Goal: Task Accomplishment & Management: Manage account settings

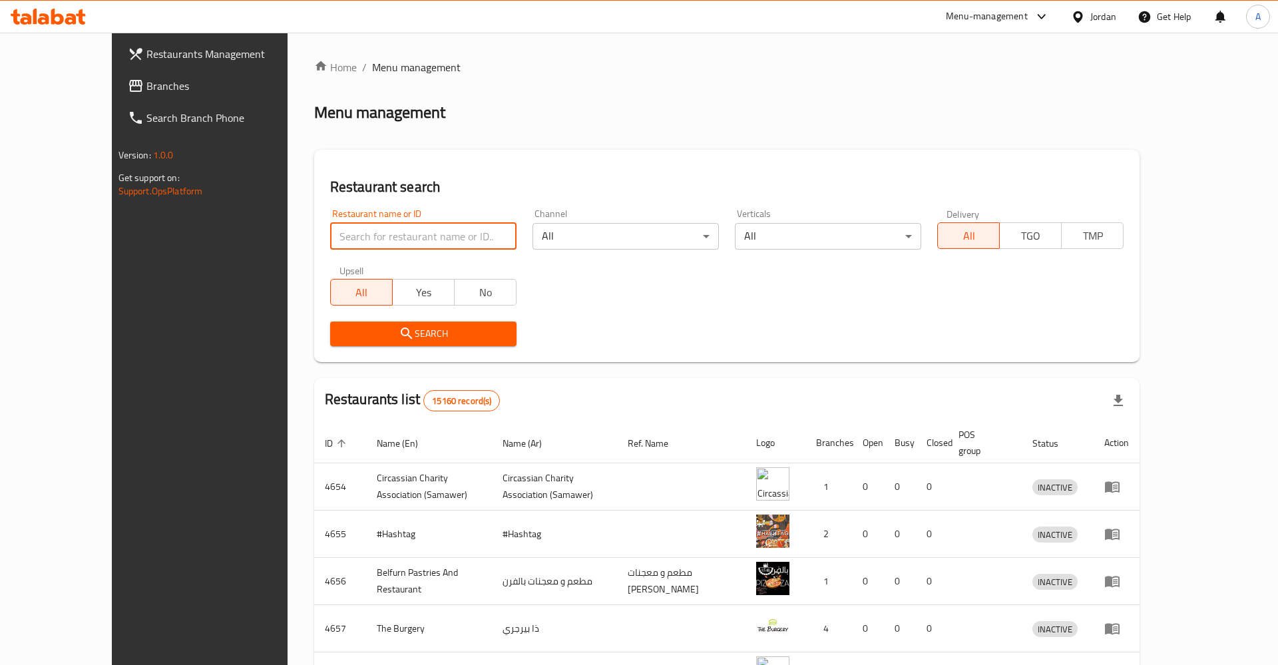
click at [405, 232] on input "search" at bounding box center [423, 236] width 186 height 27
type input "EFTAH"
click button "Search" at bounding box center [423, 333] width 186 height 25
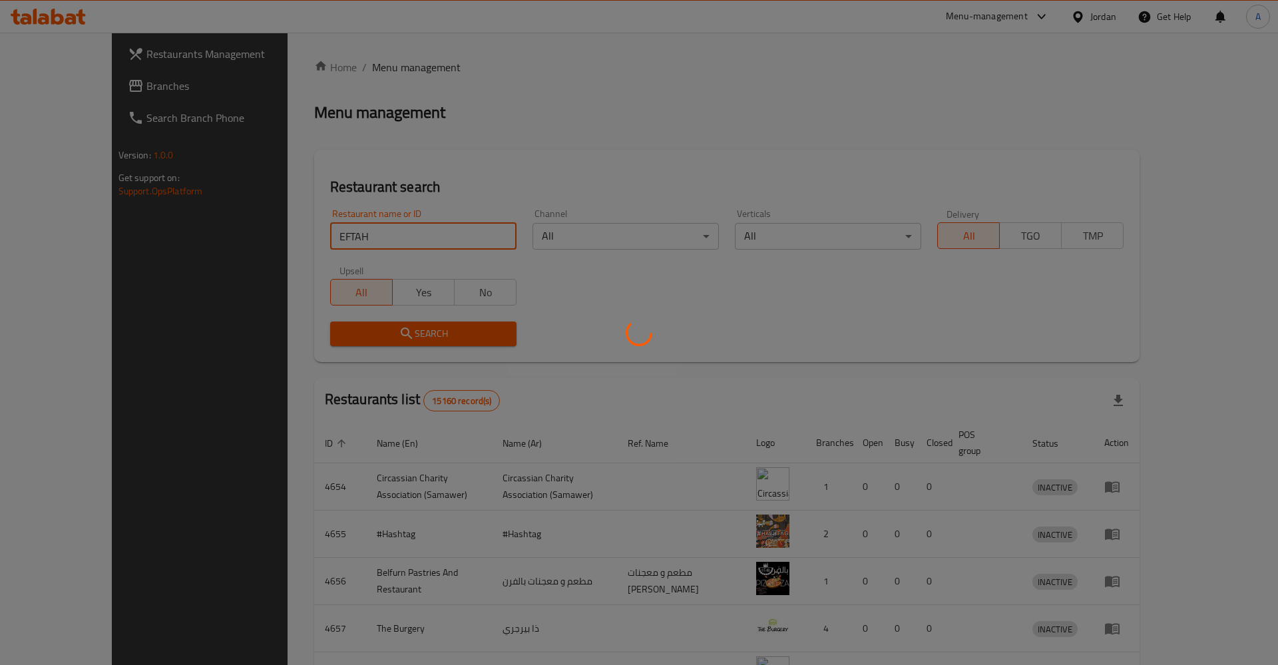
click button "Search" at bounding box center [423, 333] width 186 height 25
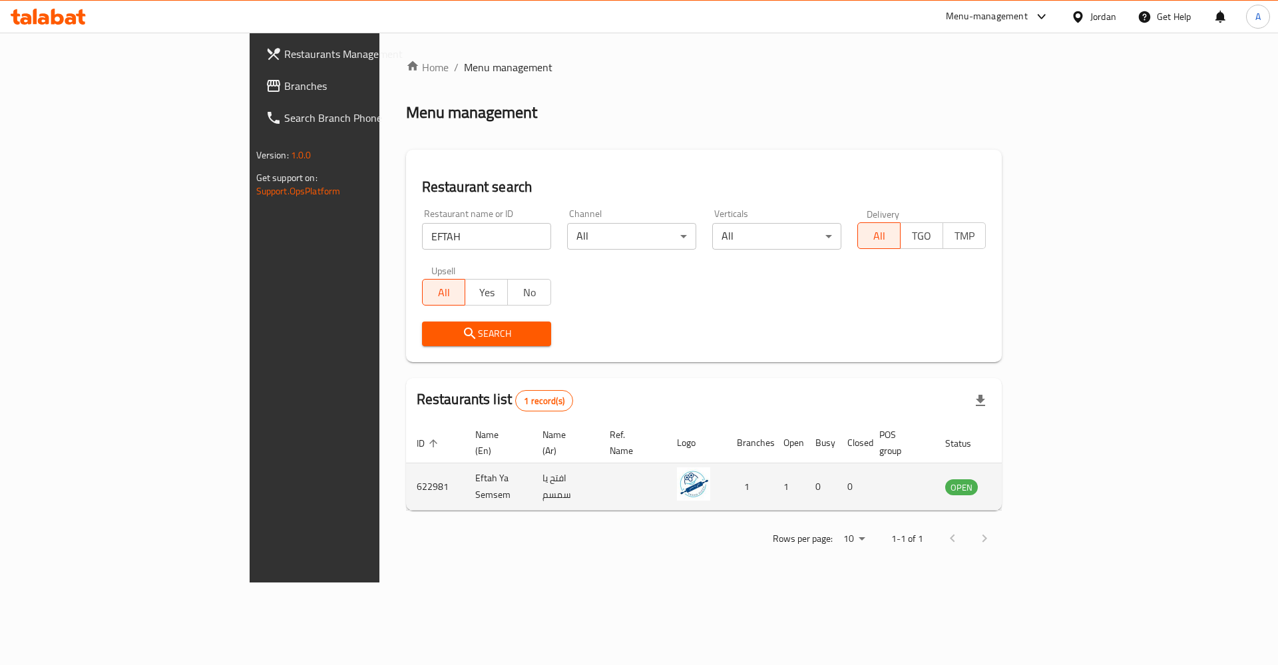
click at [1050, 463] on td "enhanced table" at bounding box center [1027, 486] width 46 height 47
click at [1050, 486] on td "enhanced table" at bounding box center [1027, 486] width 46 height 47
click at [1030, 482] on icon "enhanced table" at bounding box center [1022, 487] width 15 height 11
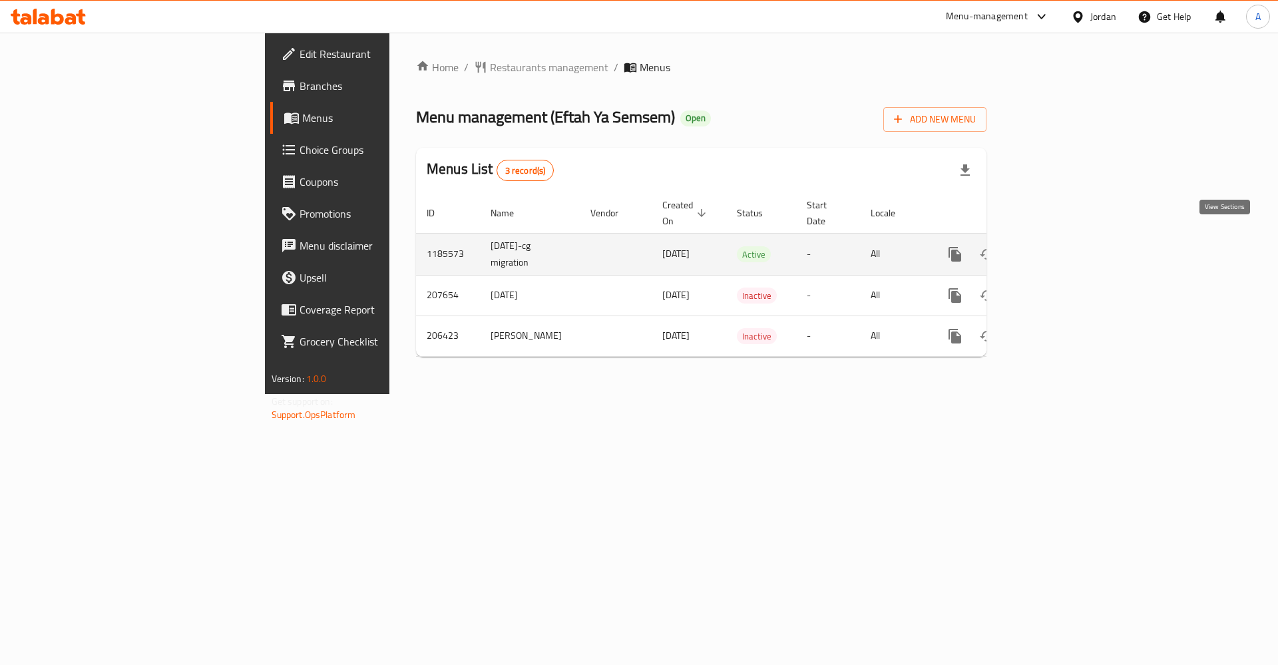
click at [1067, 239] on link "enhanced table" at bounding box center [1051, 254] width 32 height 32
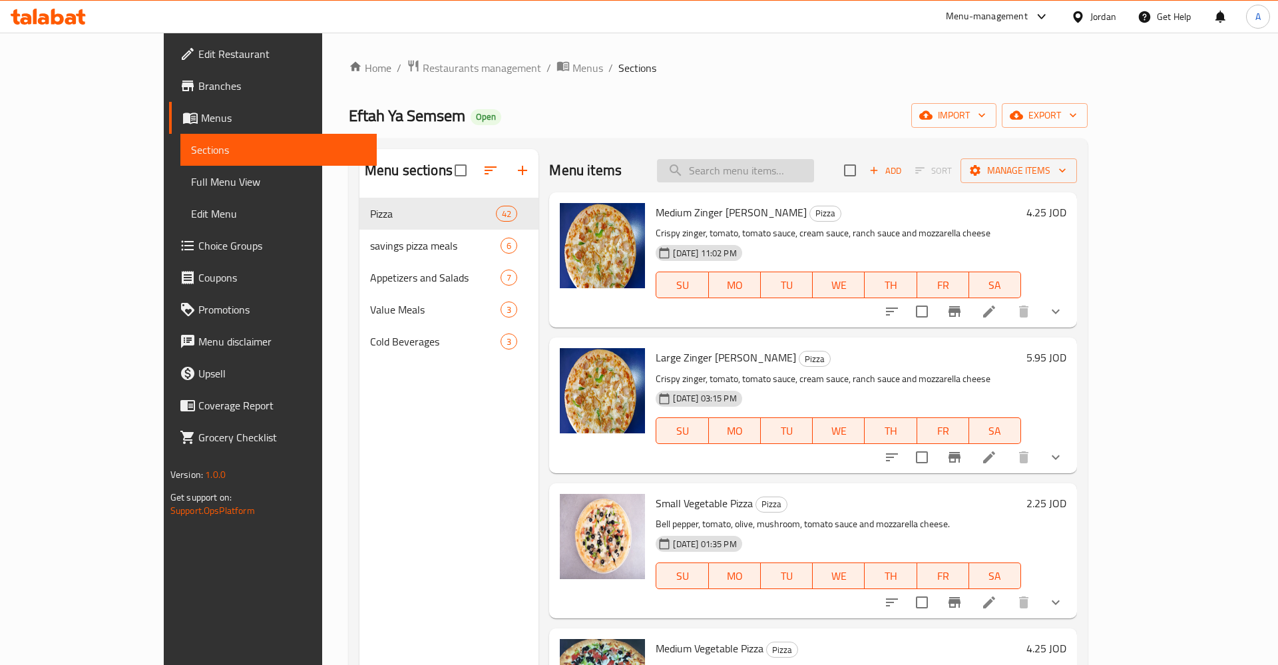
click at [746, 178] on input "search" at bounding box center [735, 170] width 157 height 23
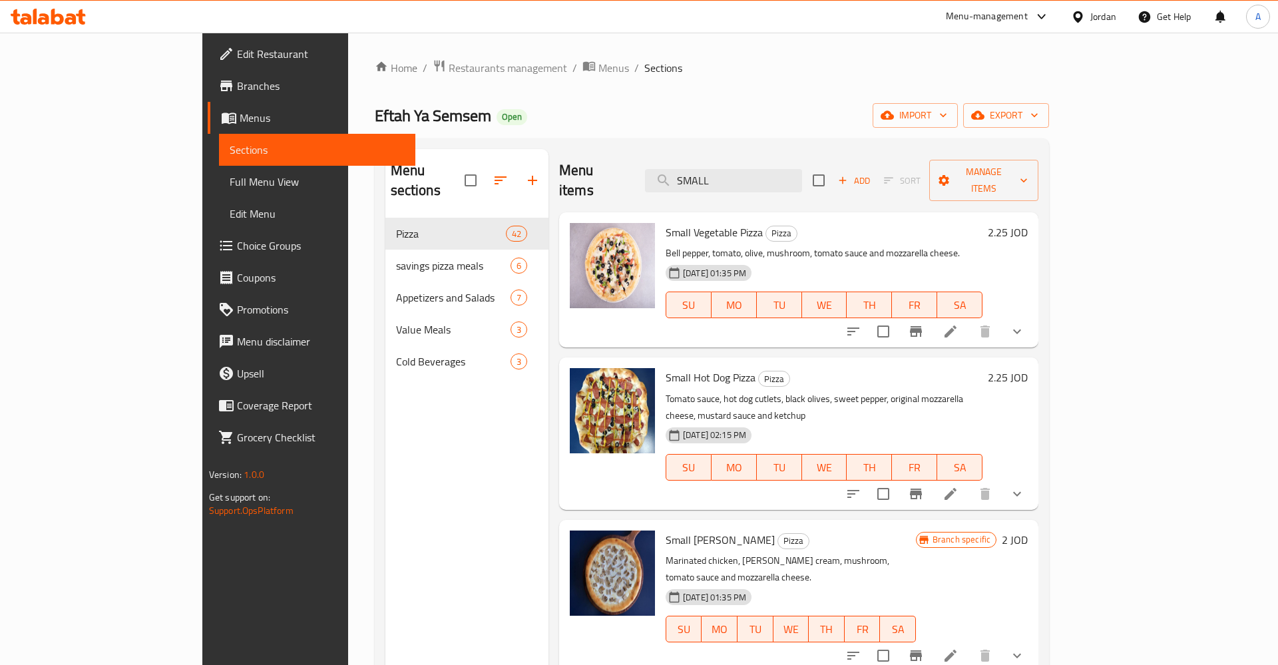
type input "SMALL"
click at [1027, 223] on h6 "2.25 JOD" at bounding box center [1007, 232] width 40 height 19
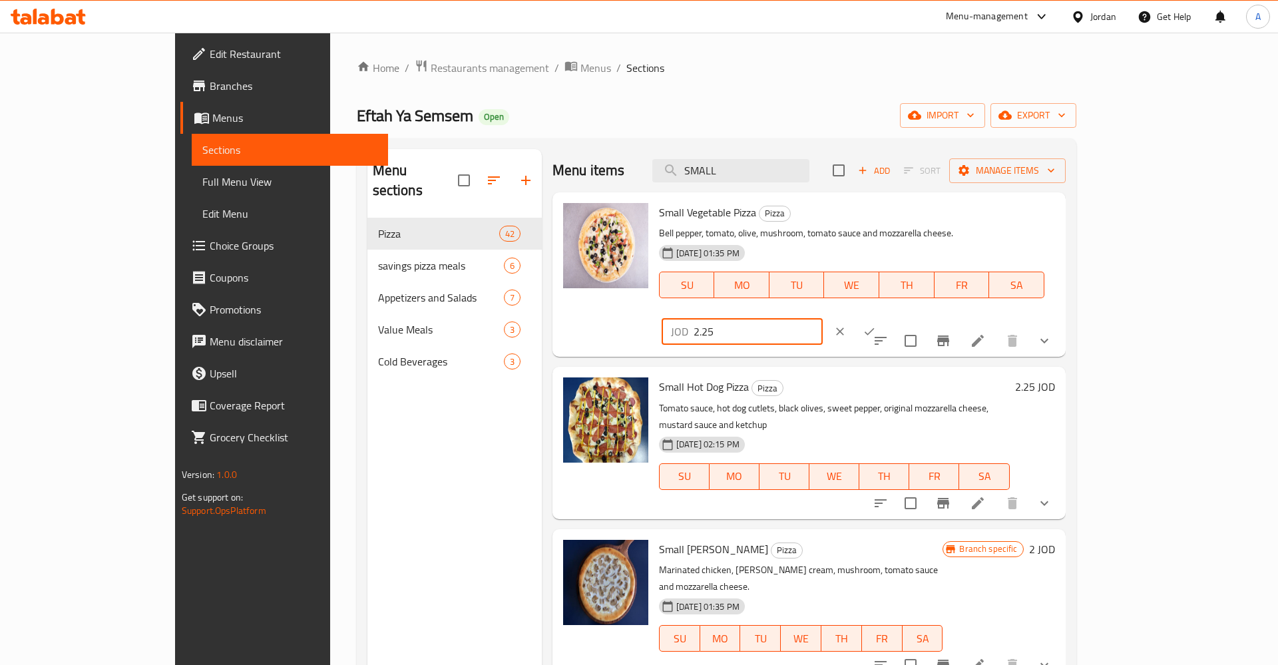
click at [822, 318] on input "2.25" at bounding box center [757, 331] width 129 height 27
type input "2.5"
click button "ok" at bounding box center [868, 331] width 29 height 29
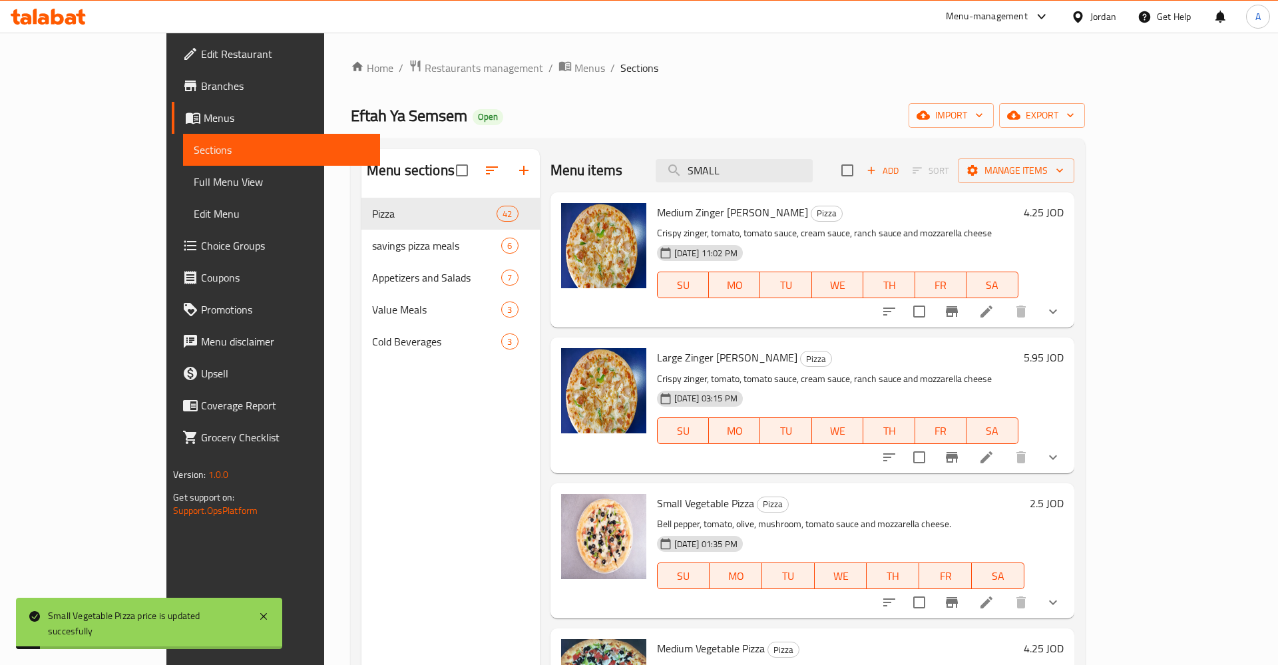
click at [1063, 354] on h6 "5.95 JOD" at bounding box center [1043, 357] width 40 height 19
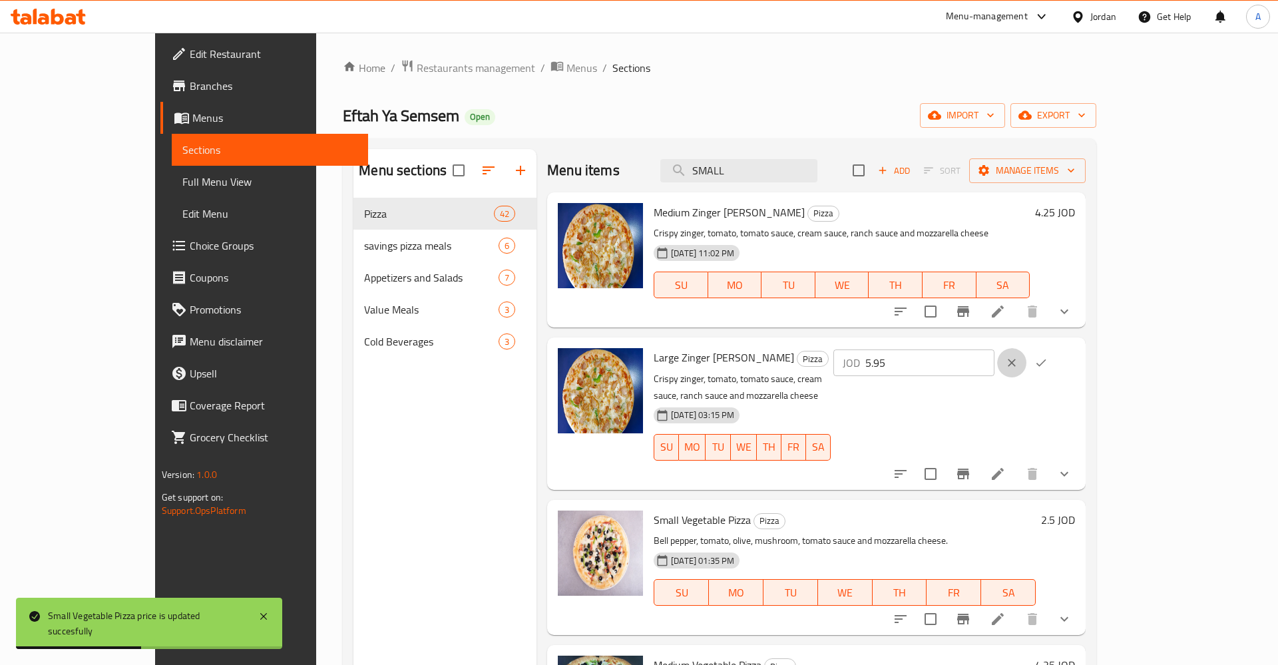
click at [1018, 367] on icon "clear" at bounding box center [1011, 362] width 13 height 13
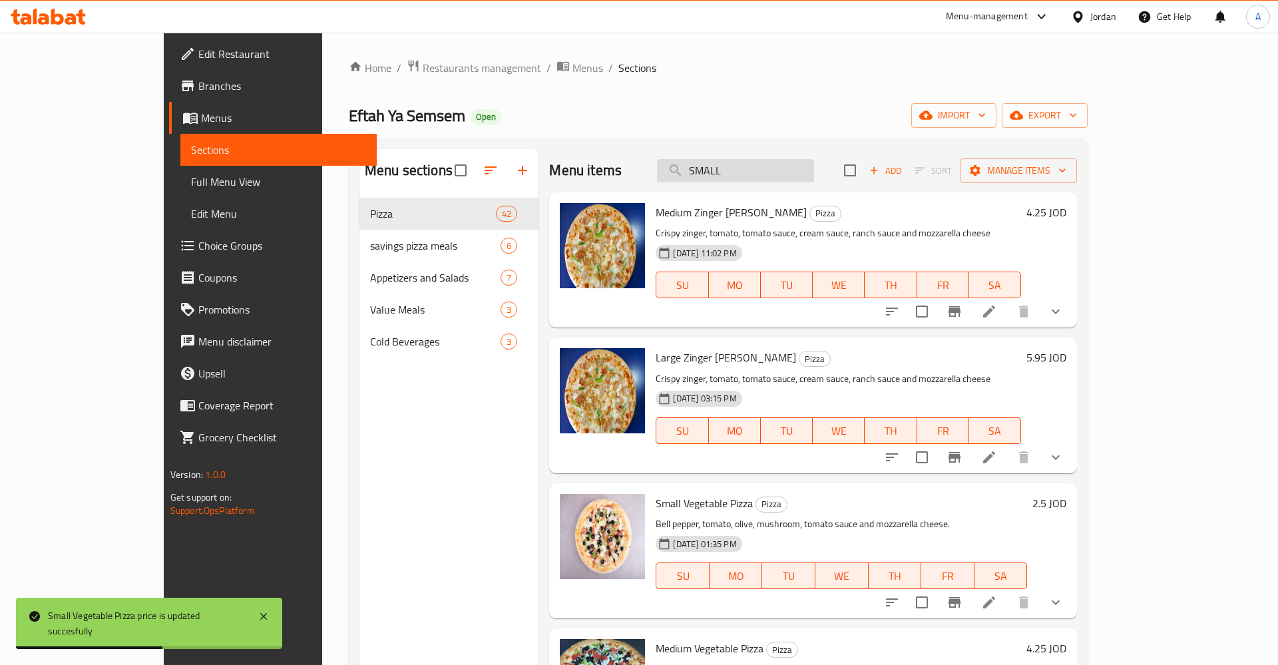
click at [814, 164] on input "SMALL" at bounding box center [735, 170] width 157 height 23
type input "SMALL"
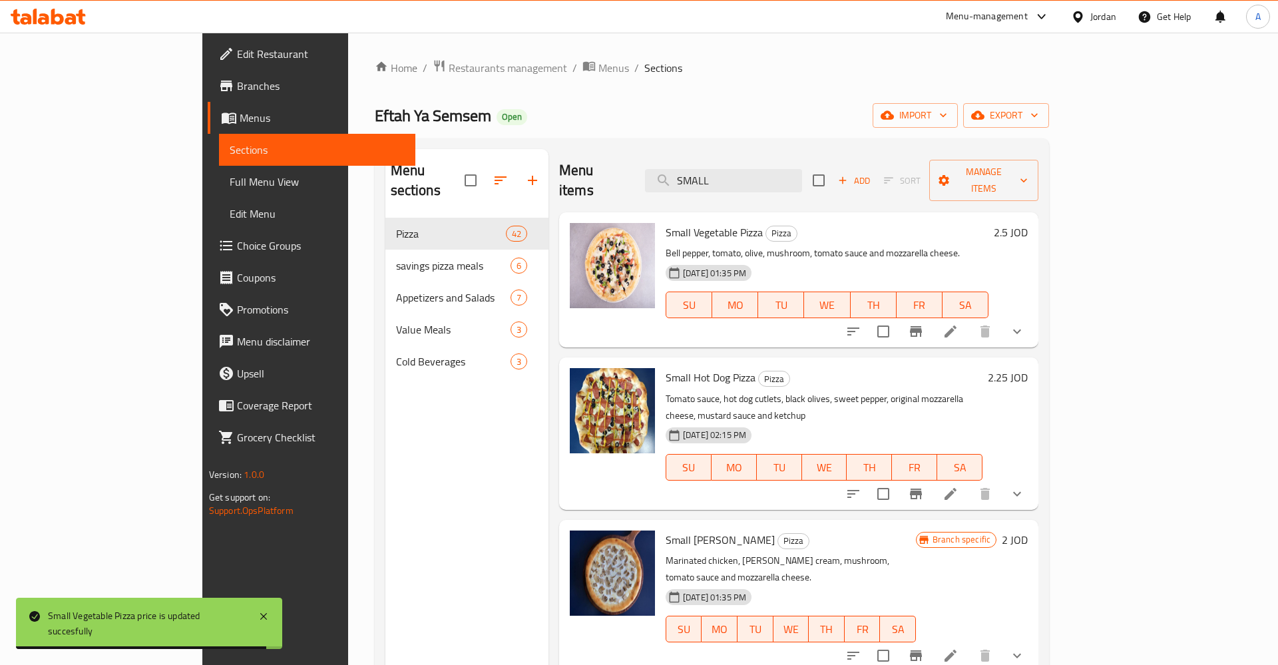
click at [1027, 368] on h6 "2.25 JOD" at bounding box center [1007, 377] width 40 height 19
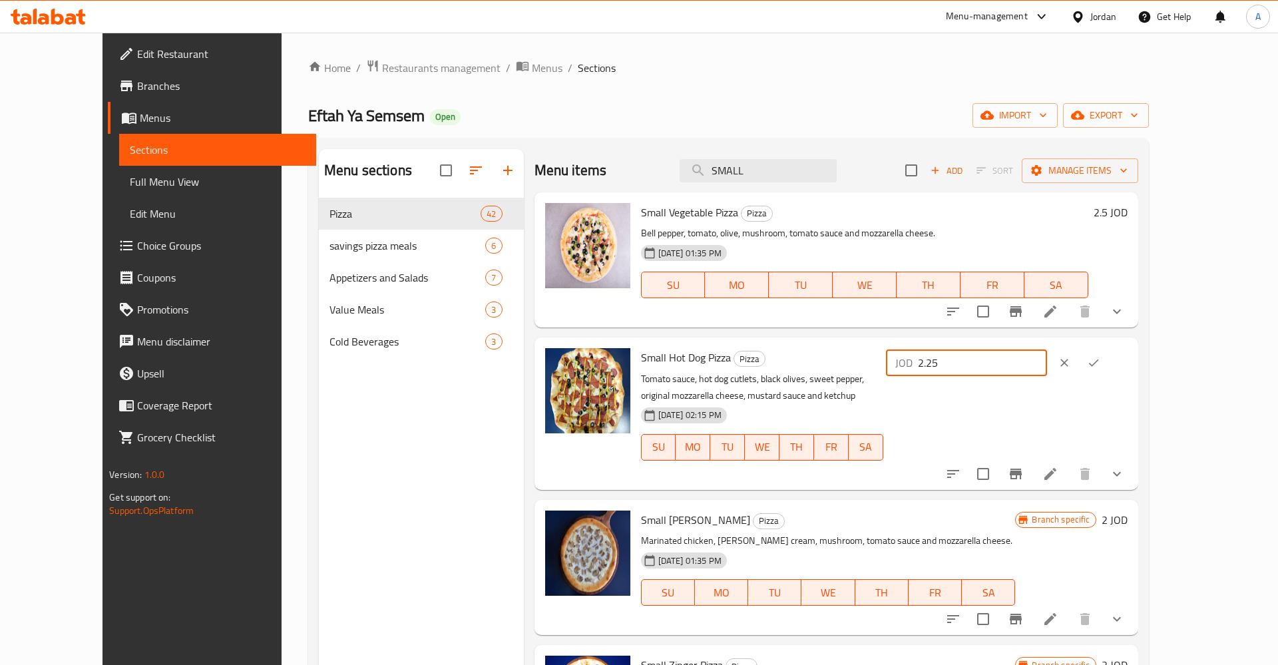
click at [1047, 364] on input "2.25" at bounding box center [982, 362] width 129 height 27
type input "2.5"
click button "ok" at bounding box center [1093, 362] width 29 height 29
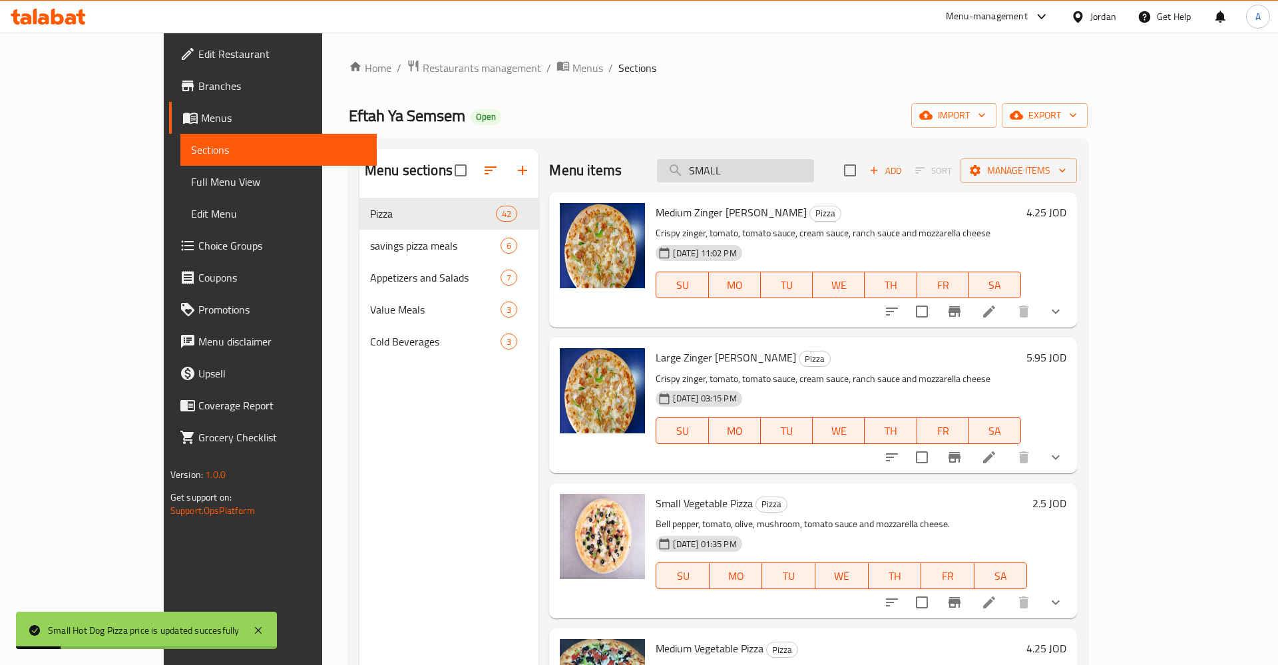
click at [794, 176] on input "SMALL" at bounding box center [735, 170] width 157 height 23
type input "SMALL"
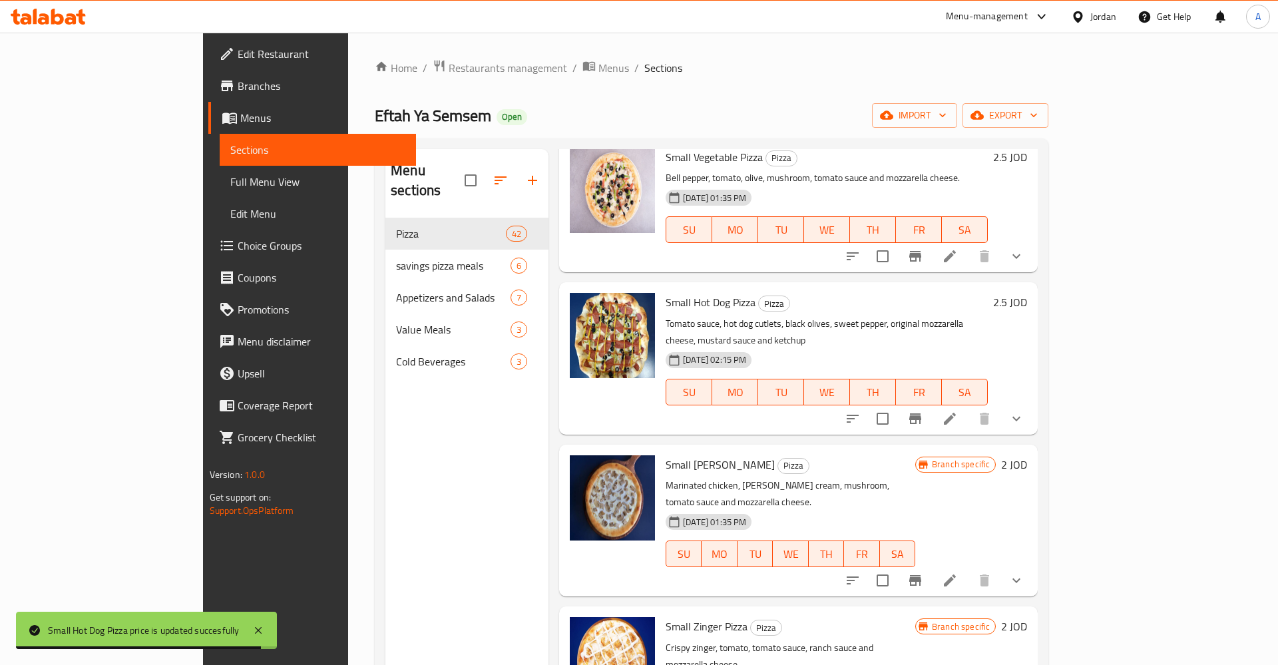
scroll to position [104, 0]
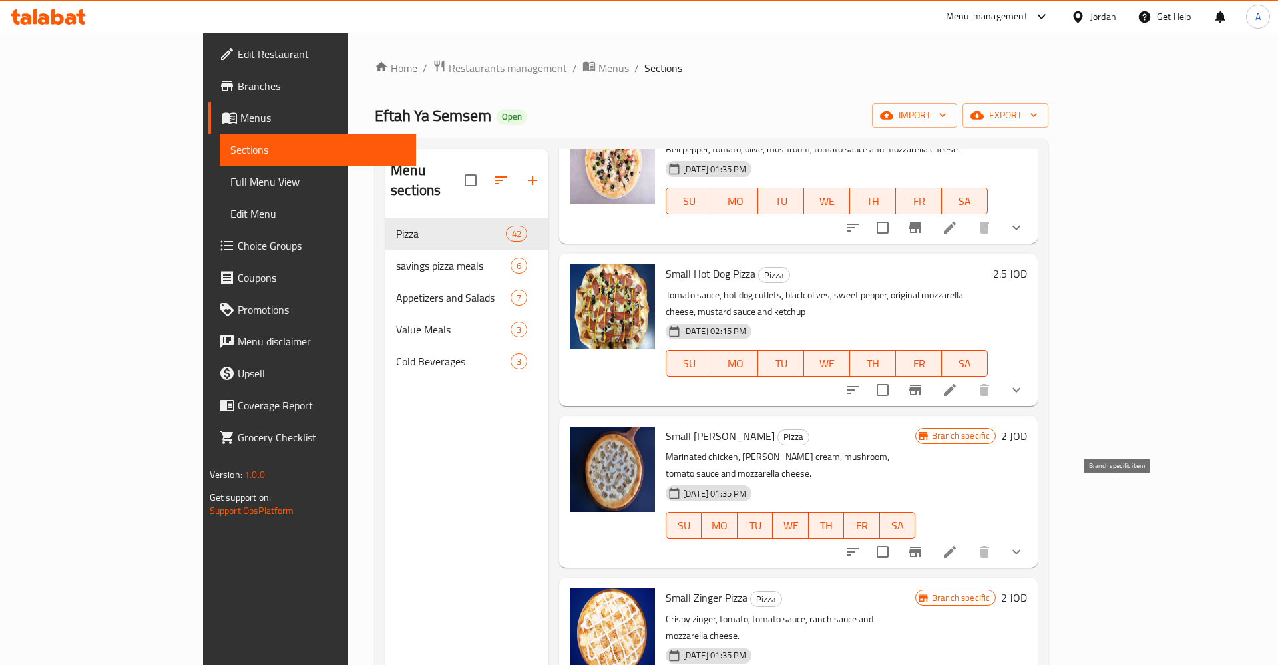
click at [923, 544] on icon "Branch-specific-item" at bounding box center [915, 552] width 16 height 16
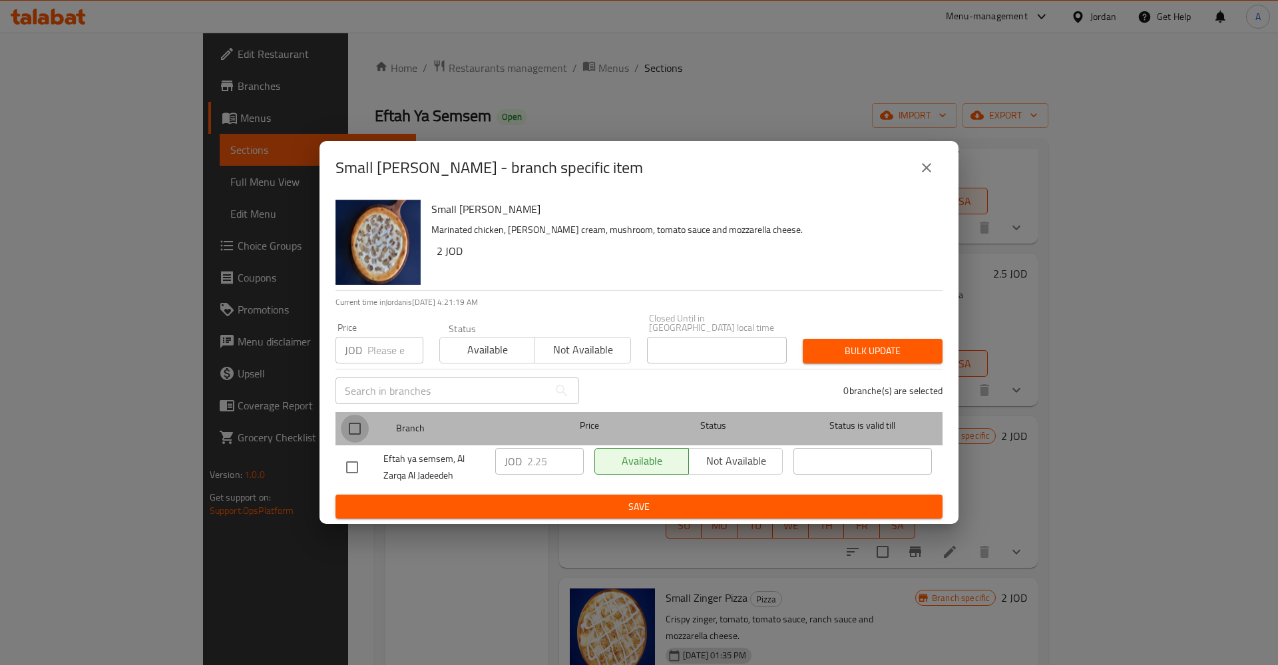
drag, startPoint x: 357, startPoint y: 421, endPoint x: 438, endPoint y: 440, distance: 83.4
click at [357, 423] on input "checkbox" at bounding box center [355, 429] width 28 height 28
checkbox input "true"
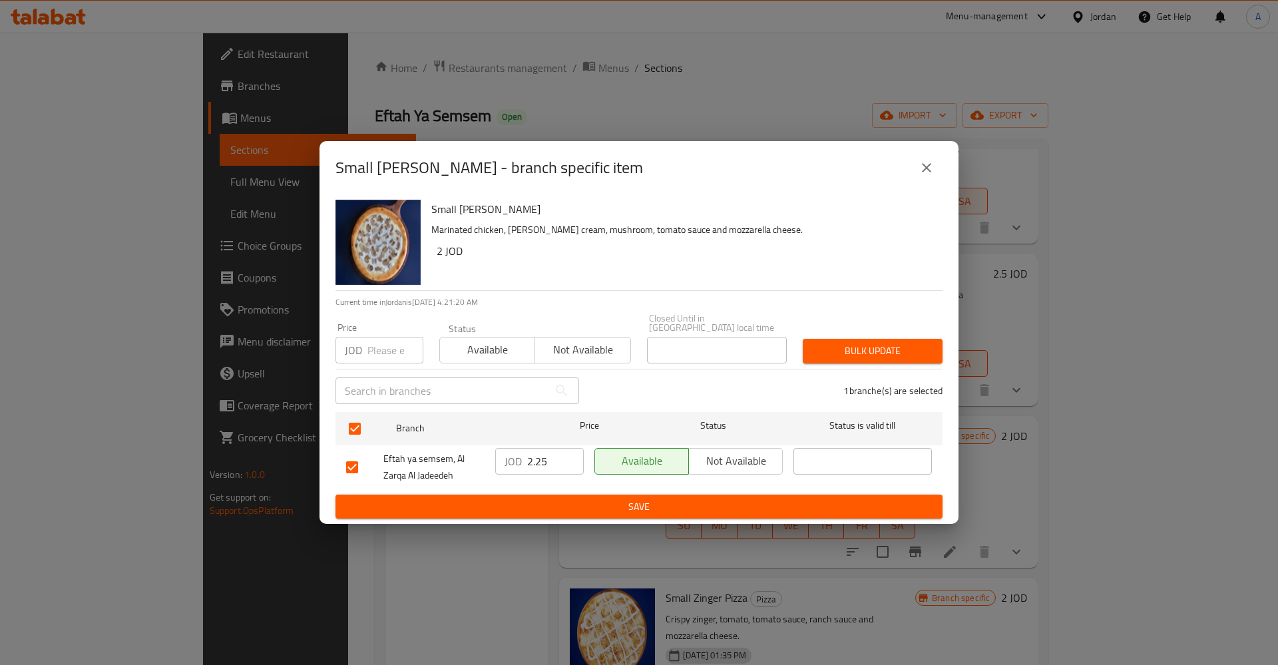
click at [513, 448] on div "JOD 2.25 ​" at bounding box center [539, 461] width 88 height 27
type input "2.5"
type button "0"
type button "1"
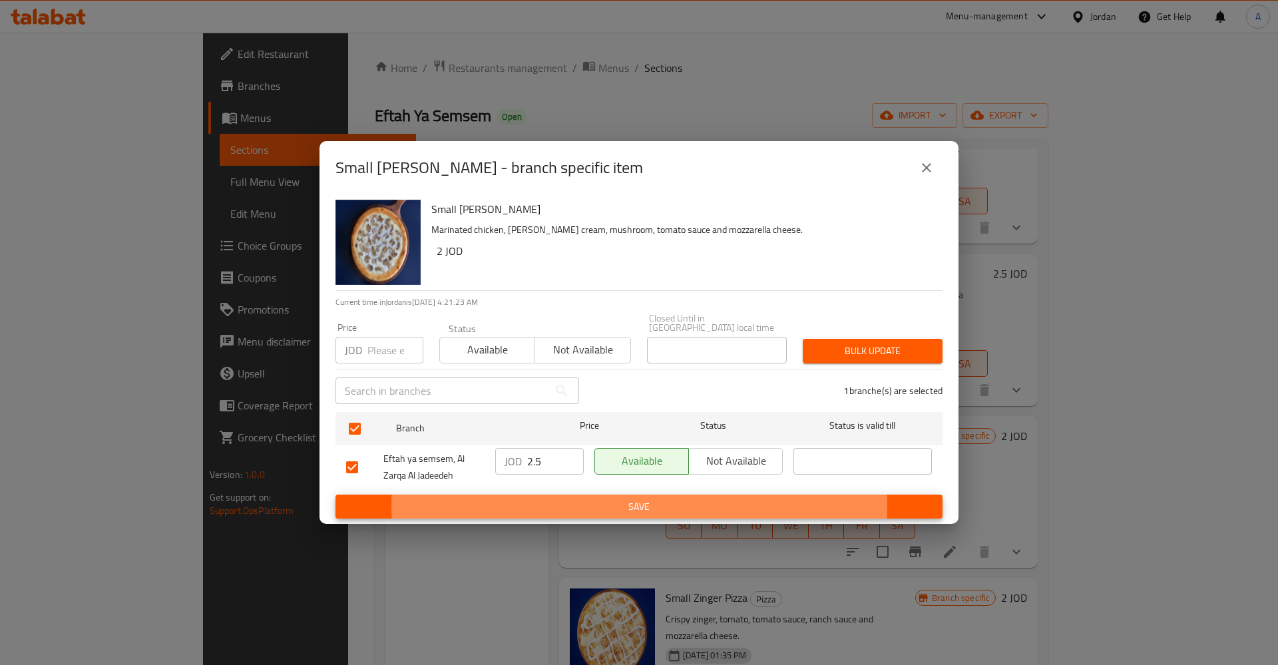
click at [335, 494] on button "Save" at bounding box center [638, 506] width 607 height 25
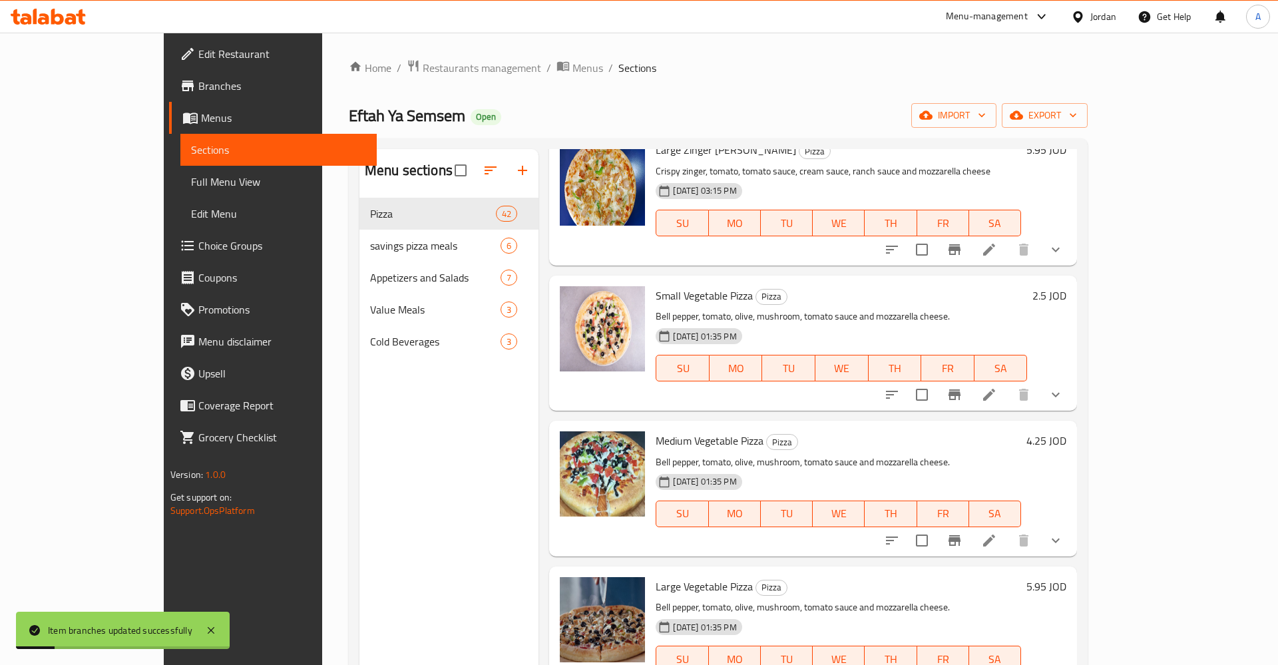
scroll to position [0, 0]
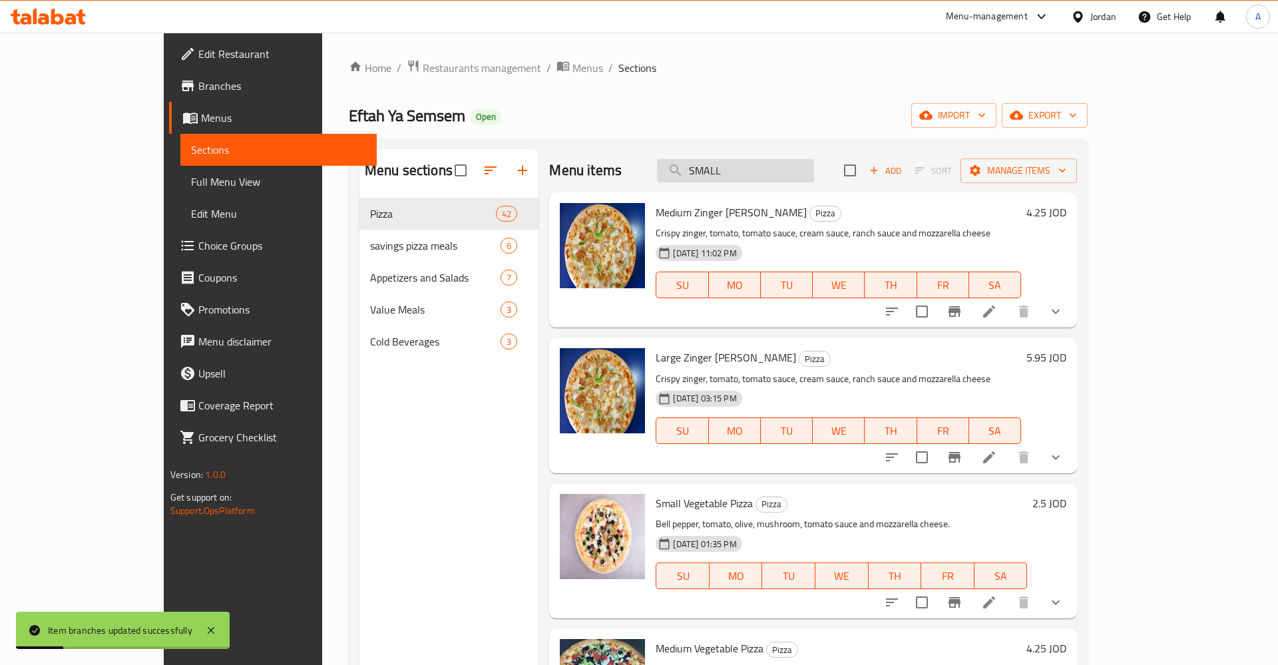
click at [795, 173] on input "SMALL" at bounding box center [735, 170] width 157 height 23
type input "SMALL"
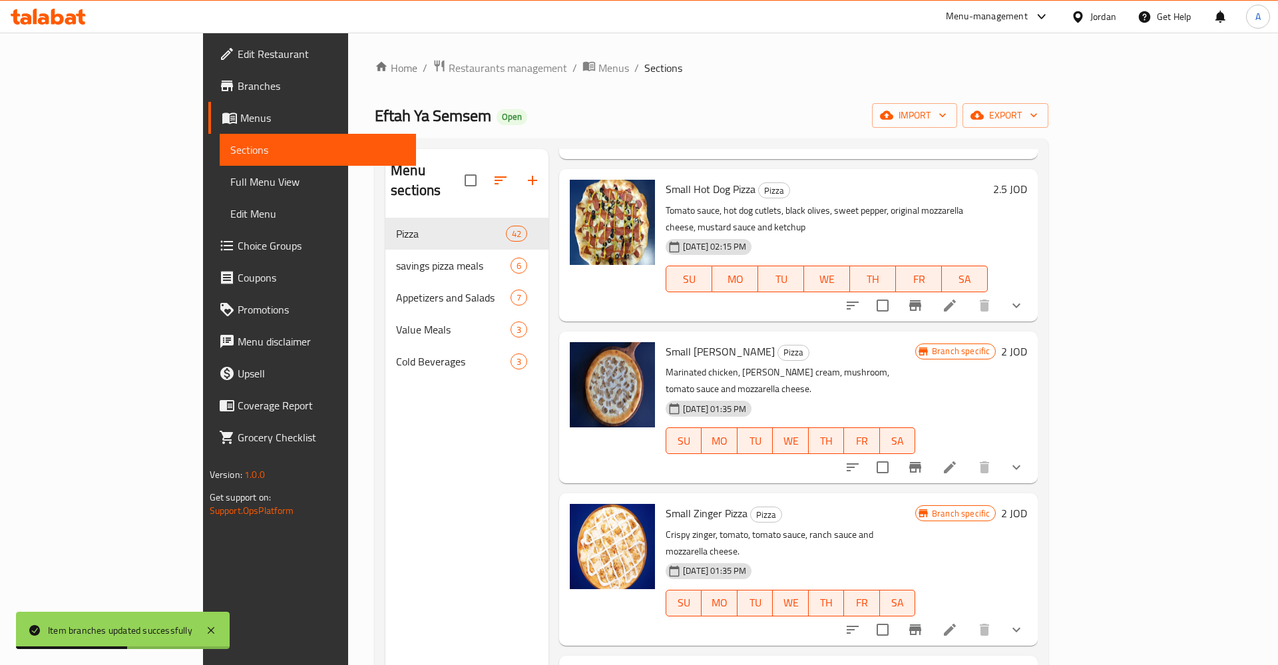
scroll to position [208, 0]
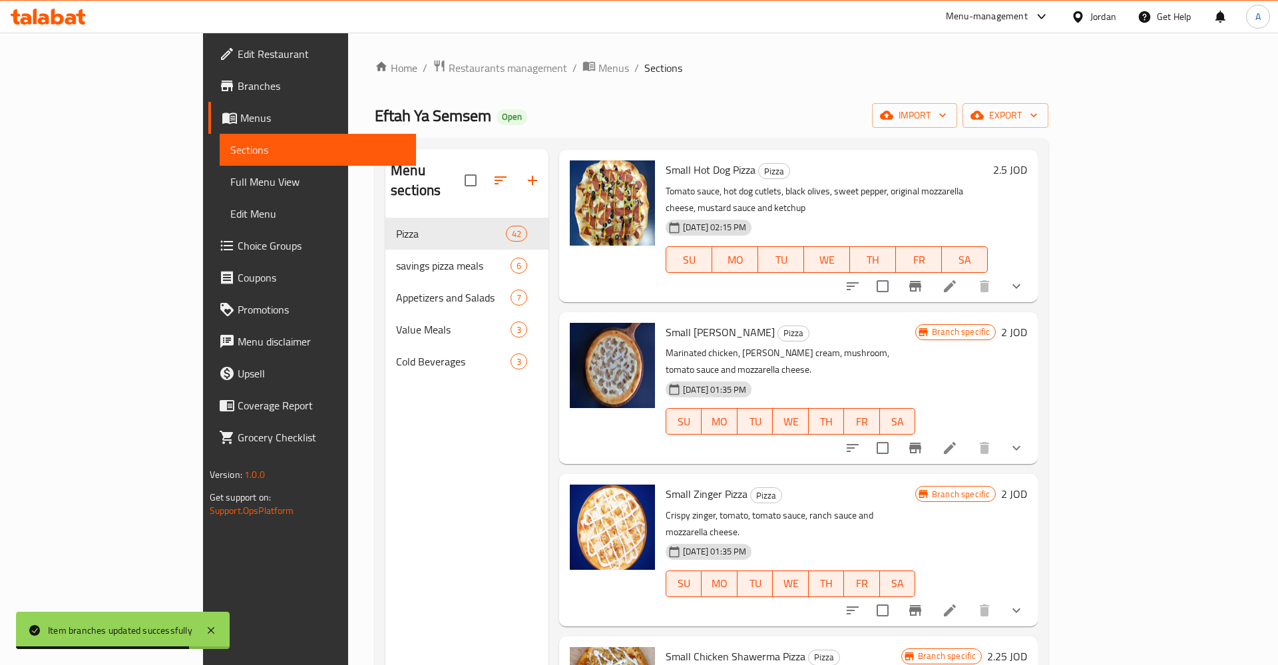
click at [1027, 323] on h6 "2 JOD" at bounding box center [1014, 332] width 26 height 19
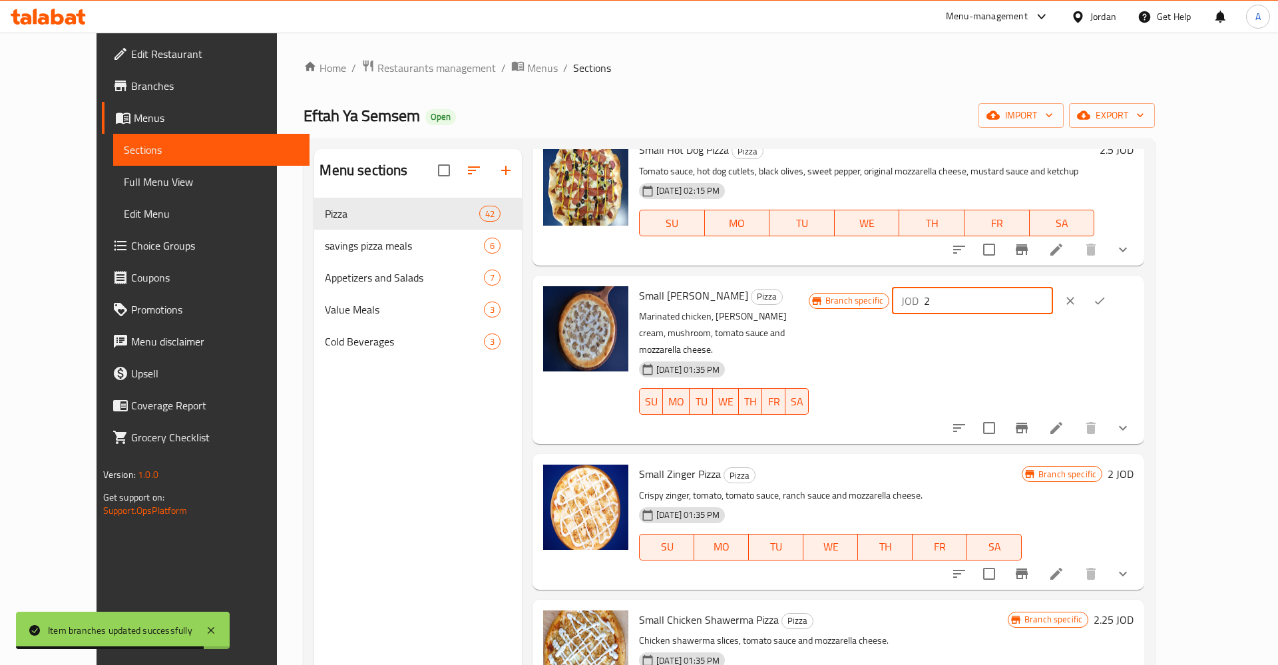
click at [1053, 297] on input "2" at bounding box center [988, 300] width 129 height 27
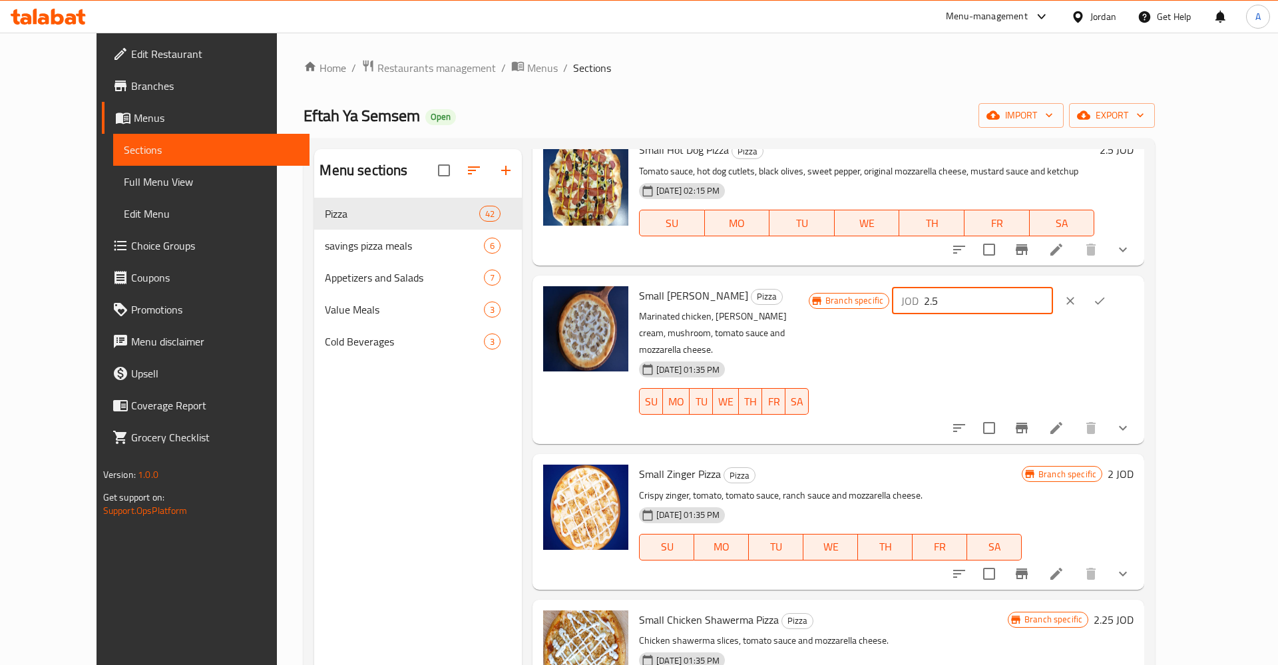
type input "2.5"
click button "ok" at bounding box center [1099, 300] width 29 height 29
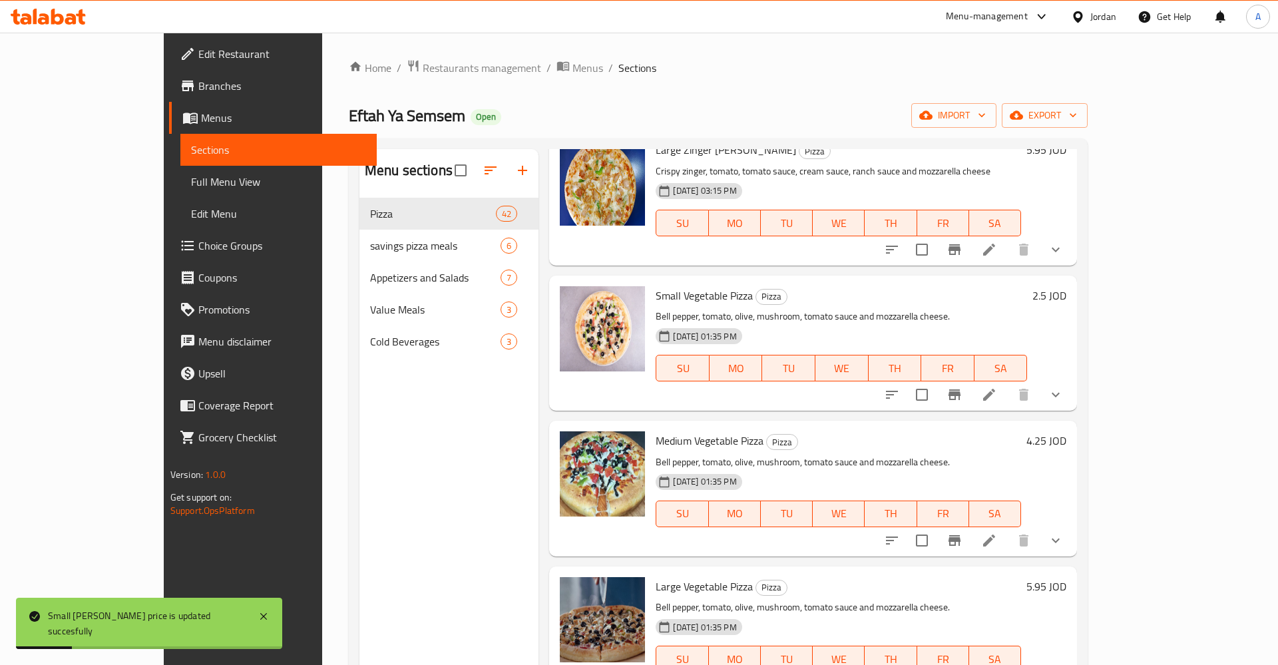
scroll to position [0, 0]
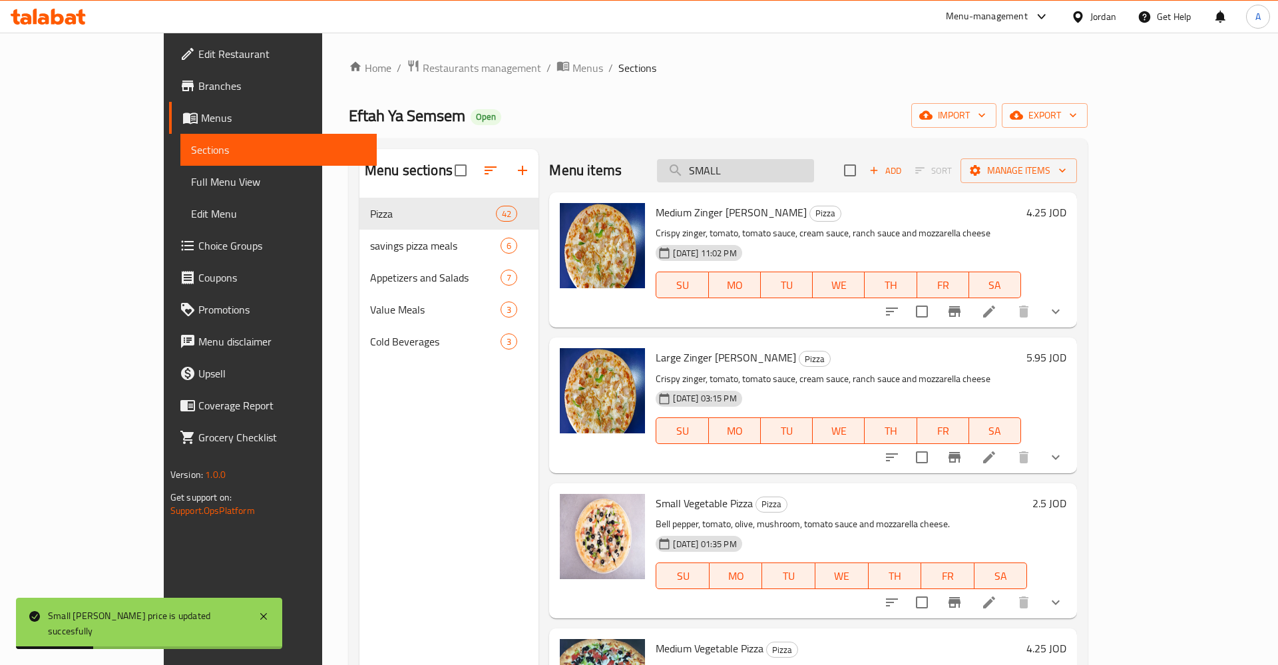
click at [814, 168] on input "SMALL" at bounding box center [735, 170] width 157 height 23
type input "SMALL"
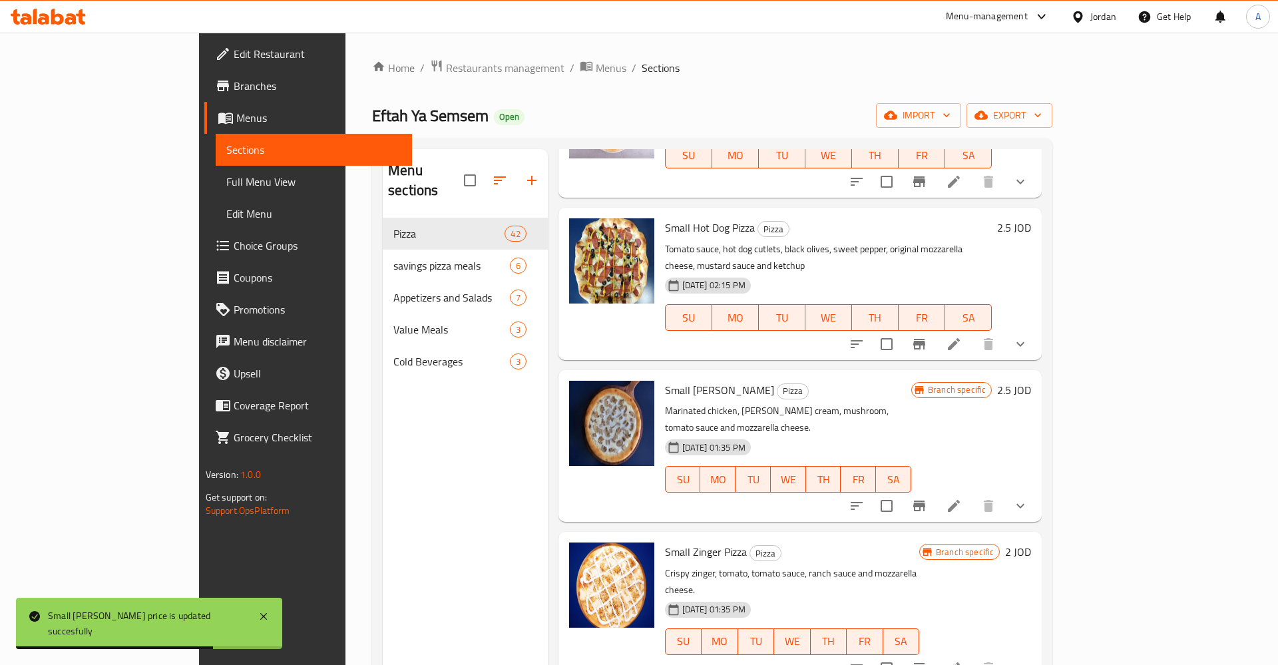
scroll to position [208, 0]
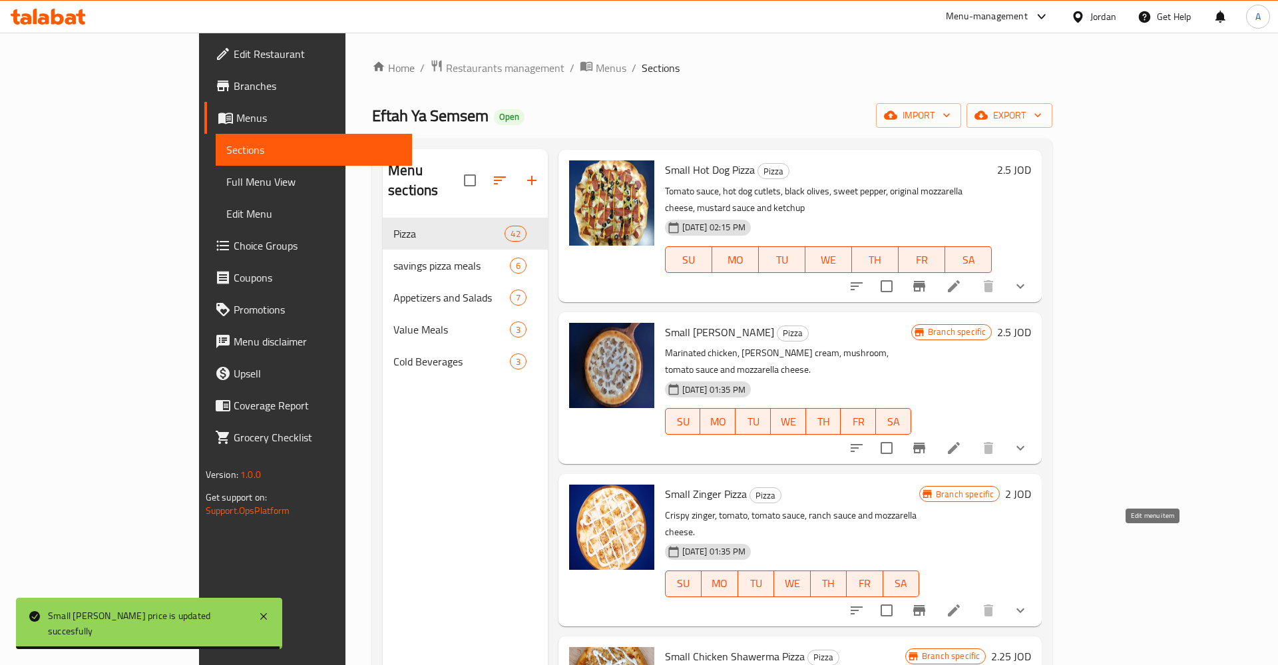
click at [961, 602] on icon at bounding box center [954, 610] width 16 height 16
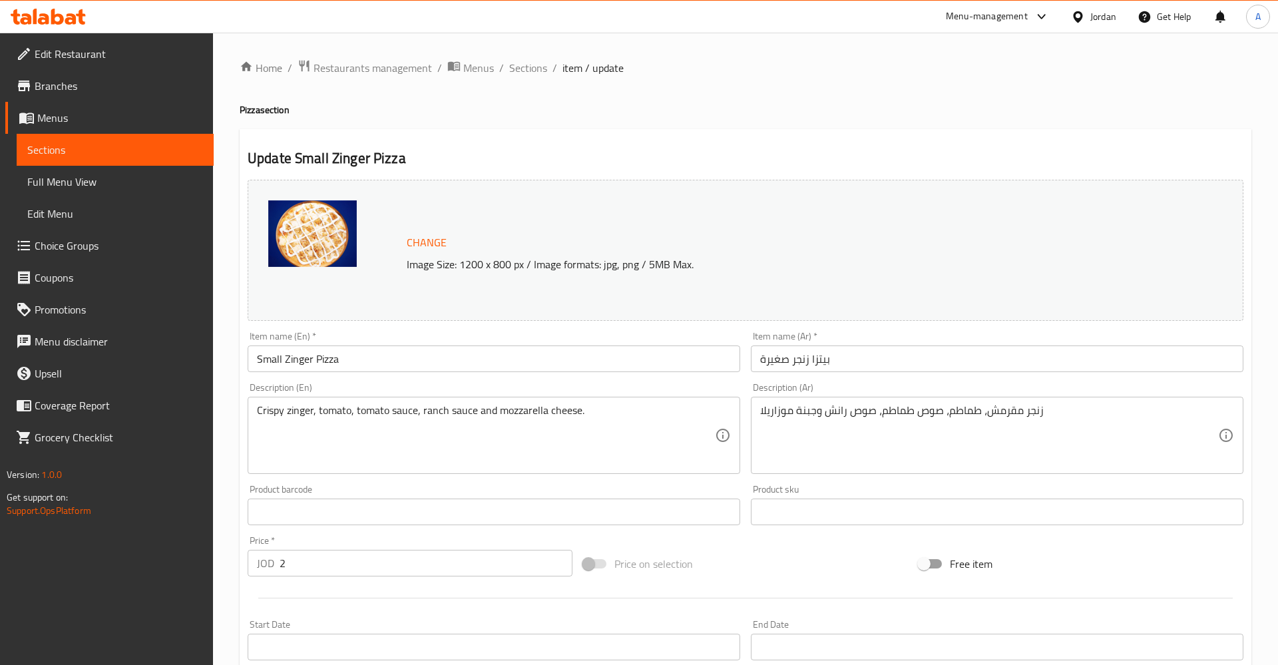
scroll to position [271, 0]
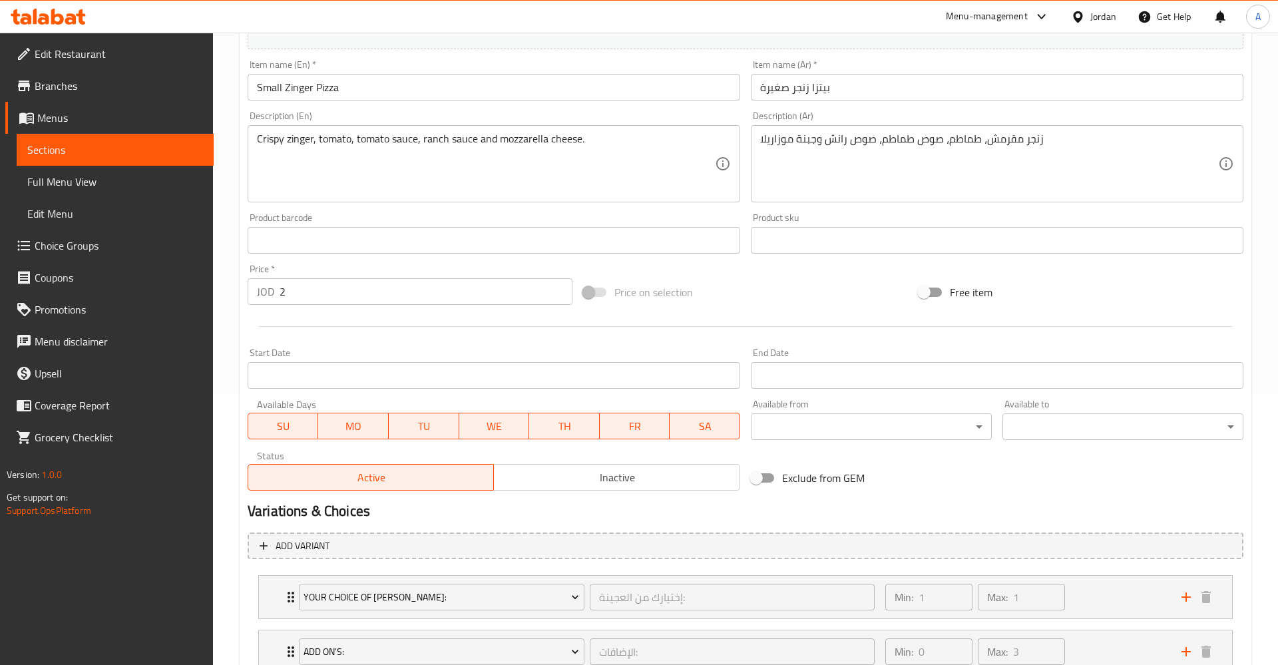
click at [339, 309] on div "Price   * JOD 2 Price *" at bounding box center [409, 284] width 335 height 51
click at [329, 297] on input "2" at bounding box center [425, 291] width 293 height 27
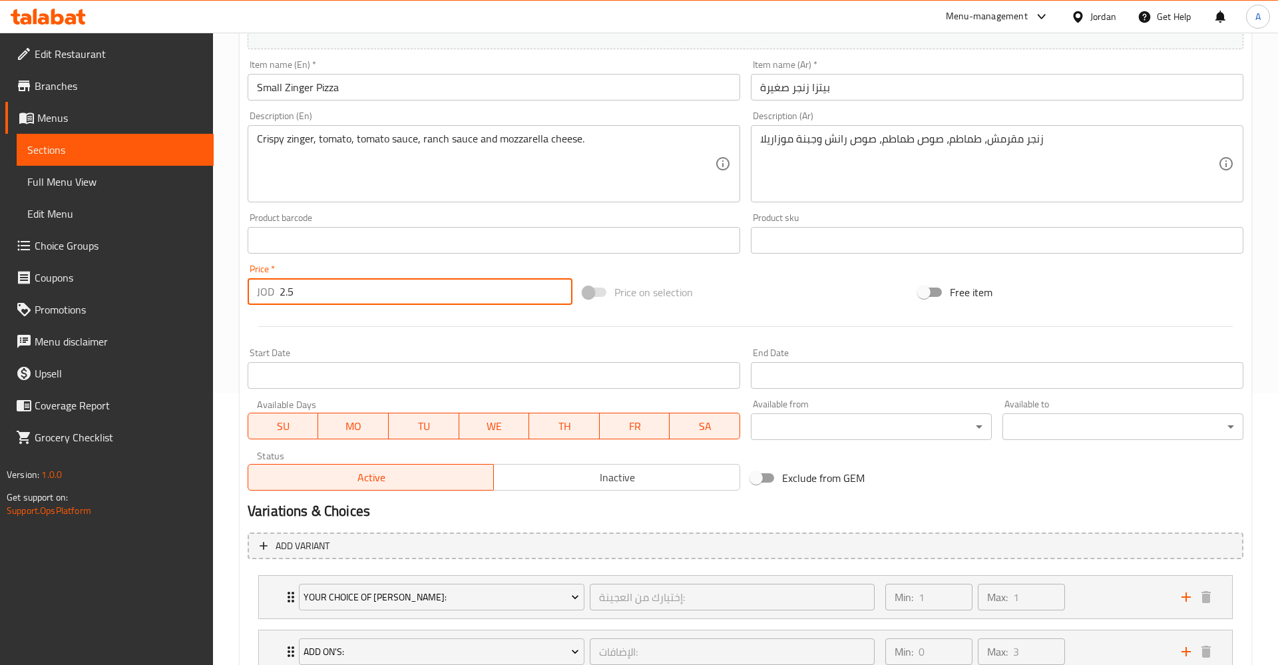
type input "2.5"
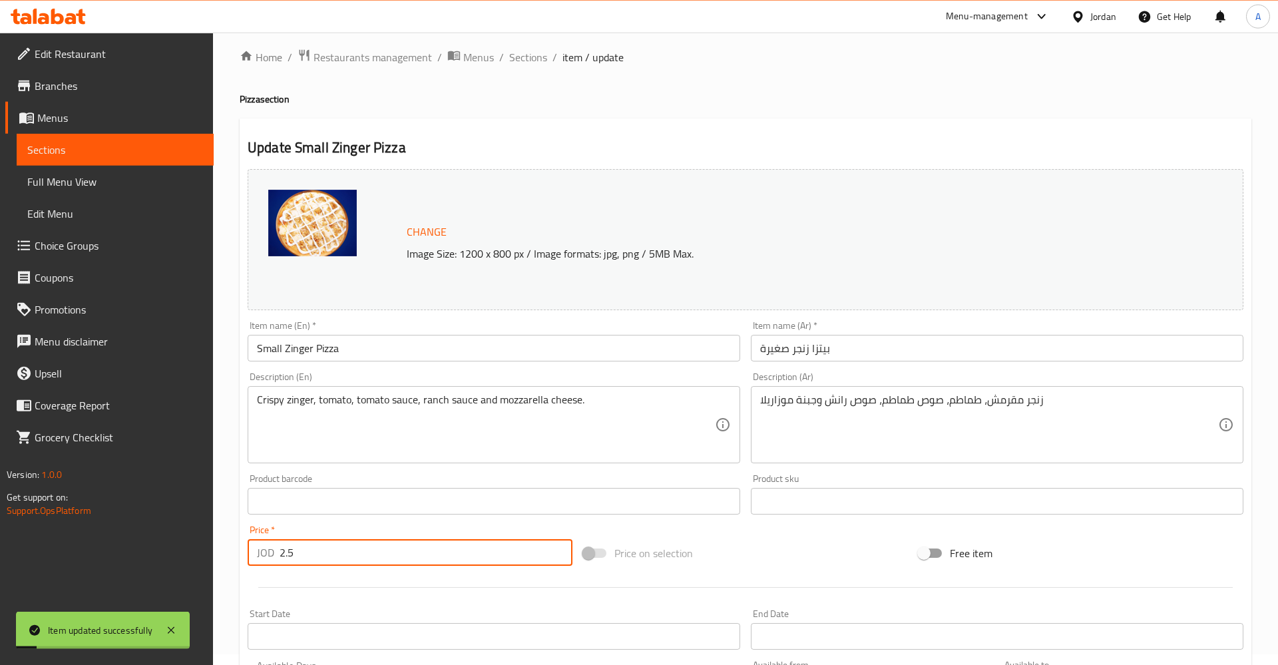
scroll to position [0, 0]
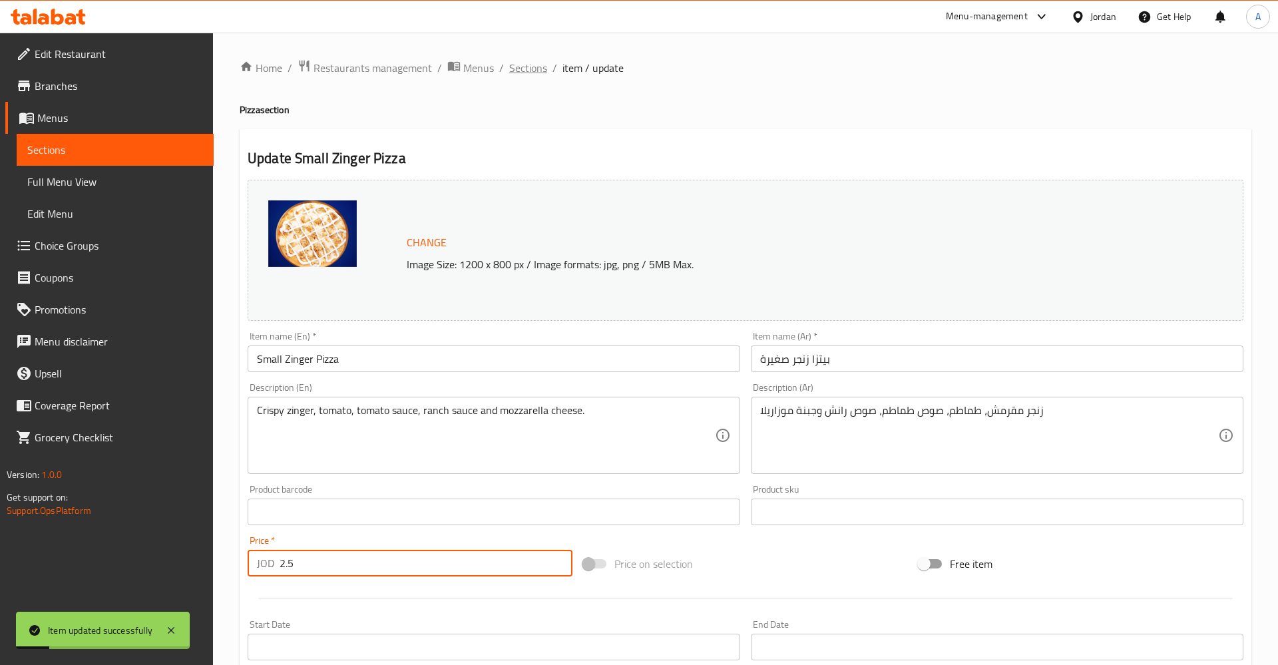
click at [535, 70] on span "Sections" at bounding box center [528, 68] width 38 height 16
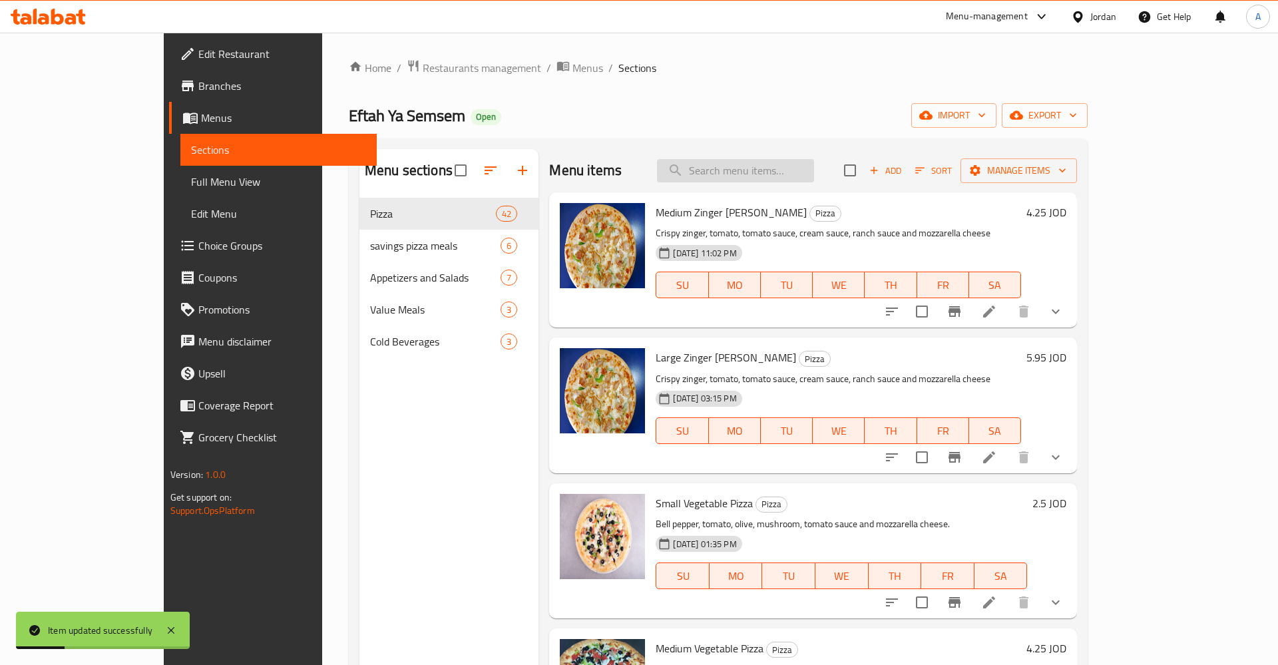
drag, startPoint x: 815, startPoint y: 152, endPoint x: 807, endPoint y: 168, distance: 17.9
click at [808, 164] on div "Menu items Add Sort Manage items" at bounding box center [813, 170] width 528 height 43
click at [807, 168] on input "search" at bounding box center [735, 170] width 157 height 23
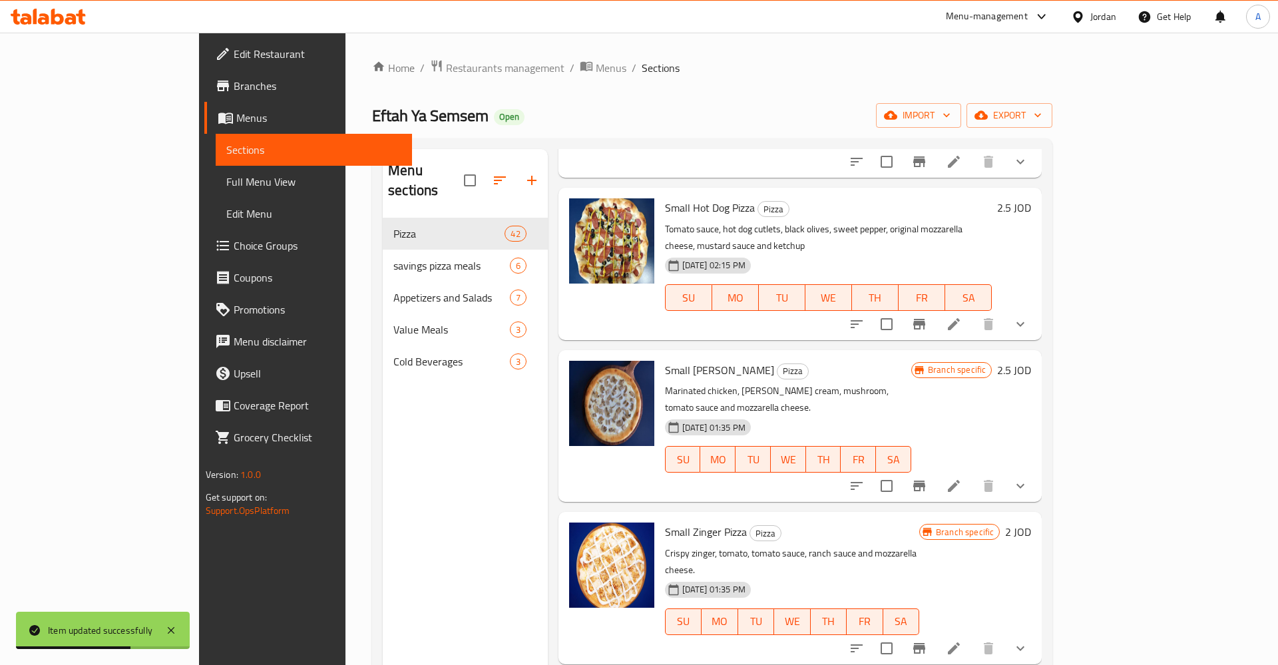
scroll to position [208, 0]
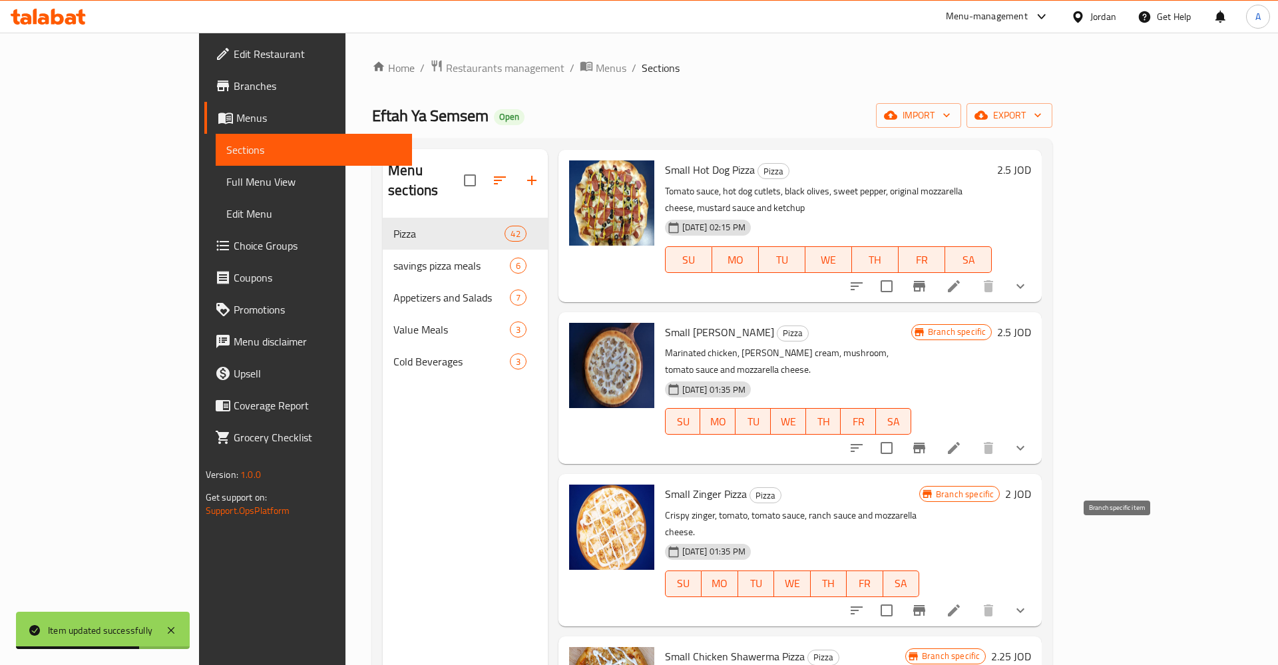
type input "SMALL"
click at [927, 602] on icon "Branch-specific-item" at bounding box center [919, 610] width 16 height 16
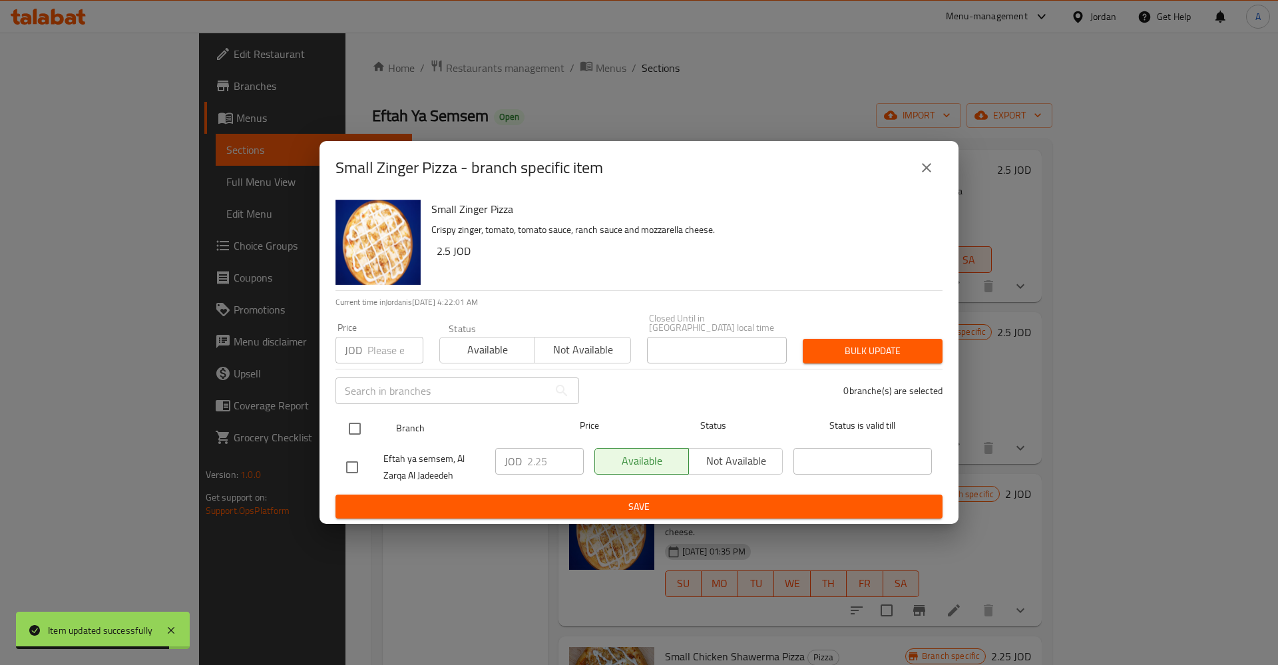
click at [373, 419] on div at bounding box center [366, 428] width 50 height 39
click at [359, 423] on input "checkbox" at bounding box center [355, 429] width 28 height 28
checkbox input "true"
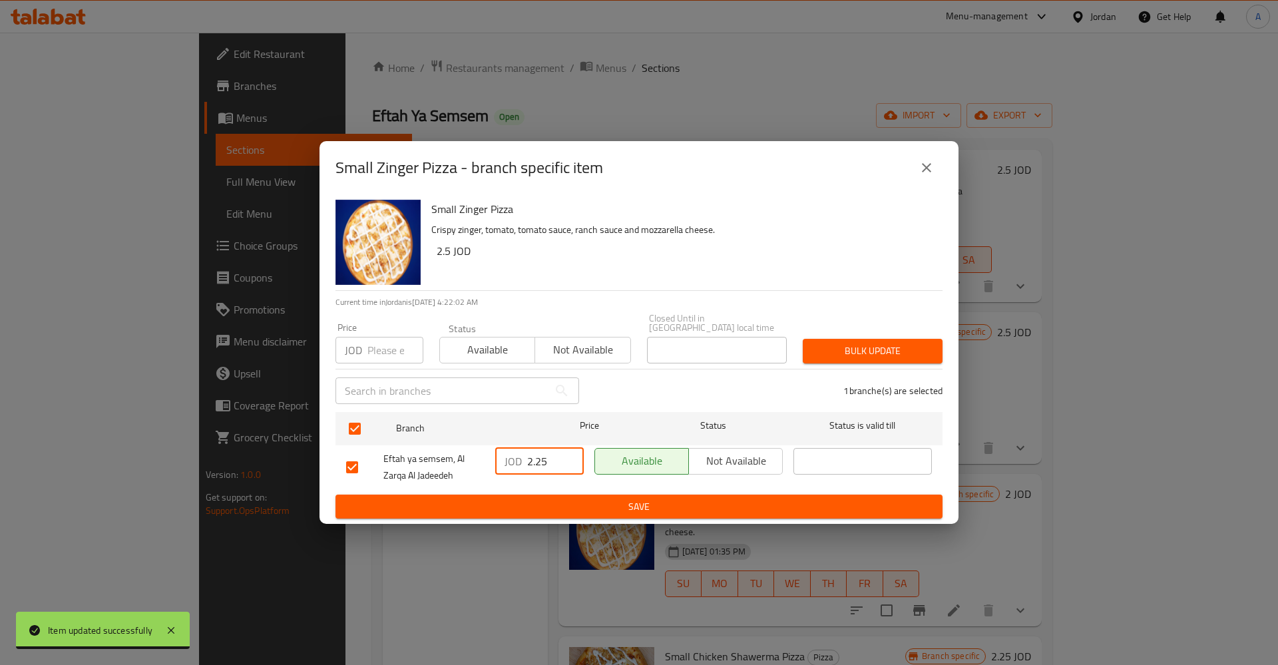
click at [551, 461] on input "2.25" at bounding box center [555, 461] width 57 height 27
type input "2"
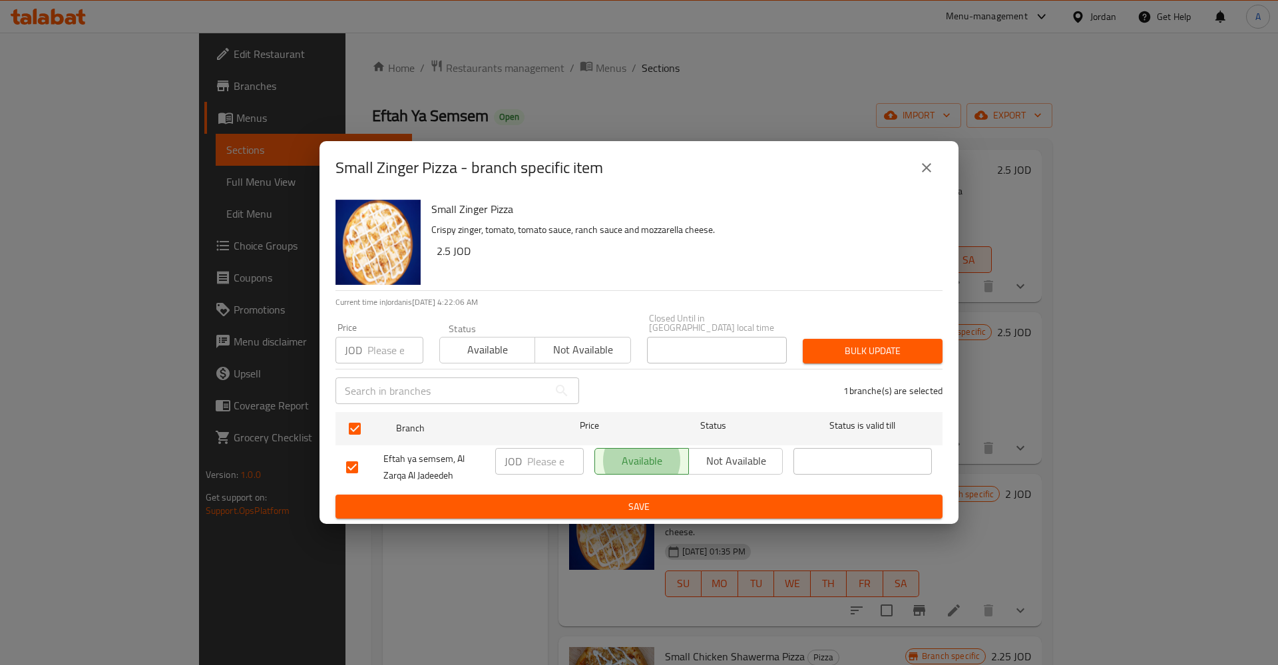
type button "0"
type button "1"
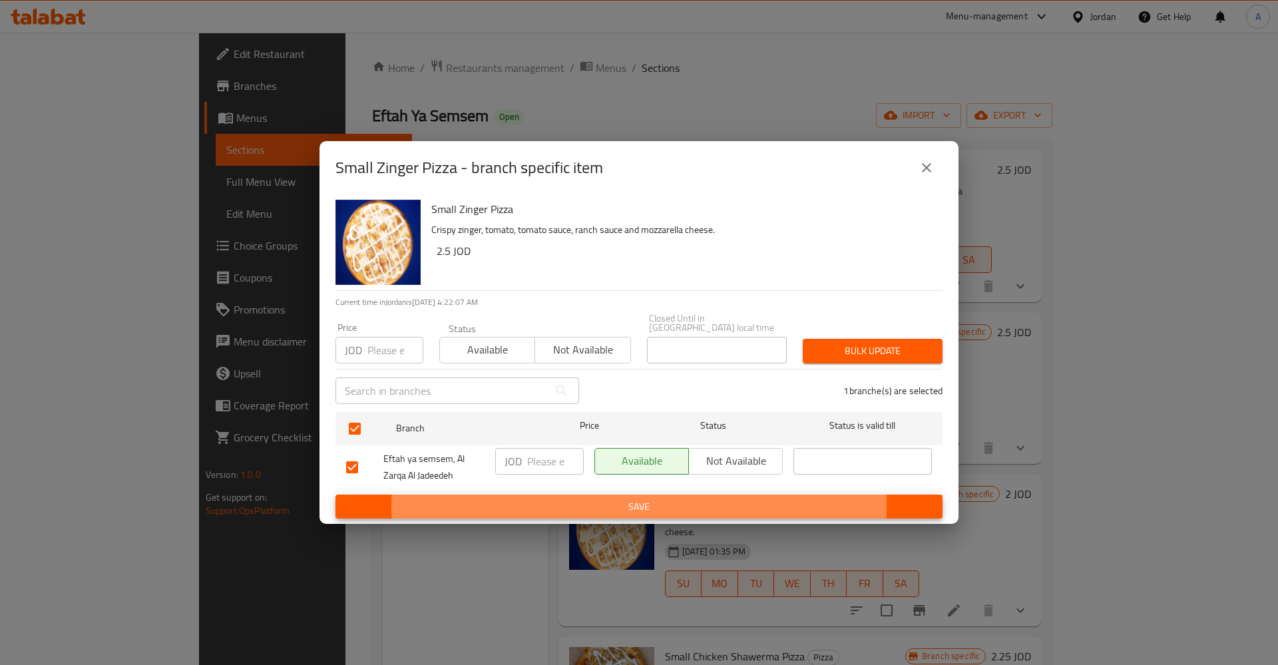
click at [335, 494] on button "Save" at bounding box center [638, 506] width 607 height 25
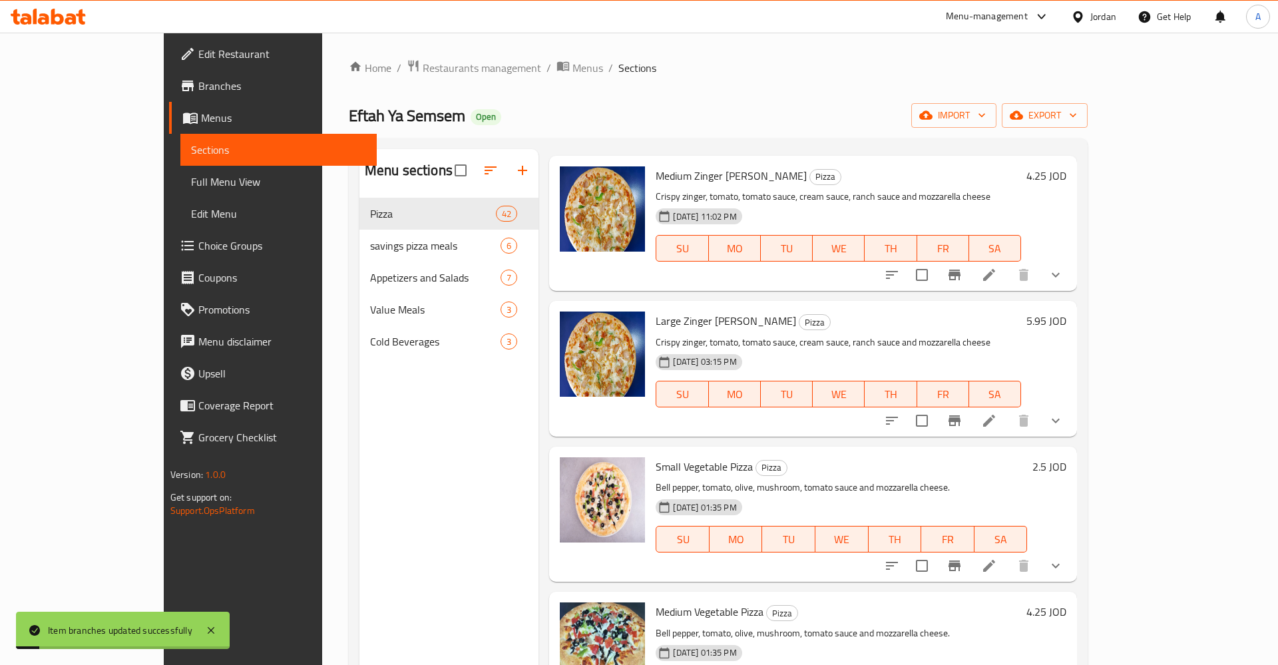
scroll to position [0, 0]
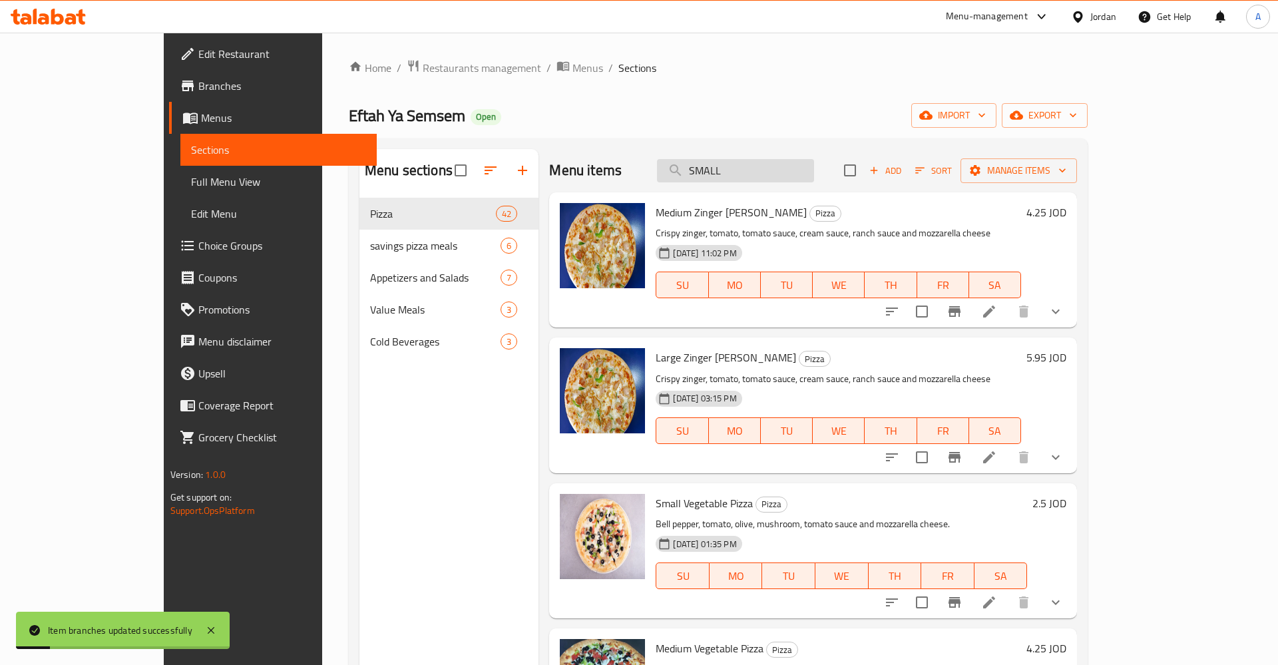
click at [788, 162] on input "SMALL" at bounding box center [735, 170] width 157 height 23
type input "SMALL"
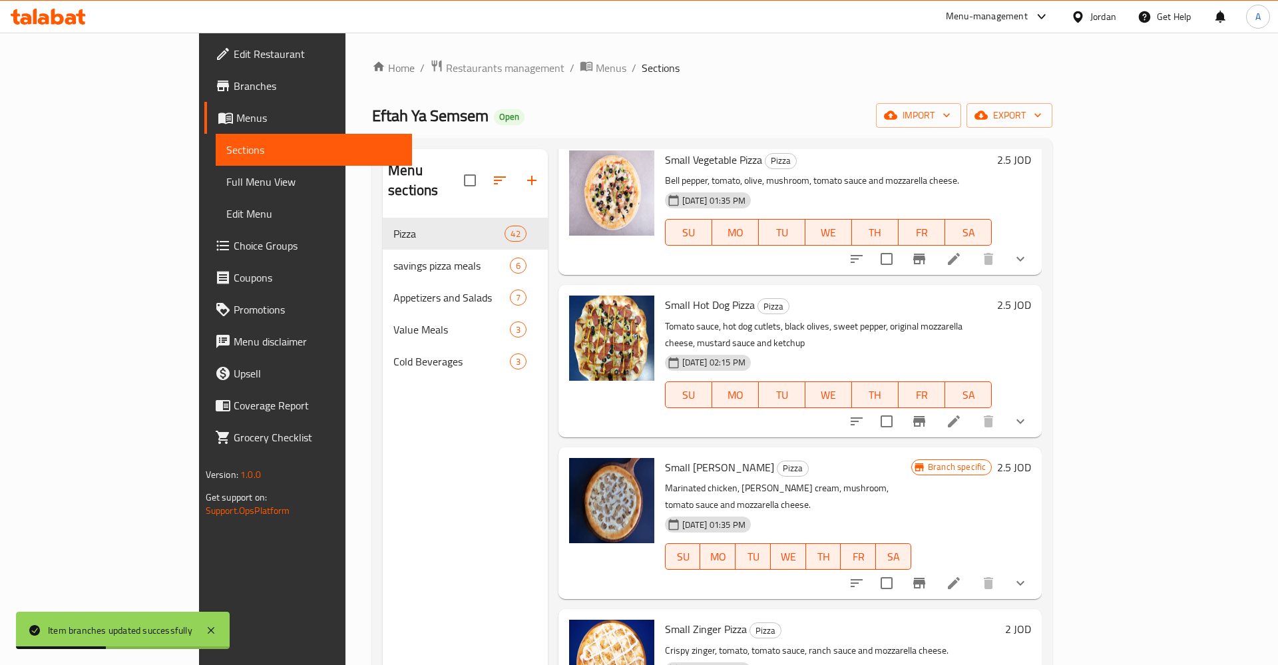
scroll to position [104, 0]
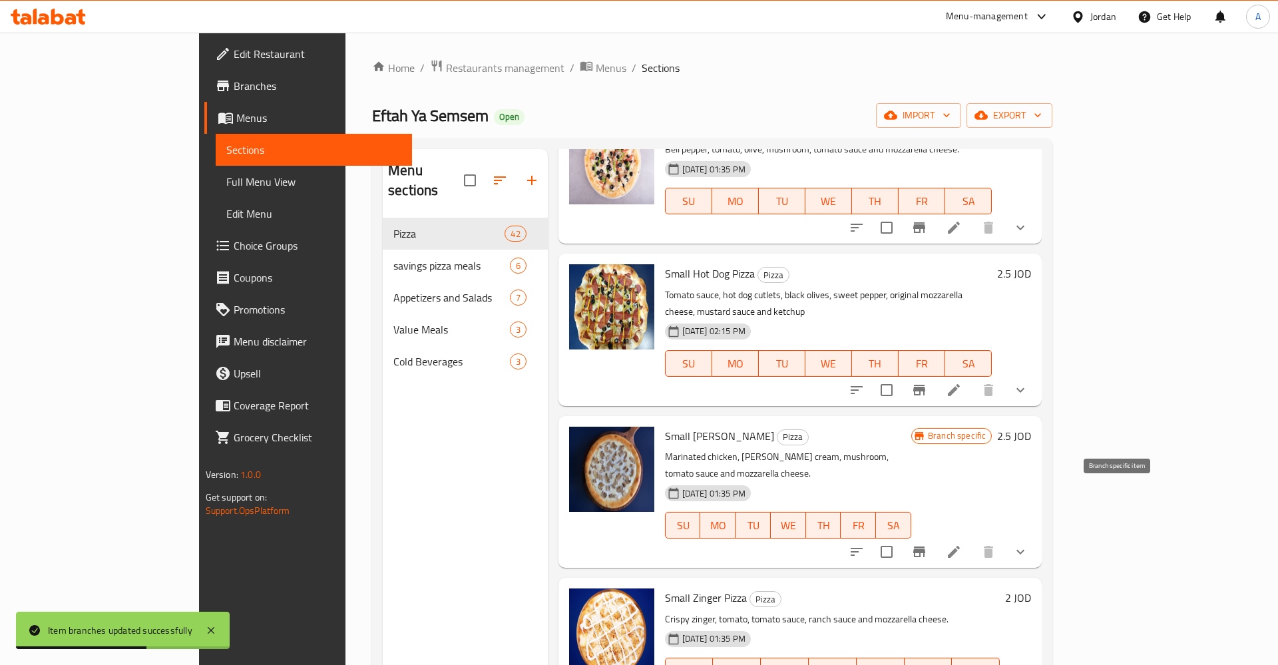
click at [927, 544] on icon "Branch-specific-item" at bounding box center [919, 552] width 16 height 16
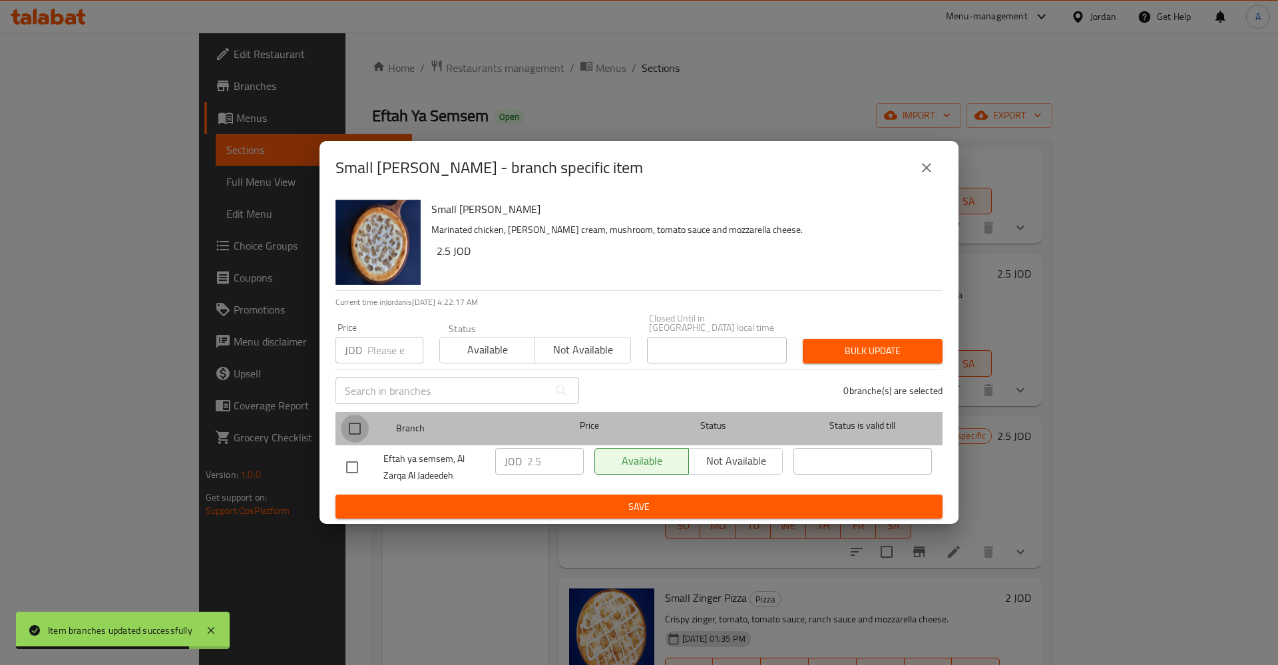
click at [361, 426] on input "checkbox" at bounding box center [355, 429] width 28 height 28
checkbox input "true"
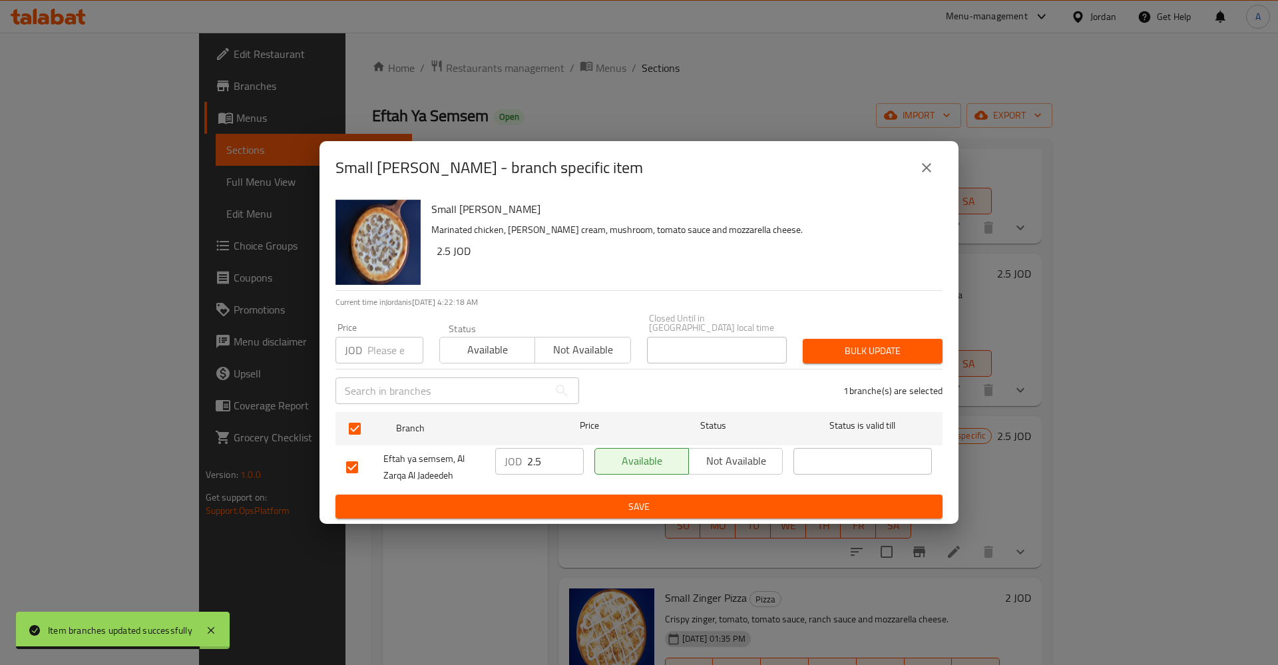
click at [523, 458] on div "JOD 2.5 ​" at bounding box center [539, 461] width 88 height 27
type button "0"
type button "1"
click at [738, 498] on span "Save" at bounding box center [639, 506] width 586 height 17
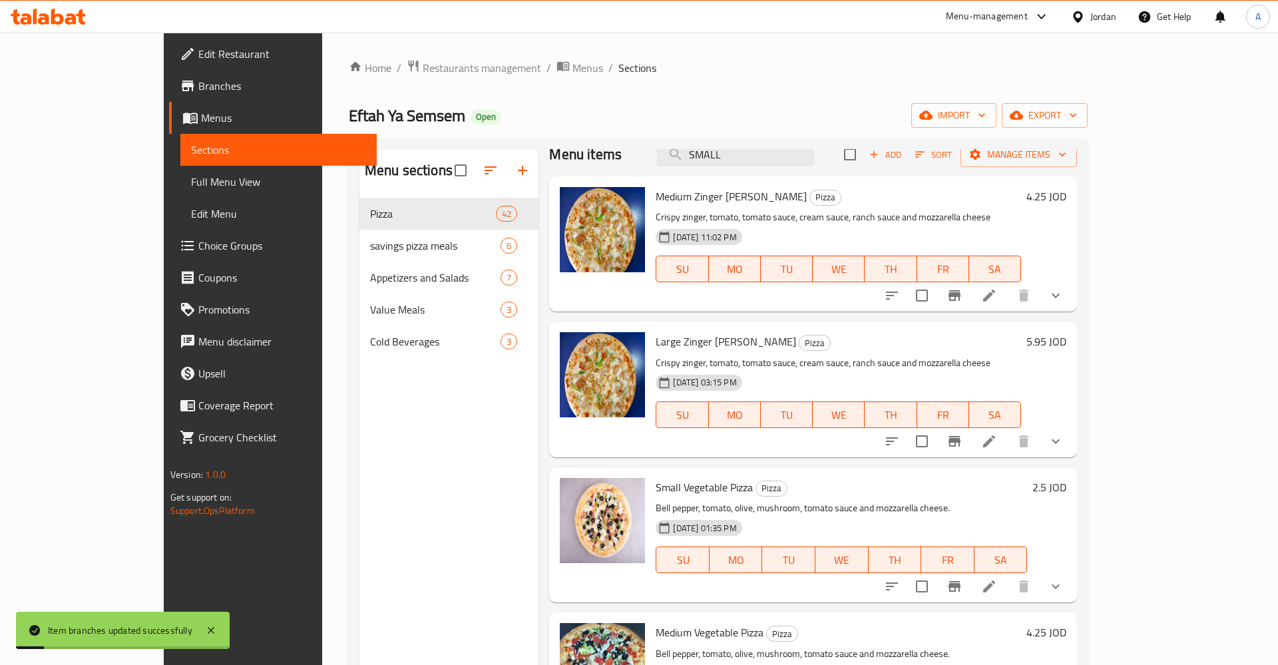
scroll to position [0, 0]
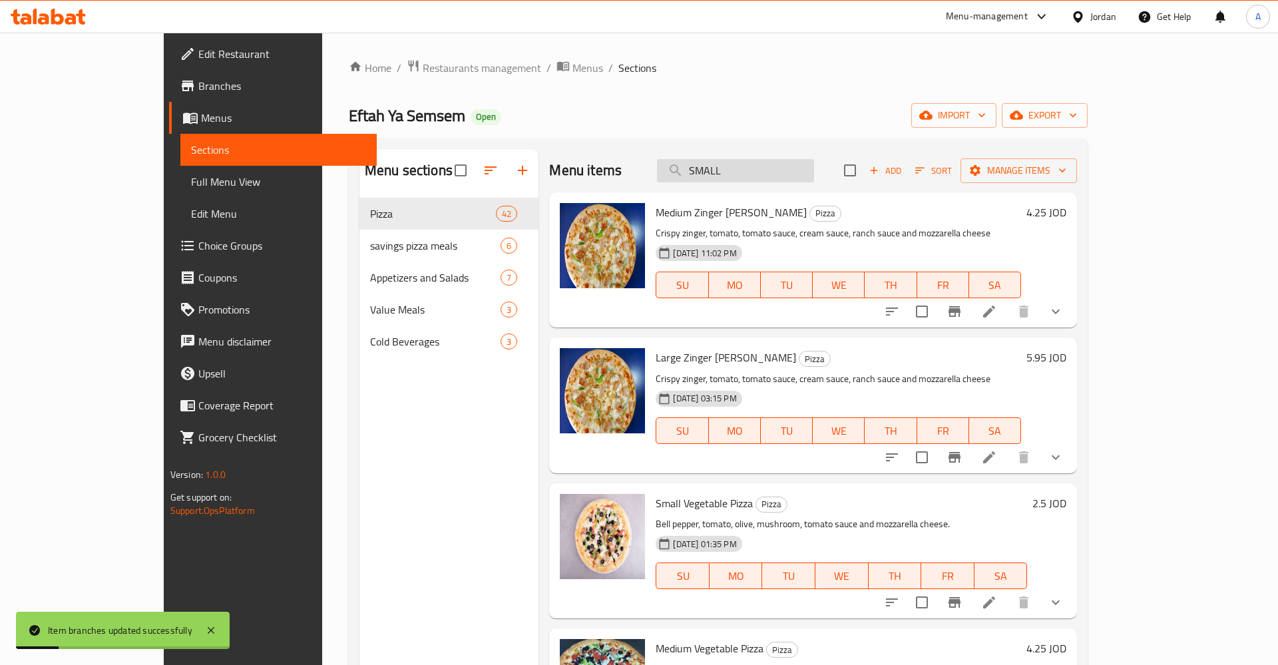
click at [814, 174] on input "SMALL" at bounding box center [735, 170] width 157 height 23
type input "SMALL"
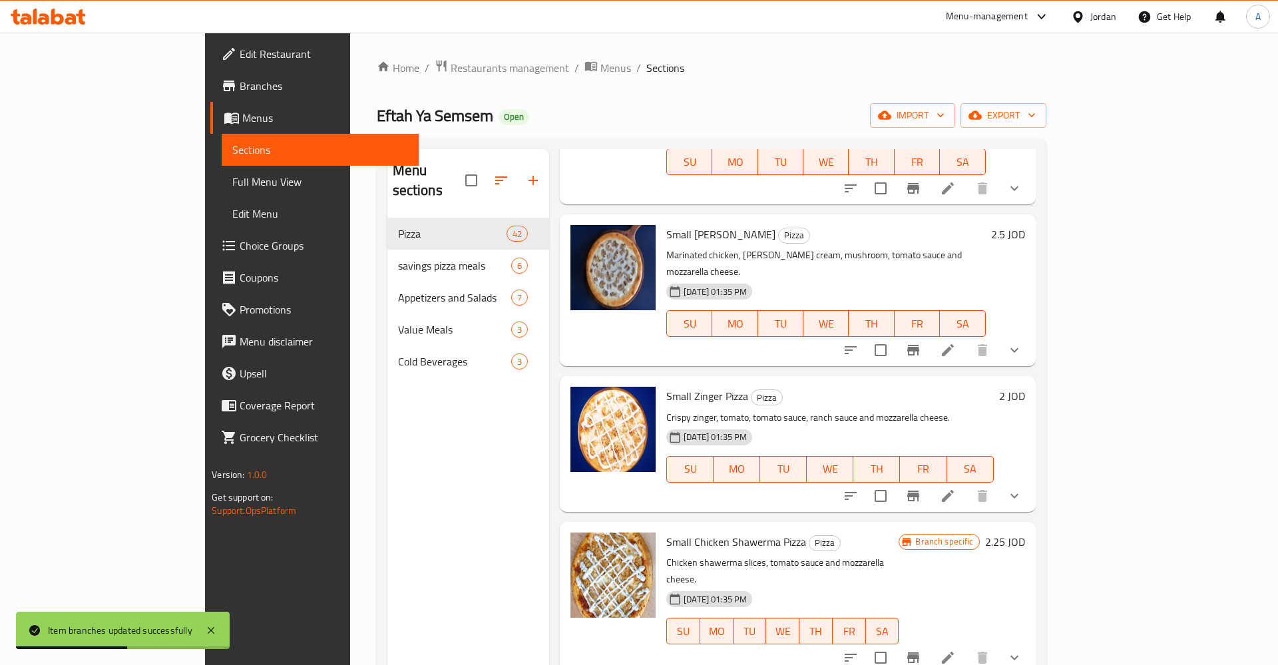
scroll to position [311, 0]
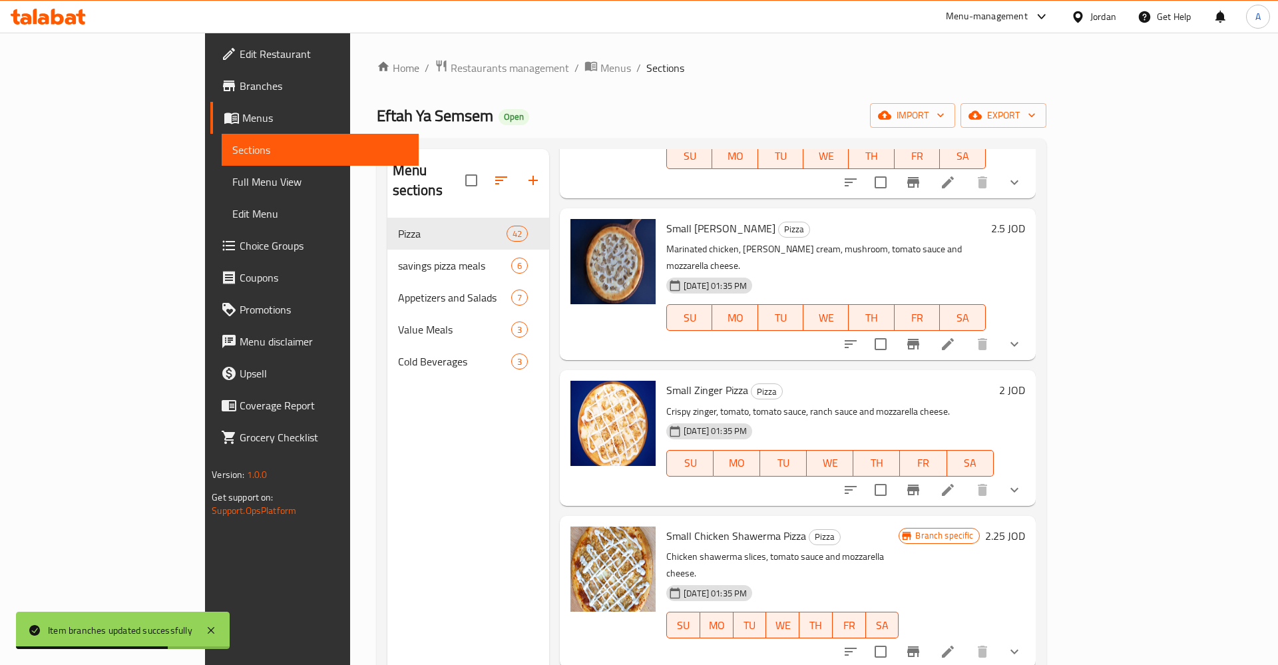
click at [1025, 381] on h6 "2 JOD" at bounding box center [1012, 390] width 26 height 19
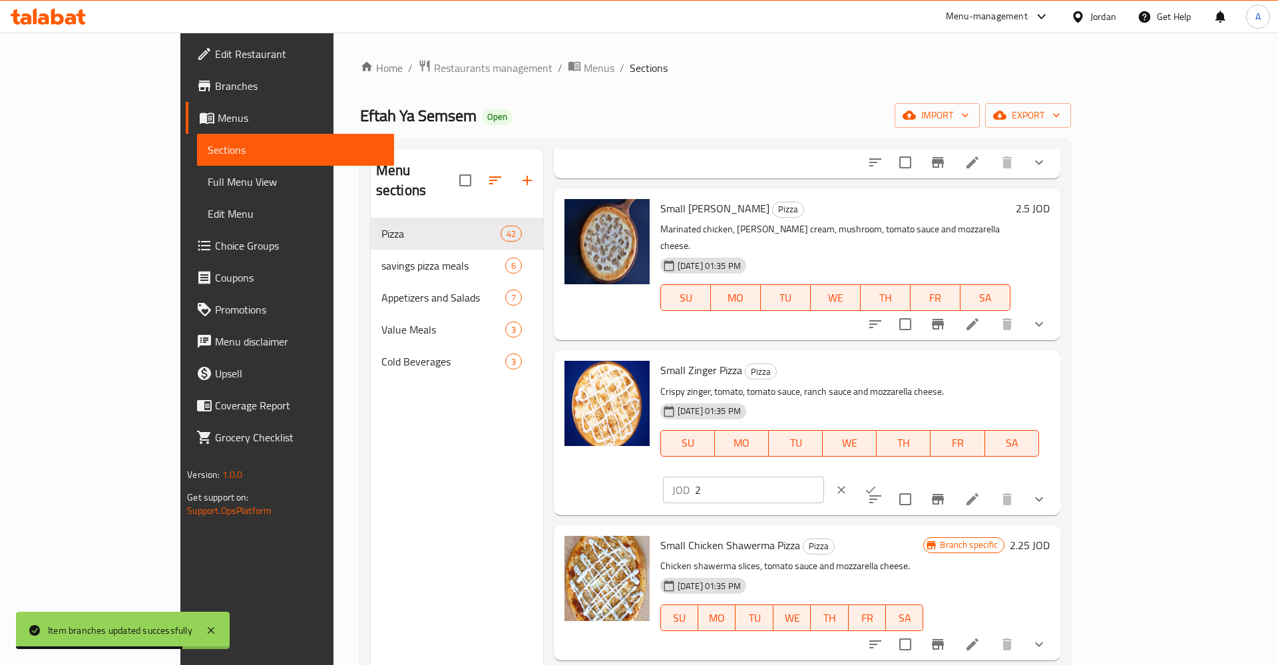
click at [824, 476] on input "2" at bounding box center [759, 489] width 129 height 27
type input "2.5"
click button "ok" at bounding box center [870, 489] width 29 height 29
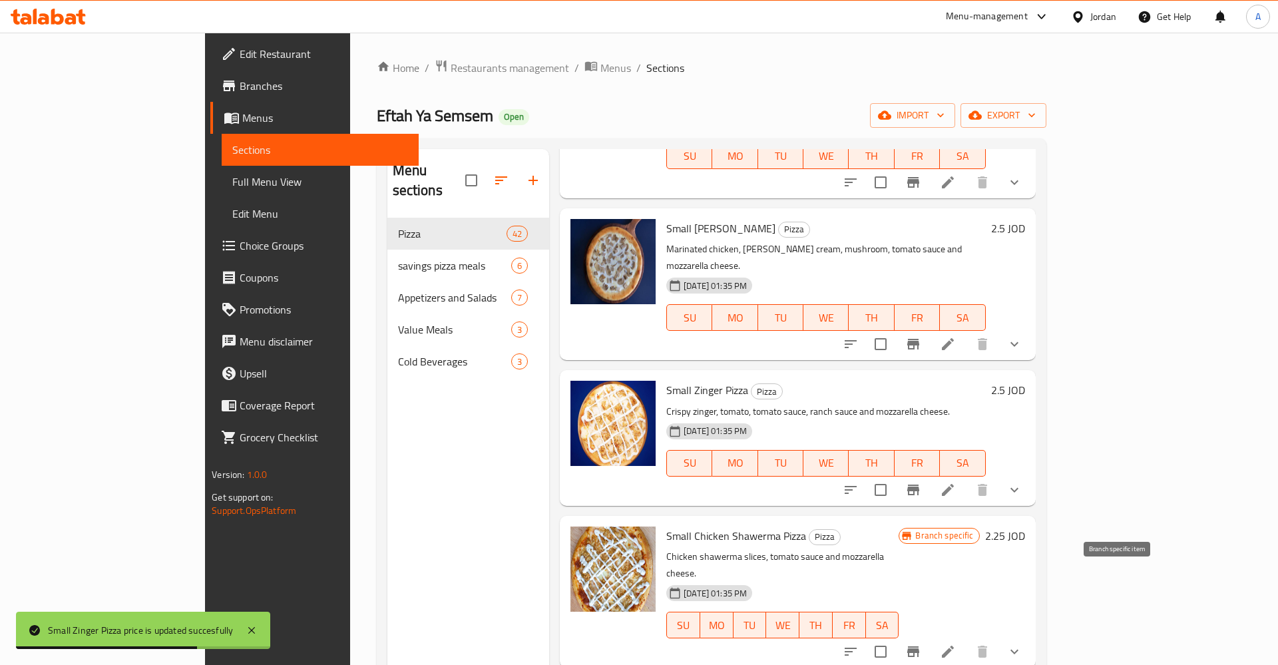
click at [929, 635] on button "Branch-specific-item" at bounding box center [913, 651] width 32 height 32
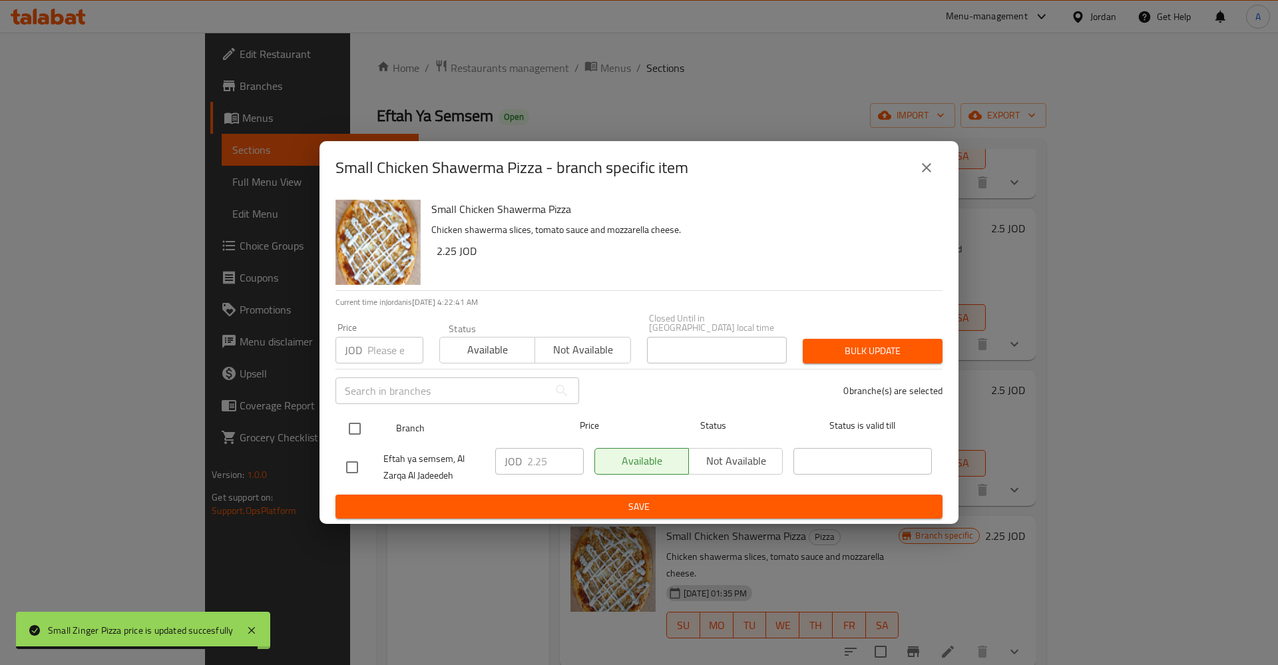
click at [369, 416] on div at bounding box center [366, 428] width 50 height 39
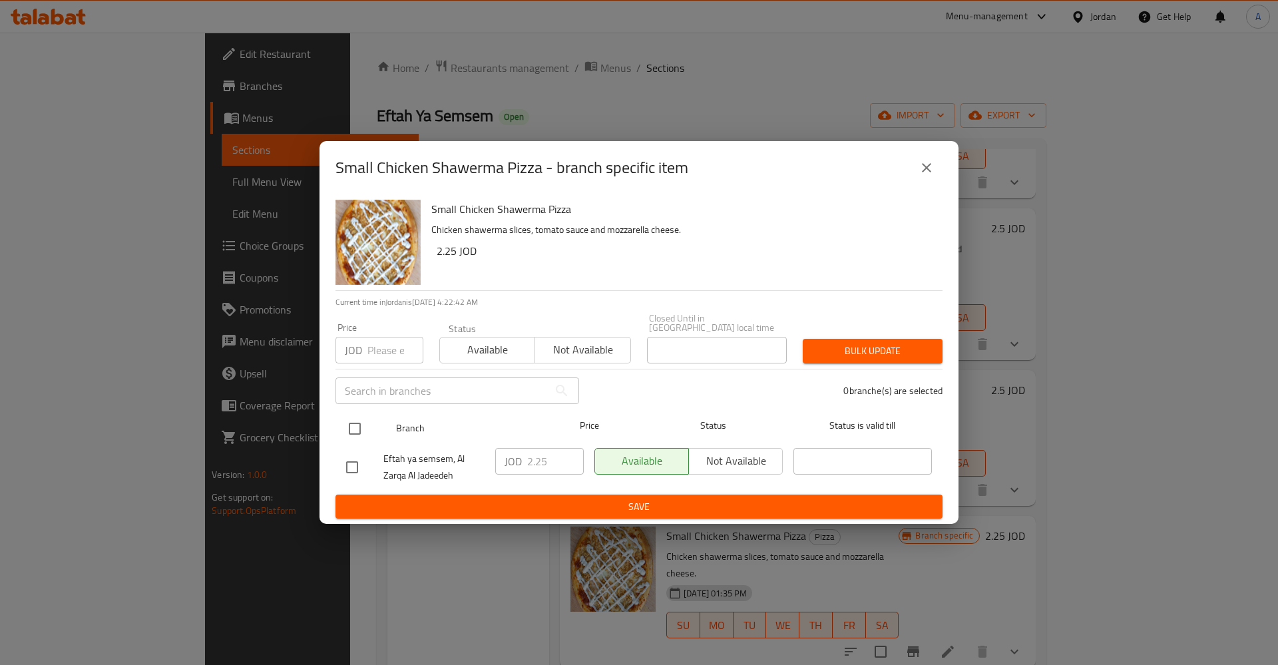
click at [361, 429] on input "checkbox" at bounding box center [355, 429] width 28 height 28
checkbox input "true"
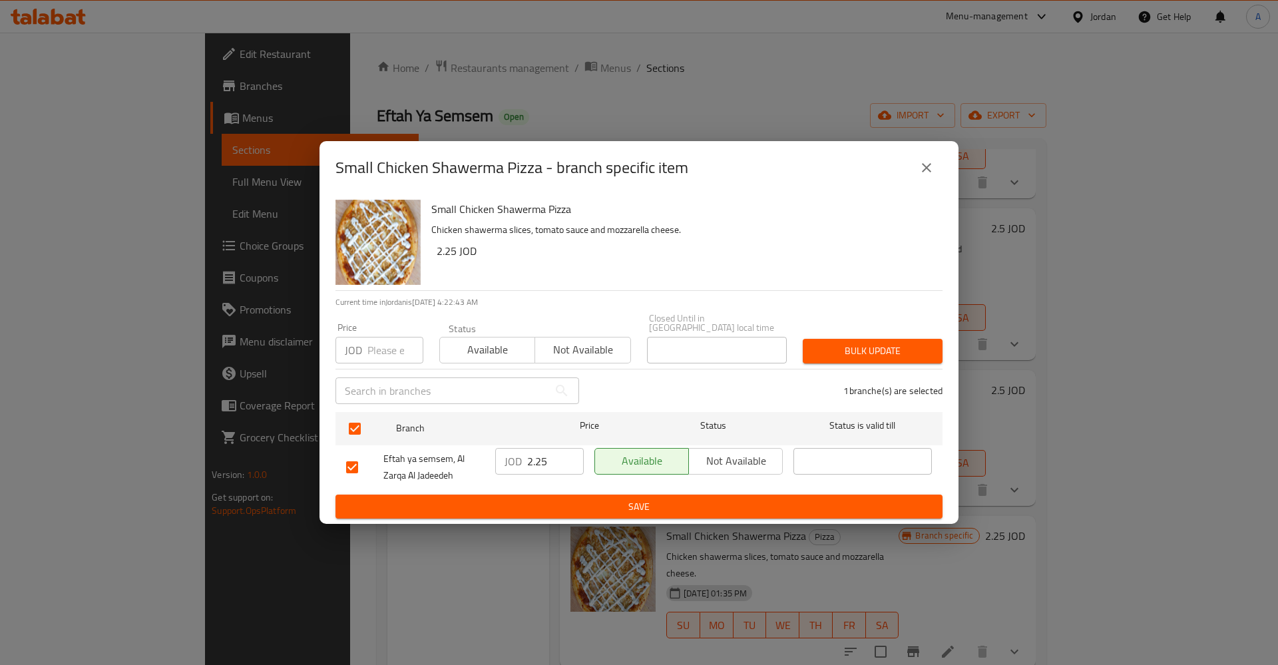
click at [536, 459] on input "2.25" at bounding box center [555, 461] width 57 height 27
type button "0"
type button "1"
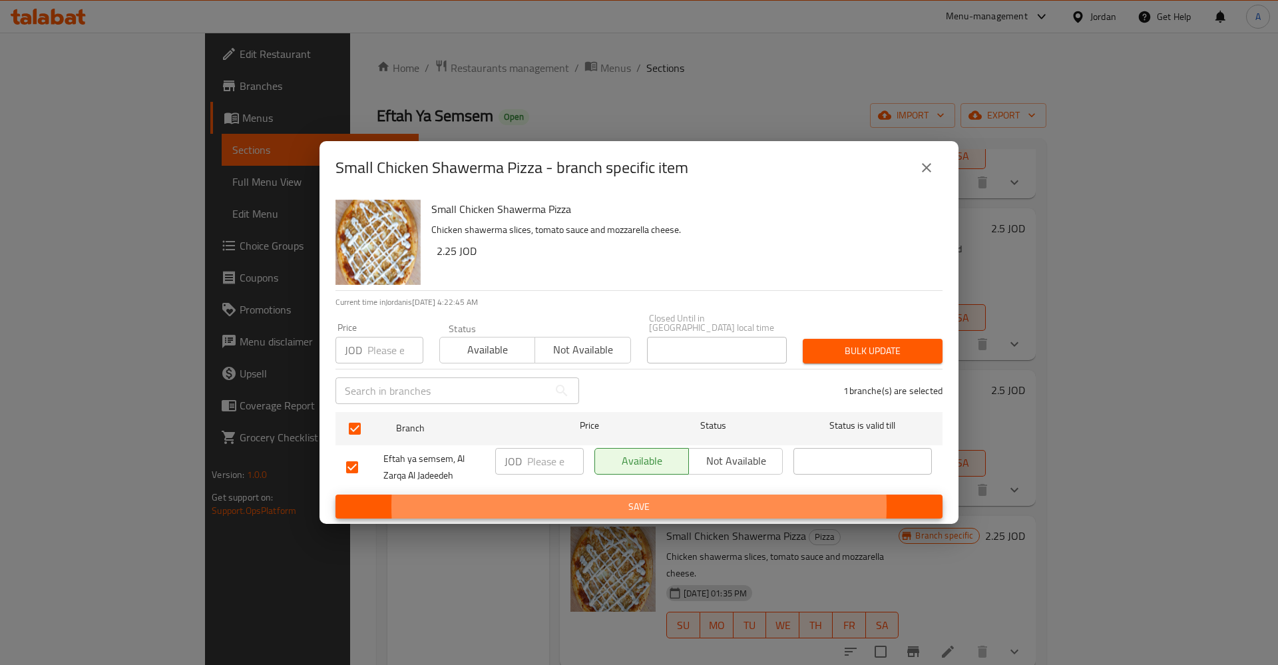
click at [335, 494] on button "Save" at bounding box center [638, 506] width 607 height 25
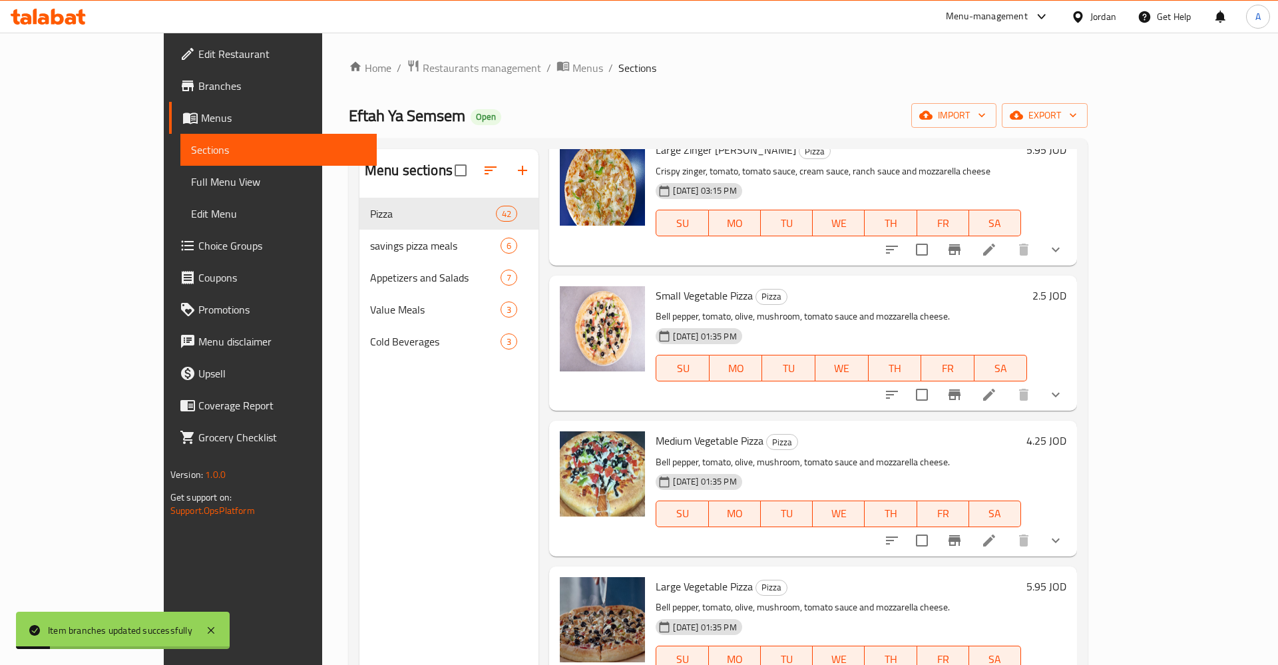
scroll to position [0, 0]
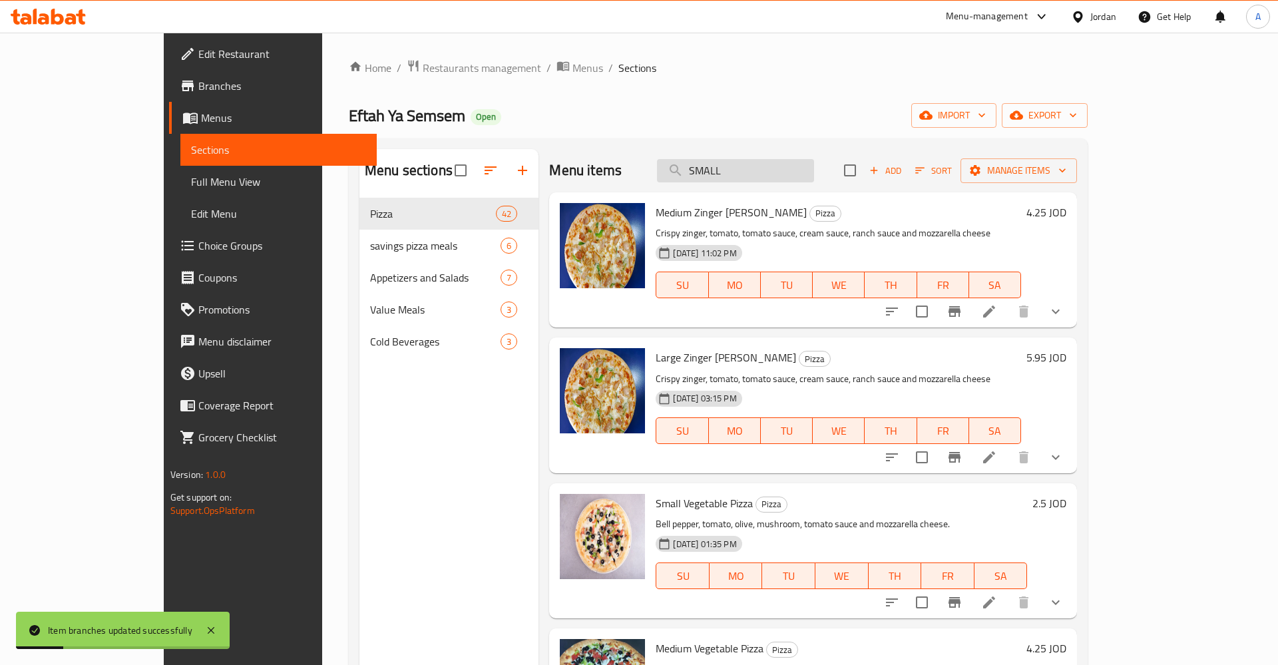
click at [788, 171] on input "SMALL" at bounding box center [735, 170] width 157 height 23
type input "SMALL"
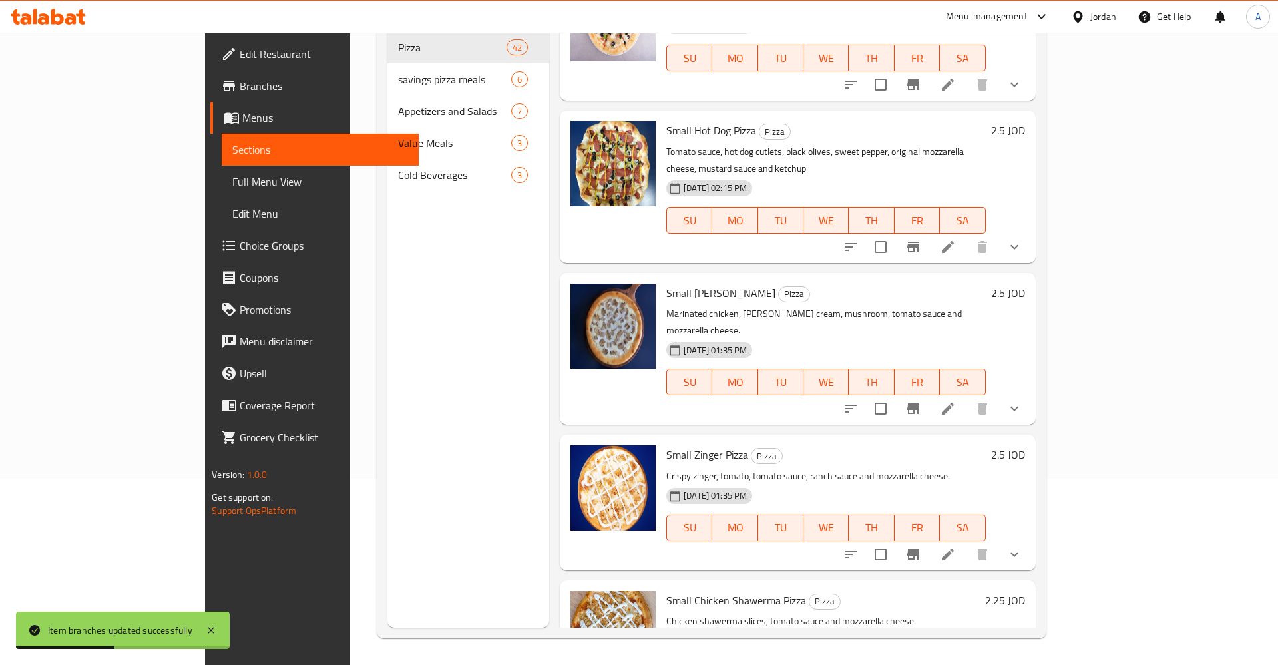
scroll to position [208, 0]
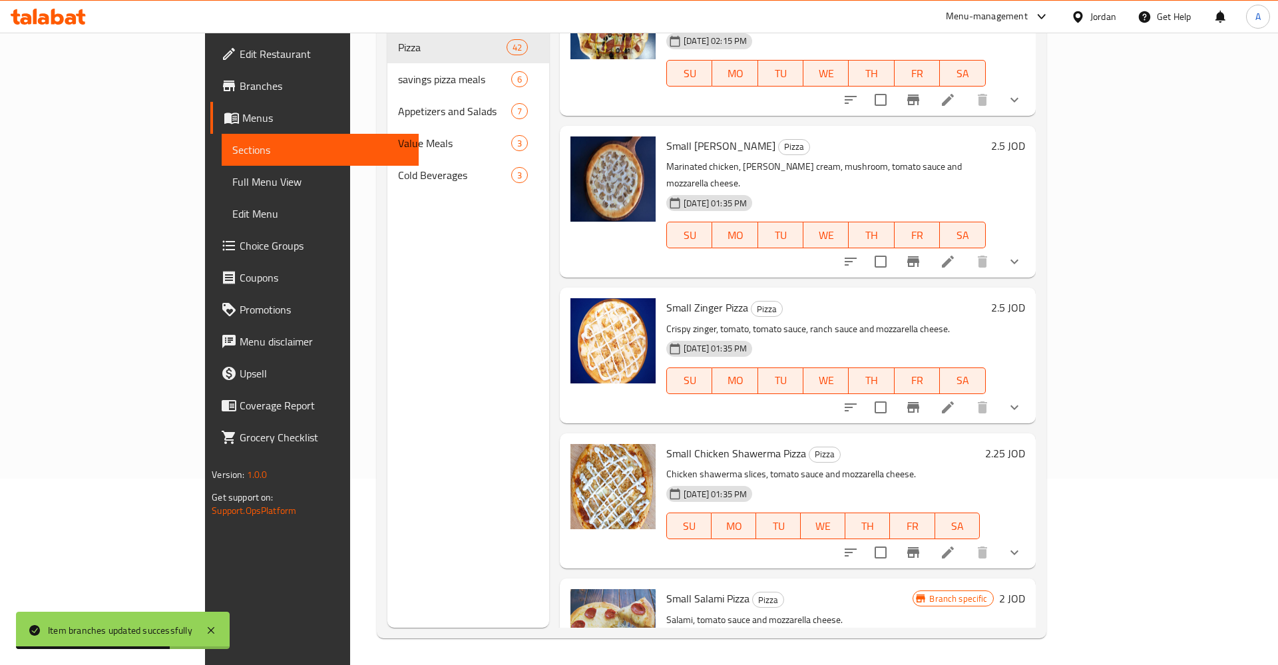
click at [1025, 444] on h6 "2.25 JOD" at bounding box center [1005, 453] width 40 height 19
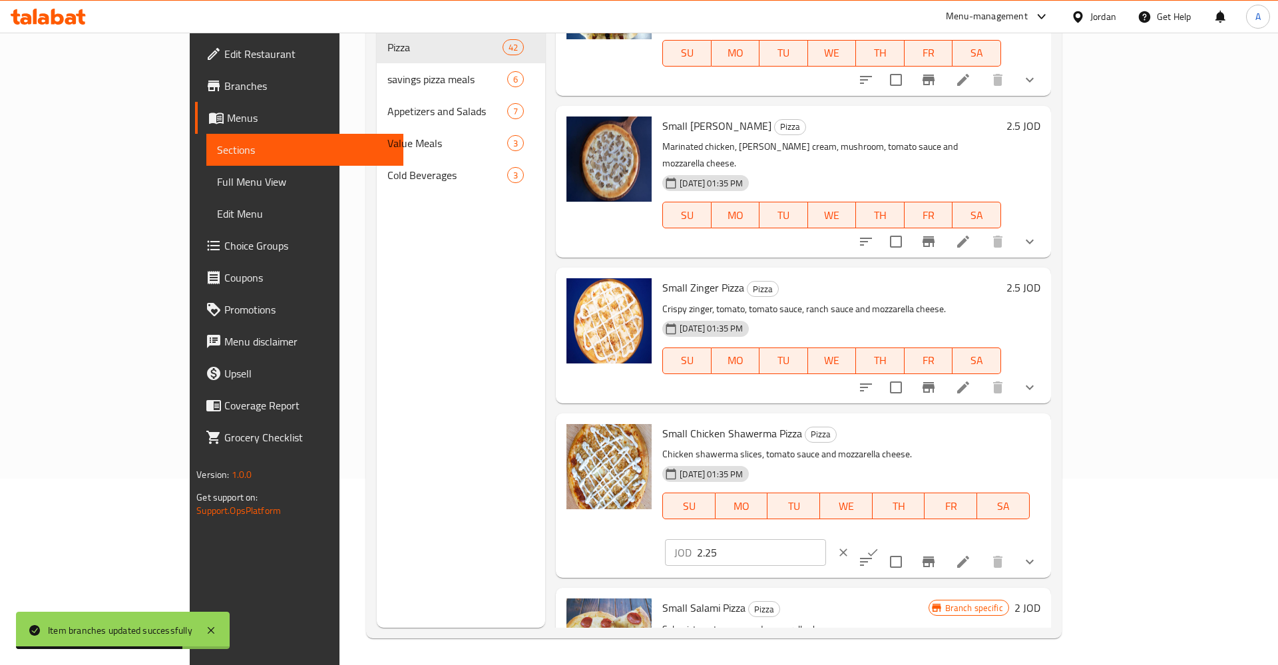
click at [826, 539] on input "2.25" at bounding box center [761, 552] width 129 height 27
drag, startPoint x: 1056, startPoint y: 408, endPoint x: 997, endPoint y: 410, distance: 58.6
click at [826, 539] on input "2.25" at bounding box center [761, 552] width 129 height 27
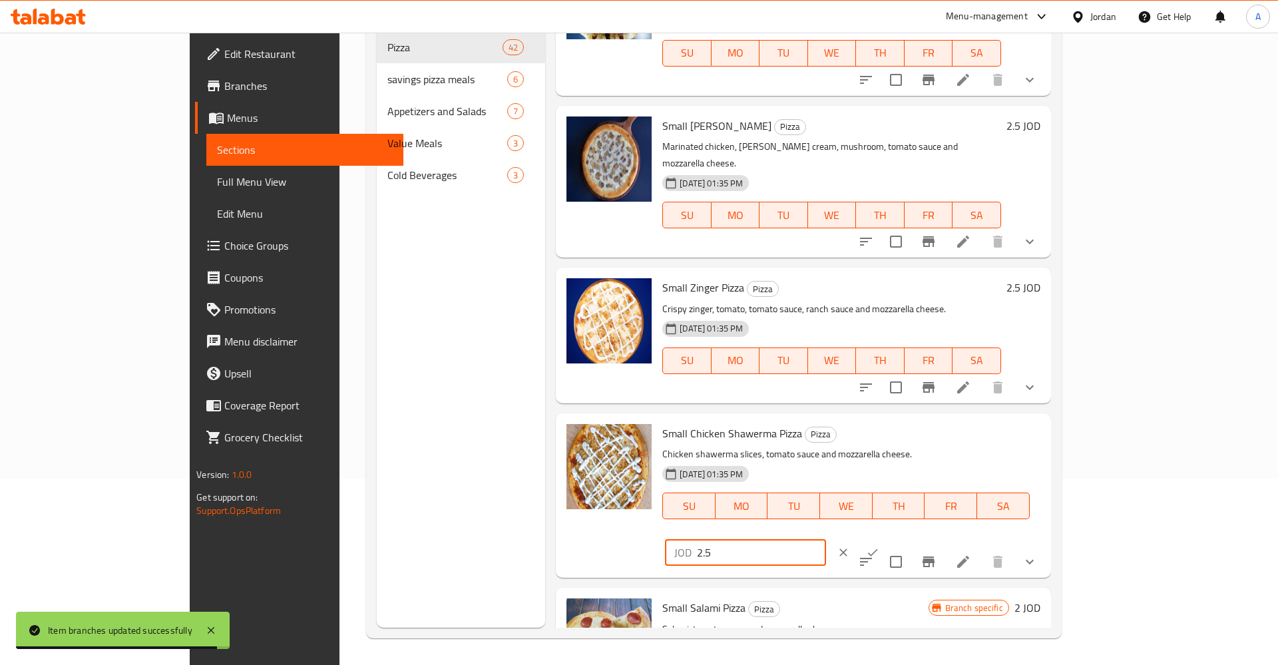
type input "2.5"
click button "ok" at bounding box center [872, 552] width 29 height 29
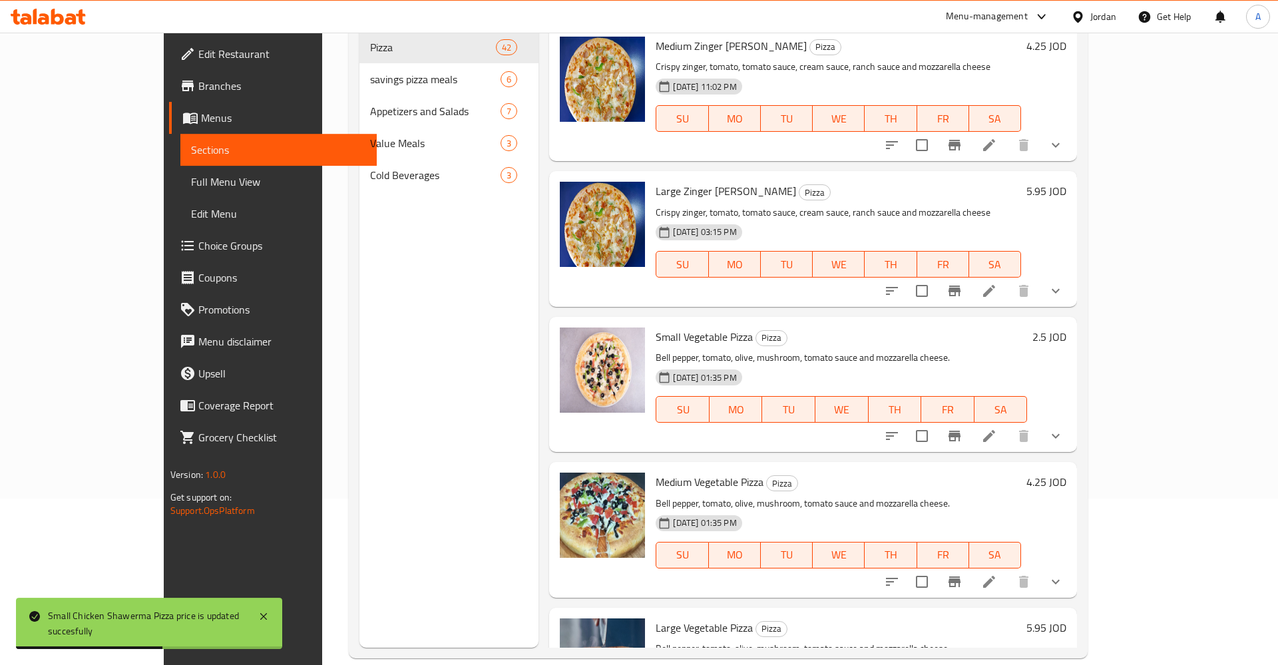
scroll to position [0, 0]
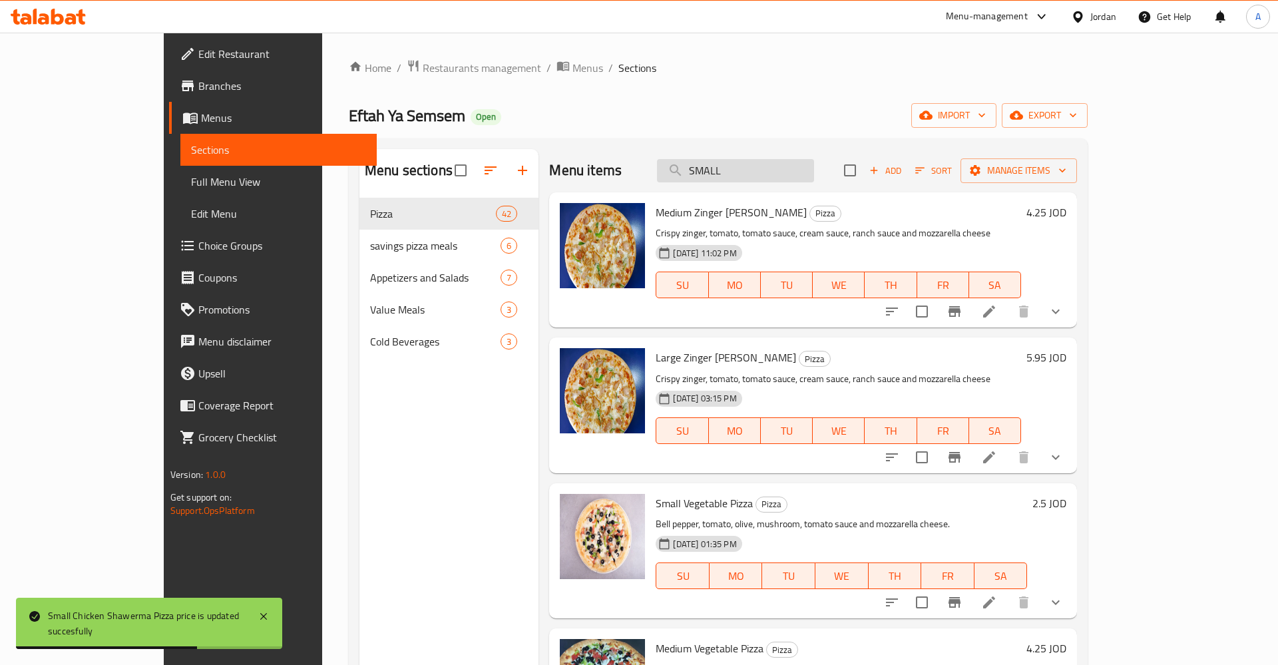
click at [801, 174] on input "SMALL" at bounding box center [735, 170] width 157 height 23
type input "SMALL"
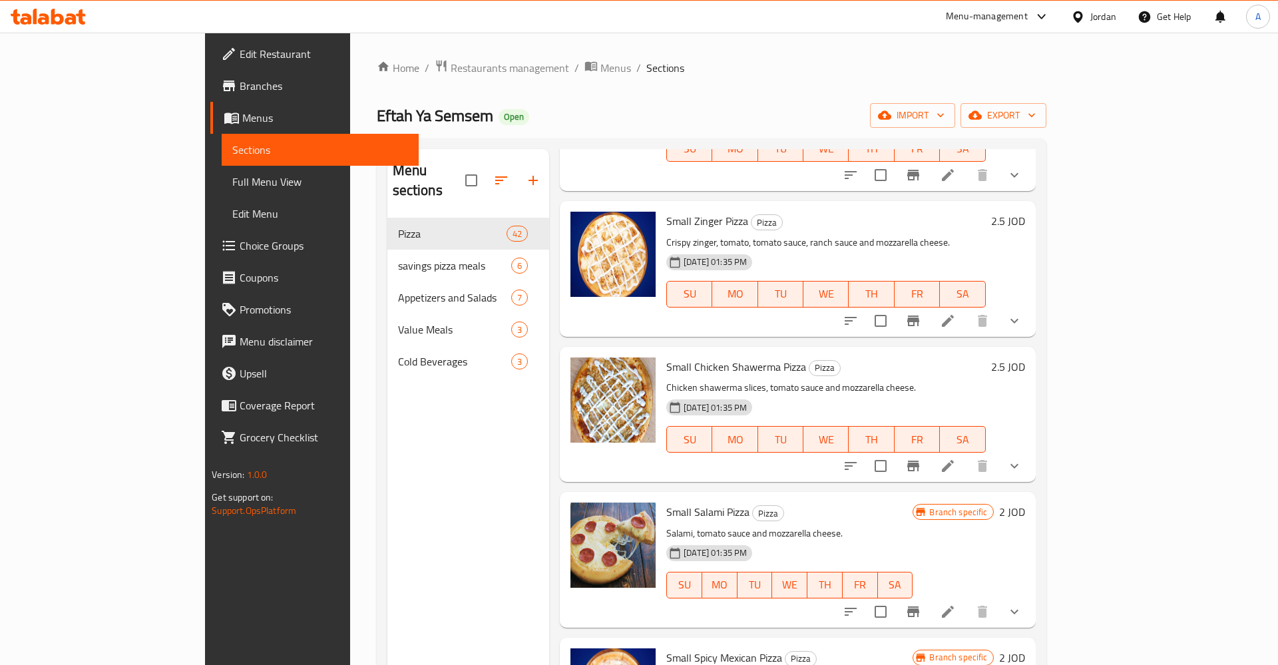
scroll to position [519, 0]
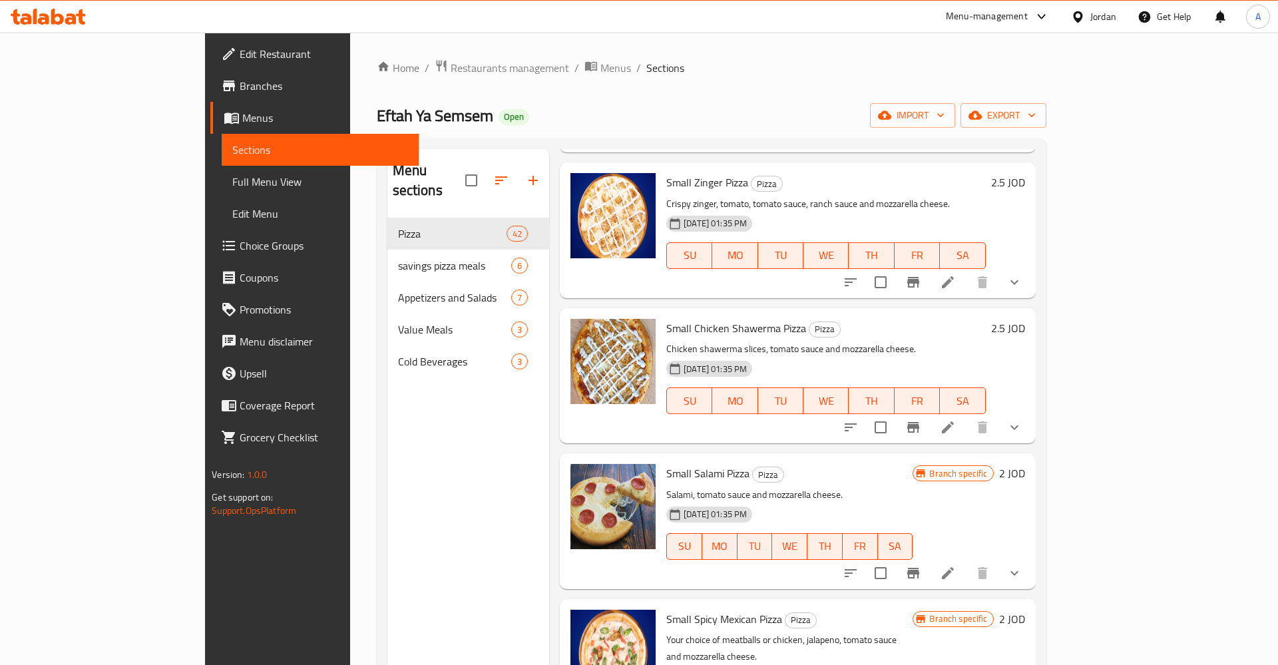
click at [1025, 464] on h6 "2 JOD" at bounding box center [1012, 473] width 26 height 19
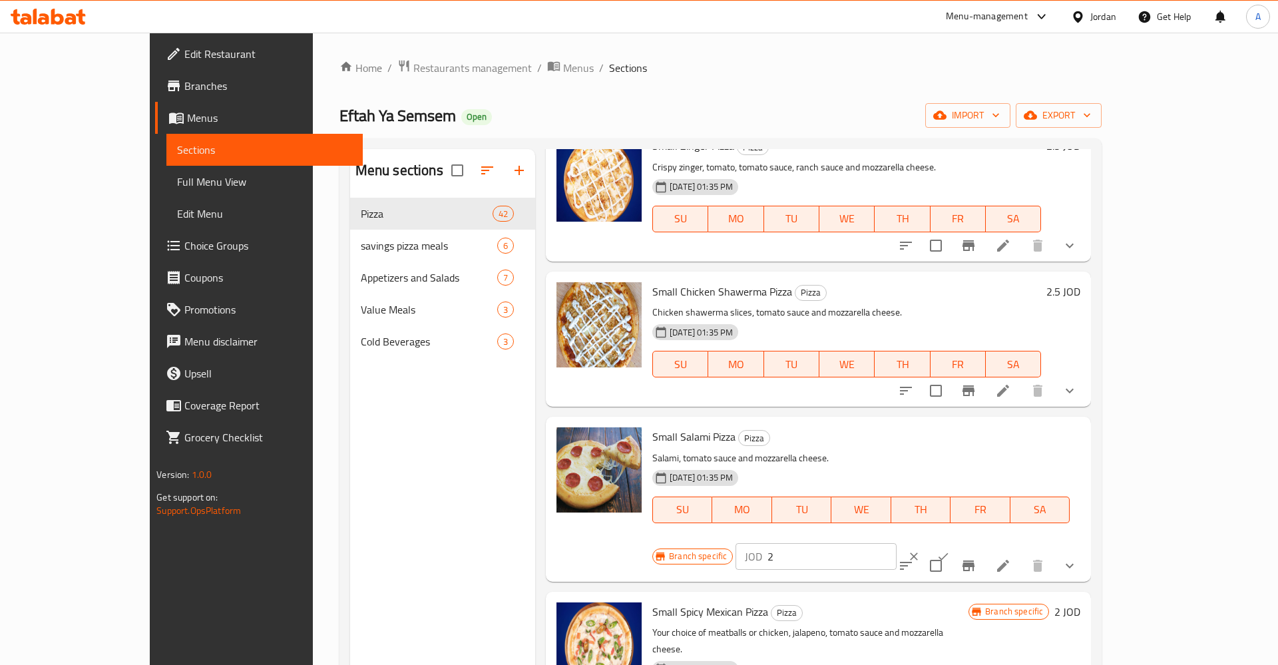
click at [896, 543] on input "2" at bounding box center [831, 556] width 129 height 27
type input "2.5"
click button "ok" at bounding box center [942, 556] width 29 height 29
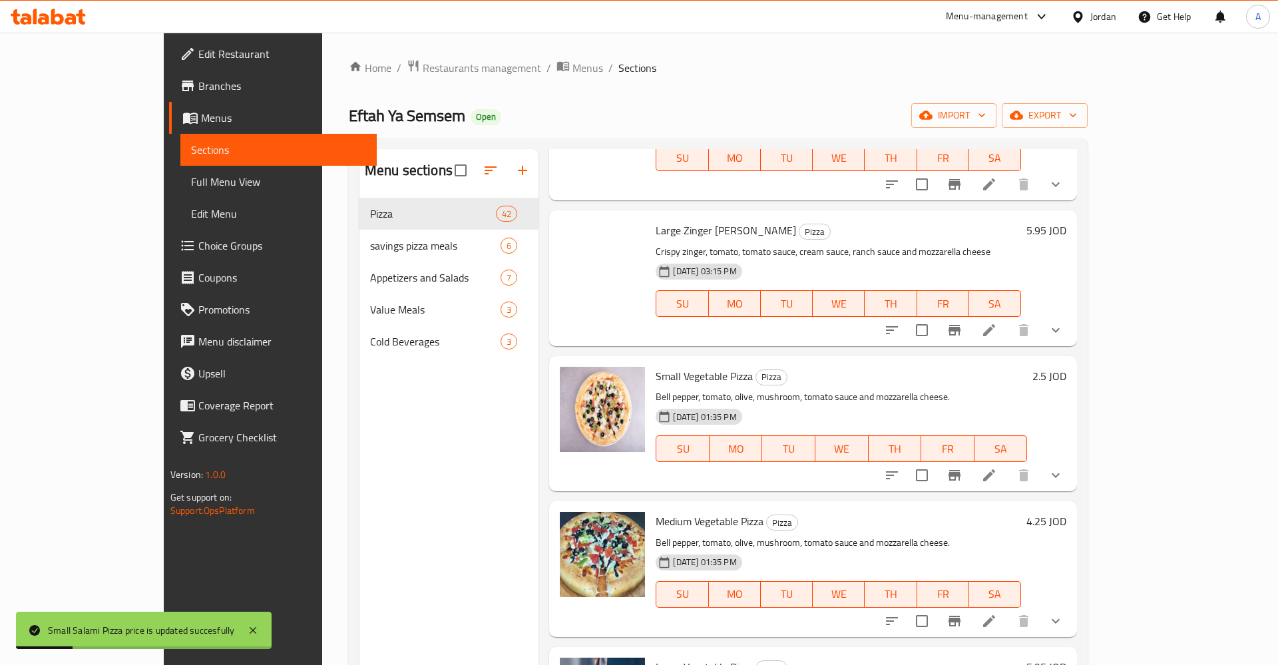
scroll to position [0, 0]
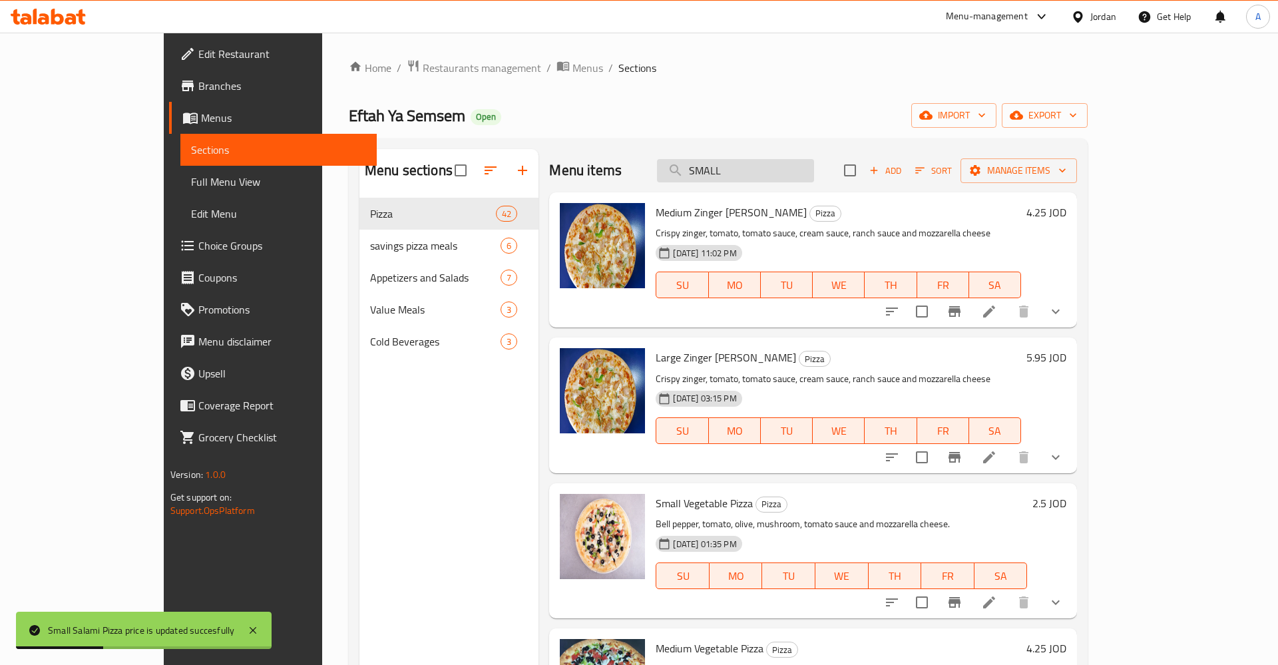
click at [812, 163] on input "SMALL" at bounding box center [735, 170] width 157 height 23
type input "SMALL"
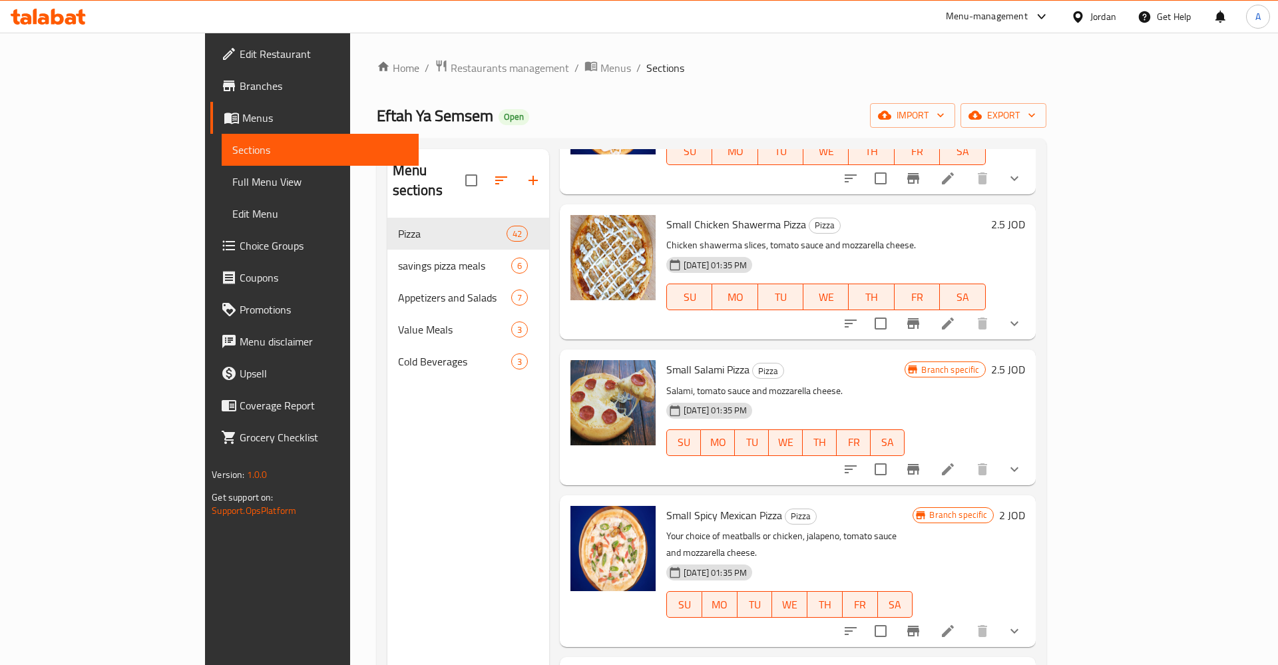
scroll to position [727, 0]
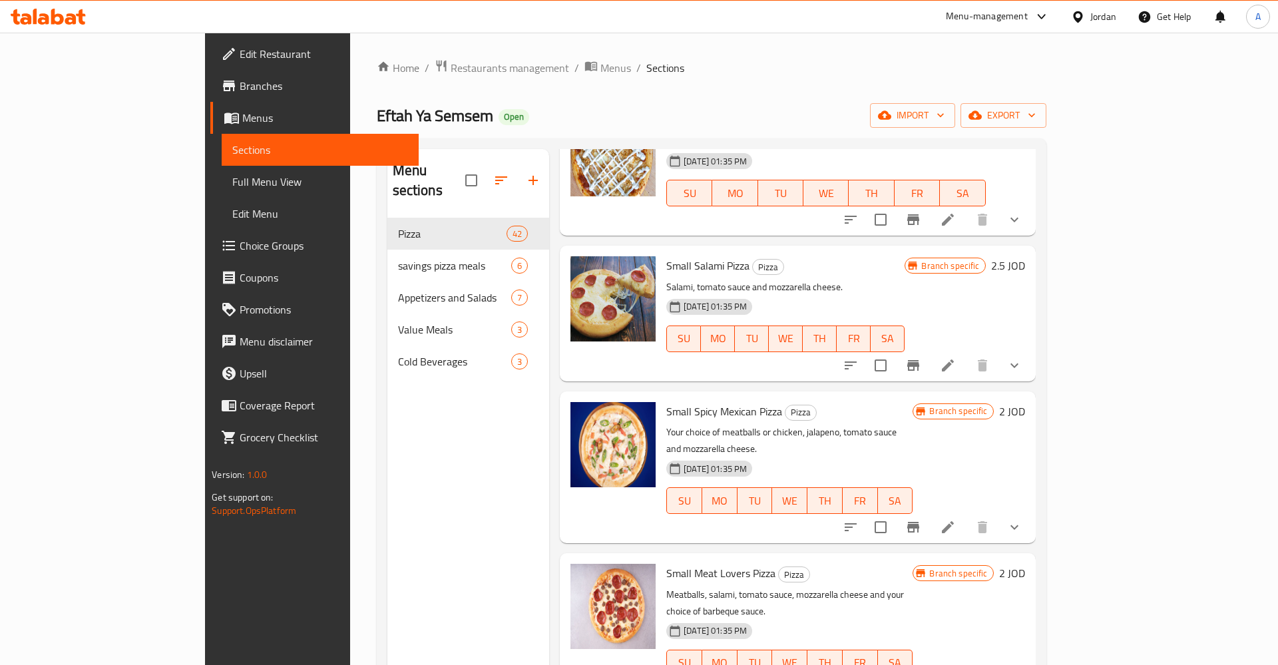
click at [1025, 402] on h6 "2 JOD" at bounding box center [1012, 411] width 26 height 19
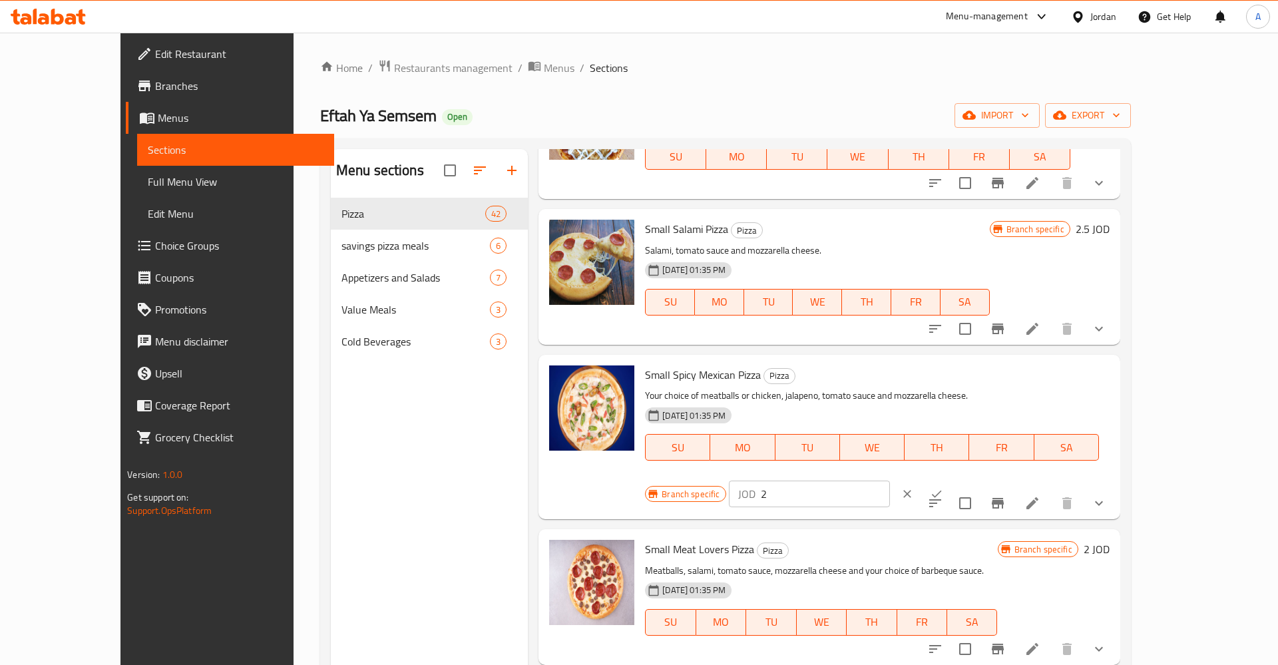
click at [890, 480] on input "2" at bounding box center [825, 493] width 129 height 27
type input "2.5"
click button "ok" at bounding box center [936, 493] width 29 height 29
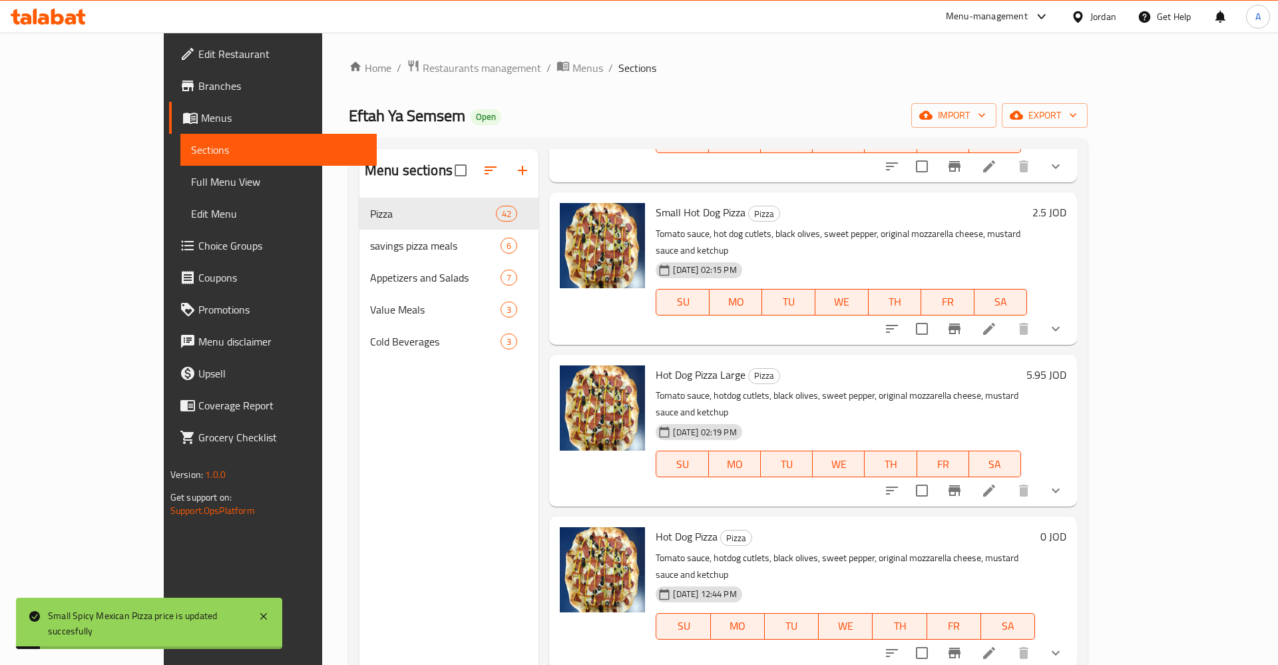
click at [1040, 522] on div "Hot Dog Pizza Pizza Tomato sauce, hotdog cutlets, black olives, sweet pepper, o…" at bounding box center [845, 592] width 390 height 141
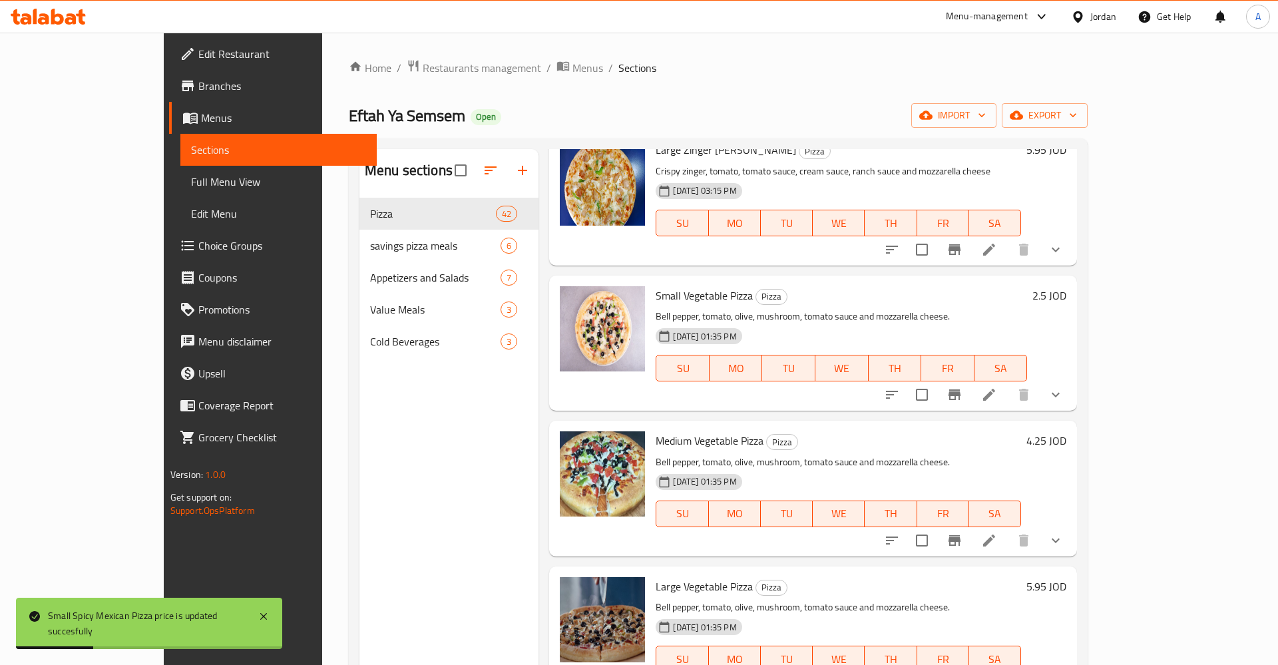
scroll to position [0, 0]
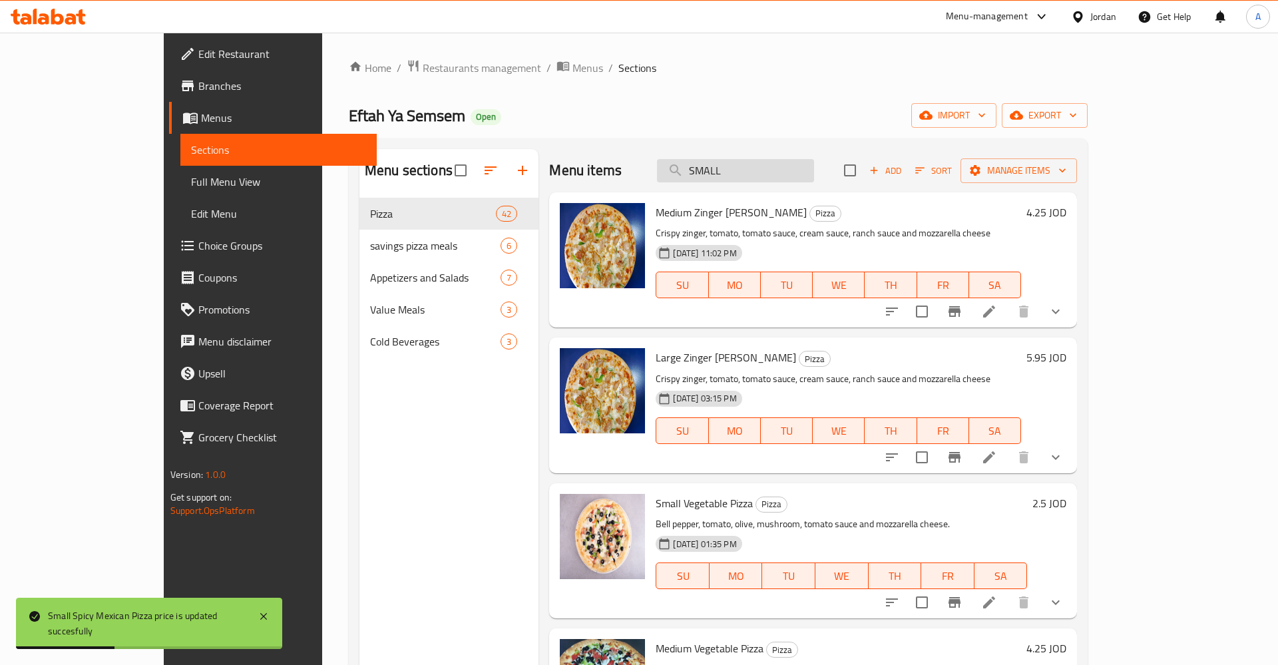
click at [795, 174] on input "SMALL" at bounding box center [735, 170] width 157 height 23
type input "SMALL"
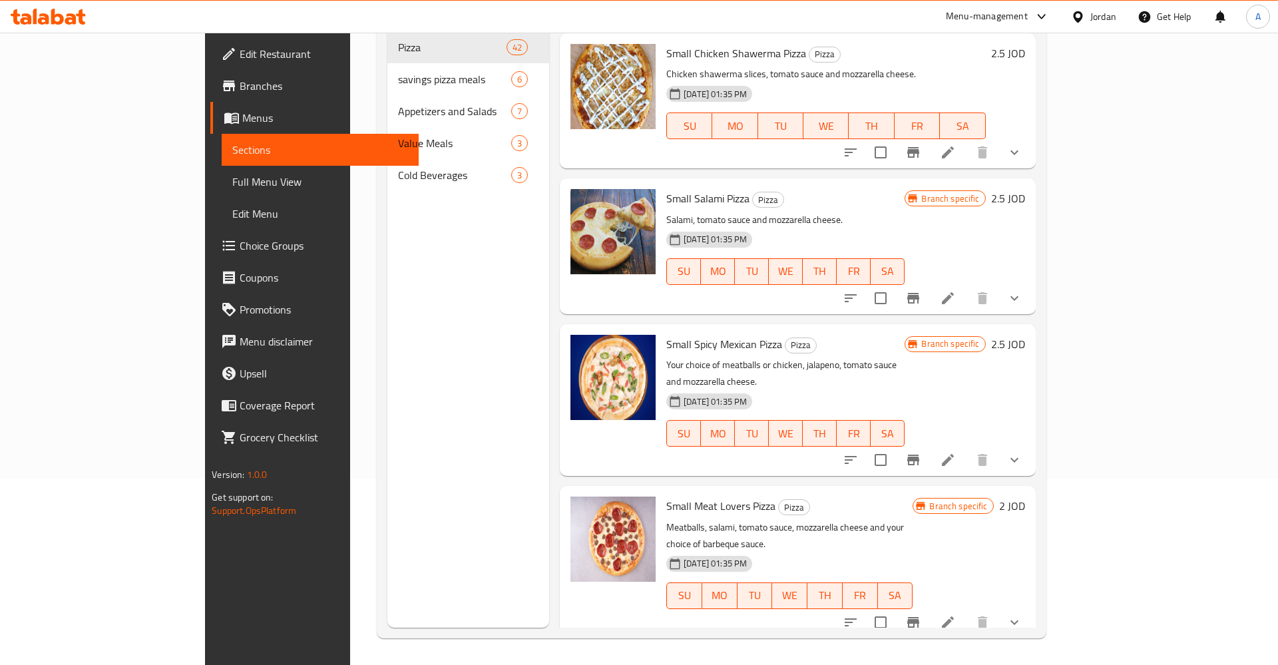
scroll to position [623, 0]
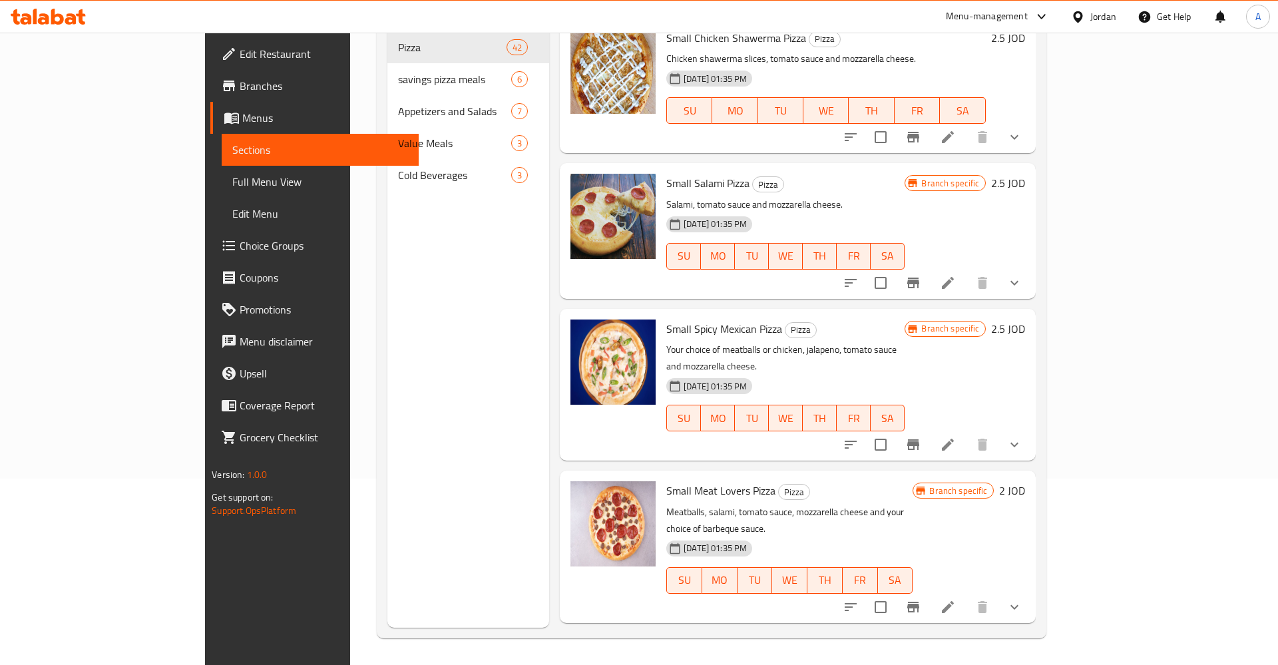
click at [1024, 481] on div "Branch specific 2 JOD" at bounding box center [968, 490] width 112 height 19
click at [1025, 481] on h6 "2 JOD" at bounding box center [1012, 490] width 26 height 19
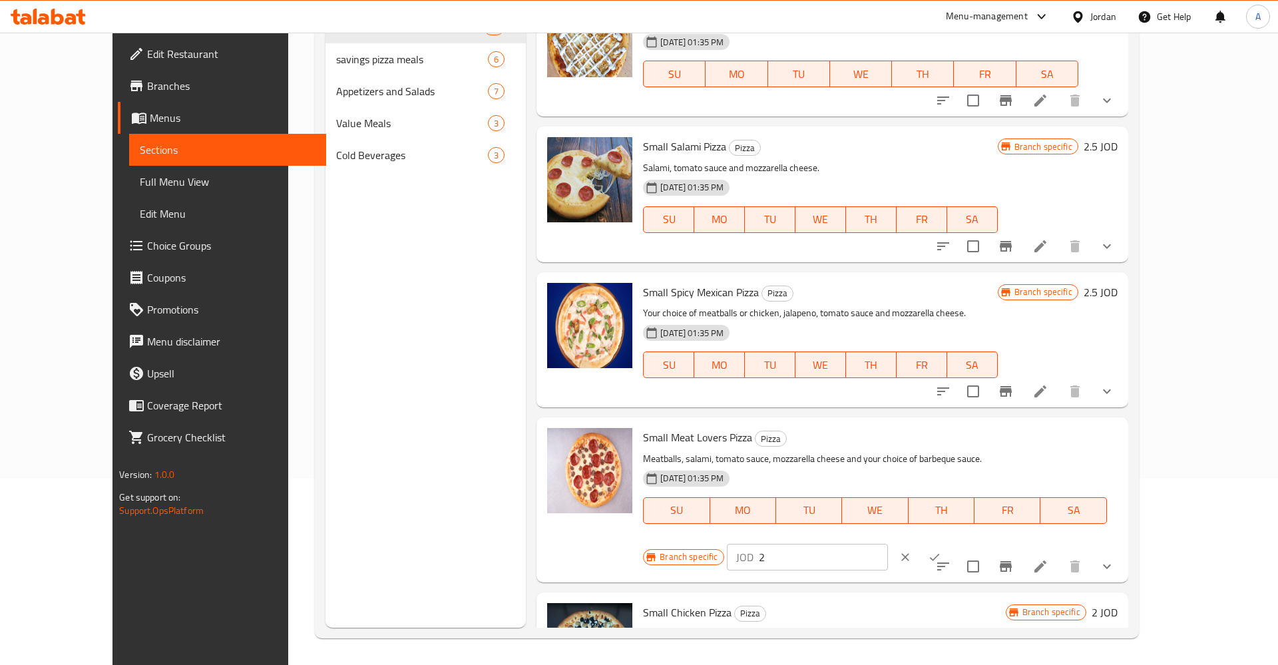
click at [1069, 417] on div "Small Meat Lovers Pizza Pizza Meatballs, salami, tomato sauce, mozzarella chees…" at bounding box center [831, 499] width 591 height 164
click at [888, 544] on input "2" at bounding box center [823, 557] width 129 height 27
type input "2.5"
click button "ok" at bounding box center [934, 556] width 29 height 29
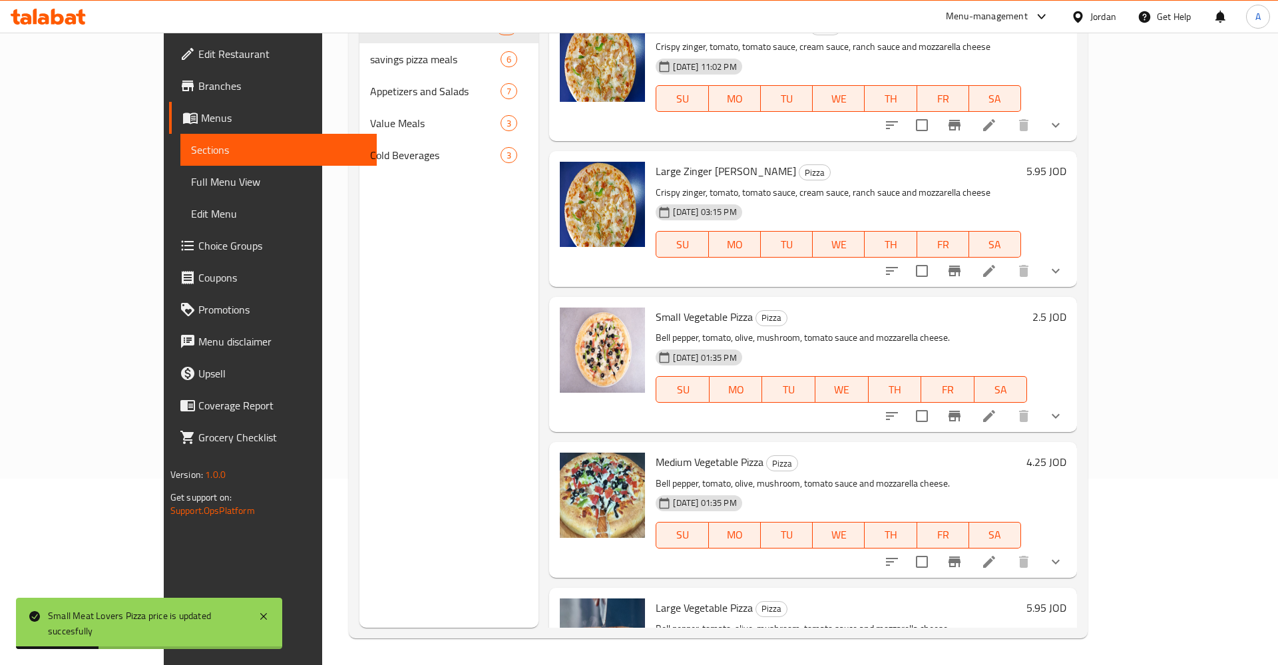
scroll to position [0, 0]
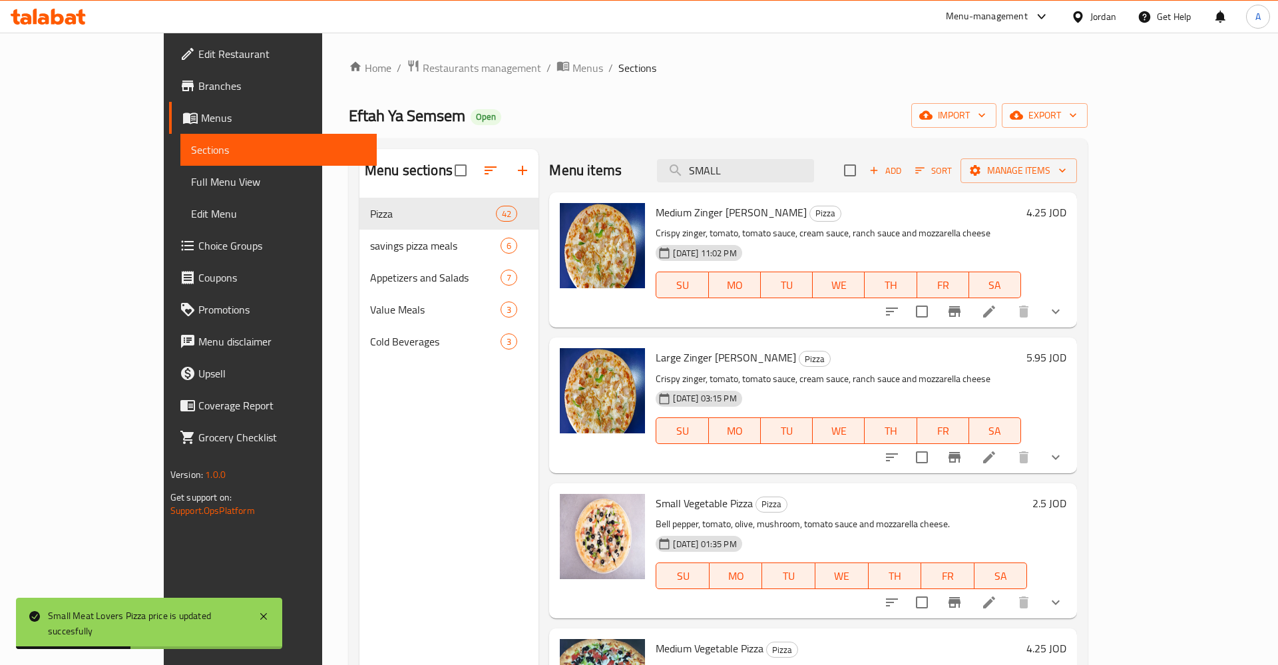
click at [813, 182] on div "Menu items SMALL Add Sort Manage items" at bounding box center [813, 170] width 528 height 43
click at [812, 168] on input "SMALL" at bounding box center [735, 170] width 157 height 23
type input "SMALL"
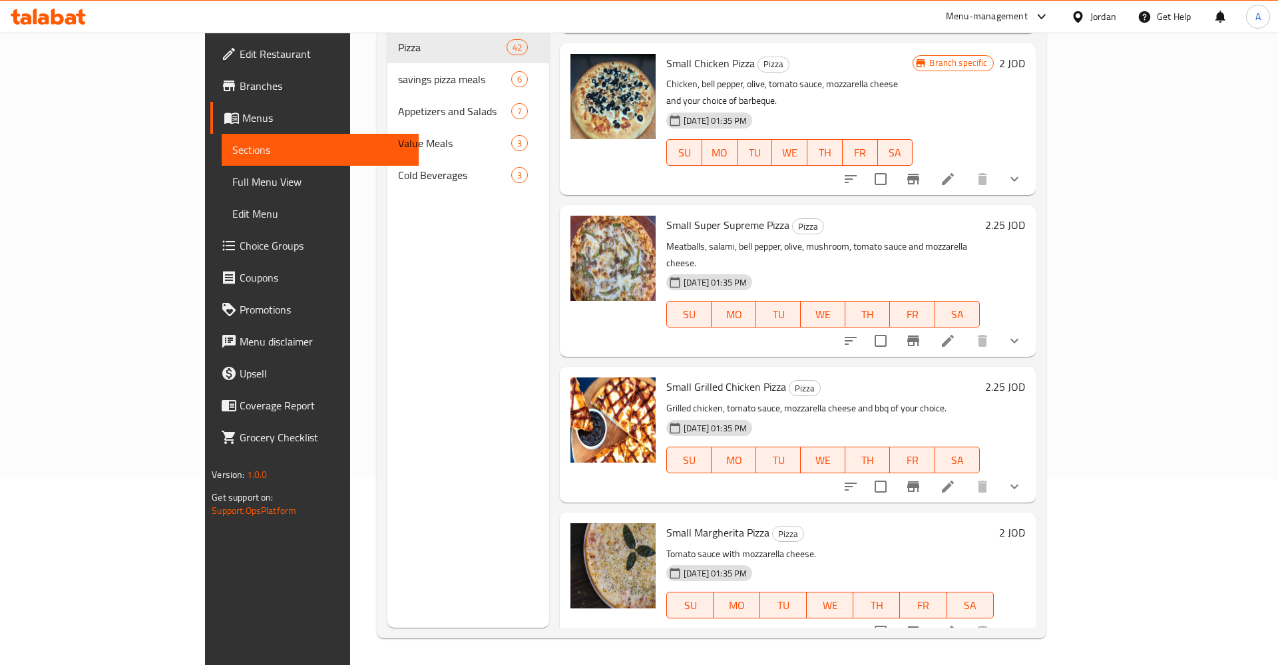
scroll to position [1176, 0]
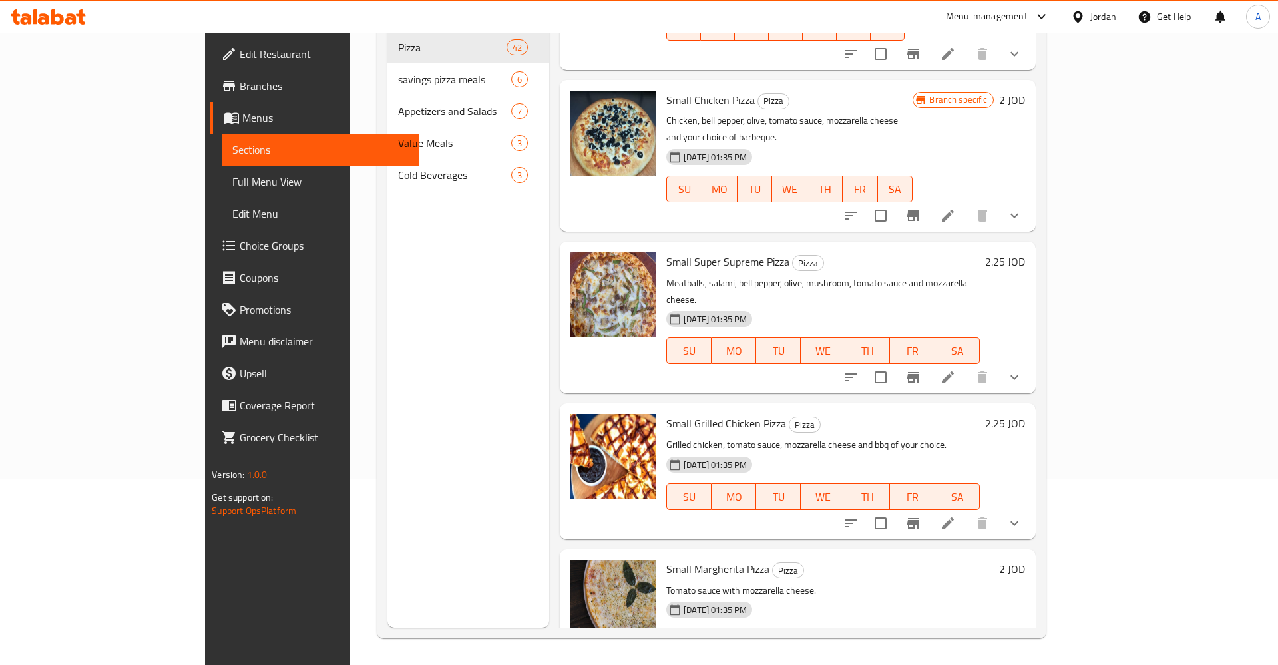
click at [1025, 414] on h6 "2.25 JOD" at bounding box center [1005, 423] width 40 height 19
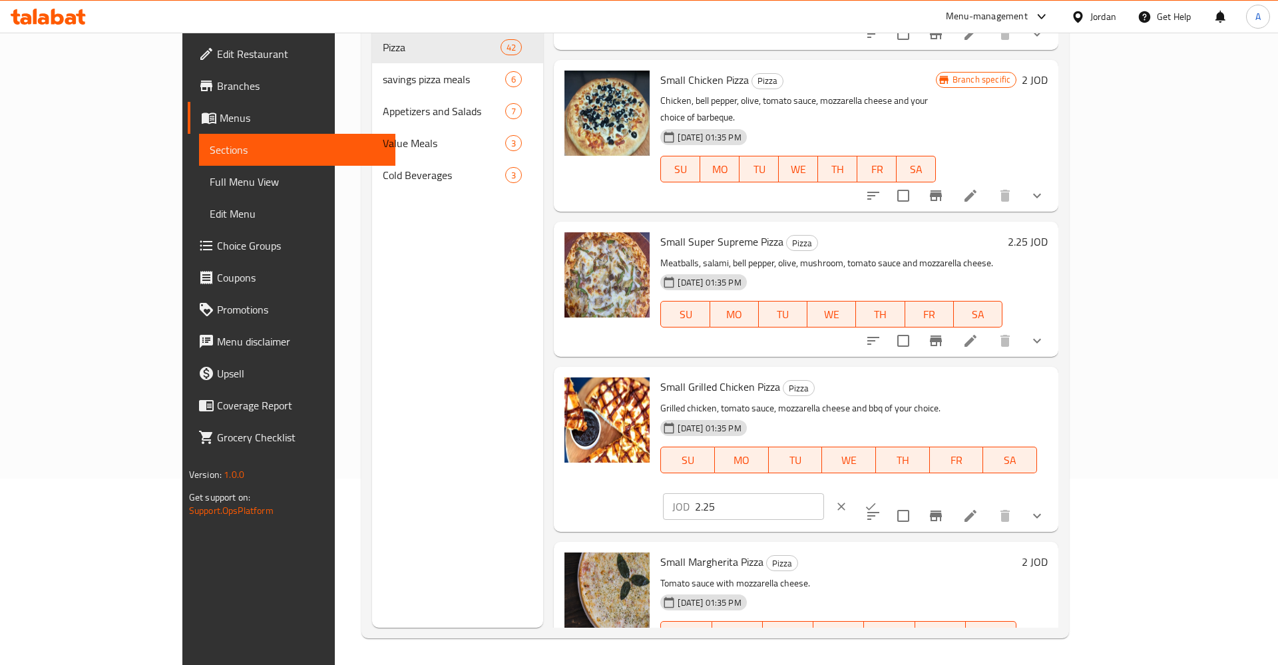
click at [824, 493] on input "2.25" at bounding box center [759, 506] width 129 height 27
type input "2.5"
click button "ok" at bounding box center [870, 506] width 29 height 29
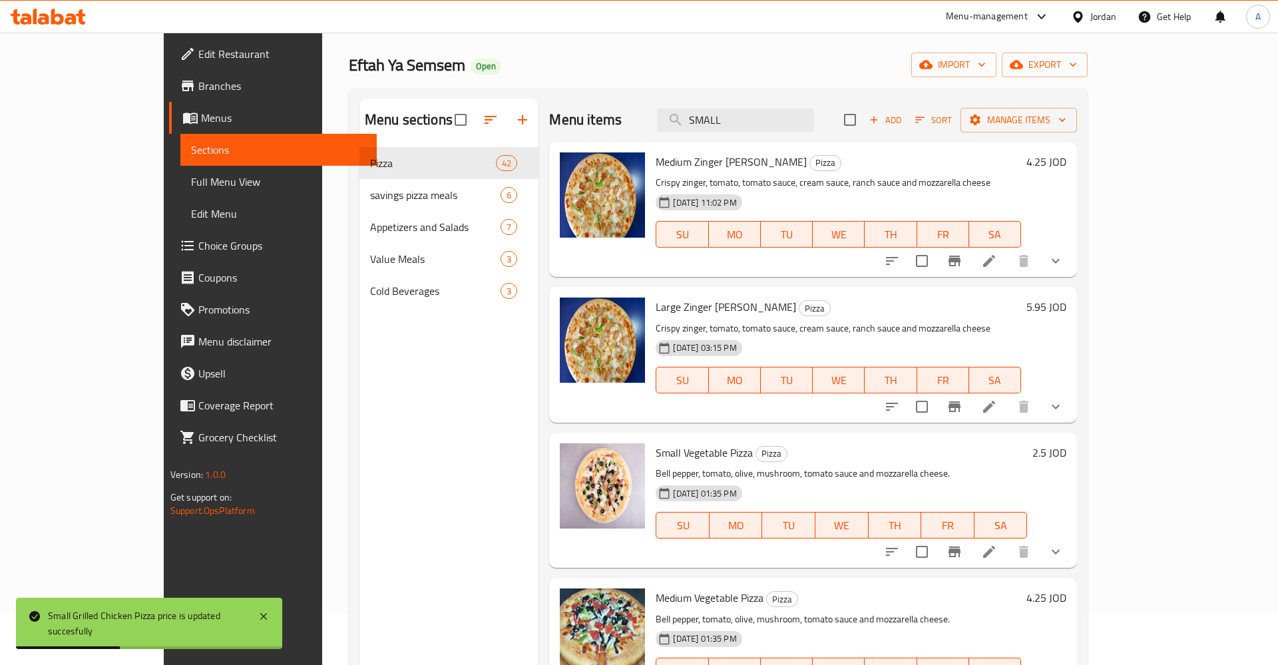
scroll to position [0, 0]
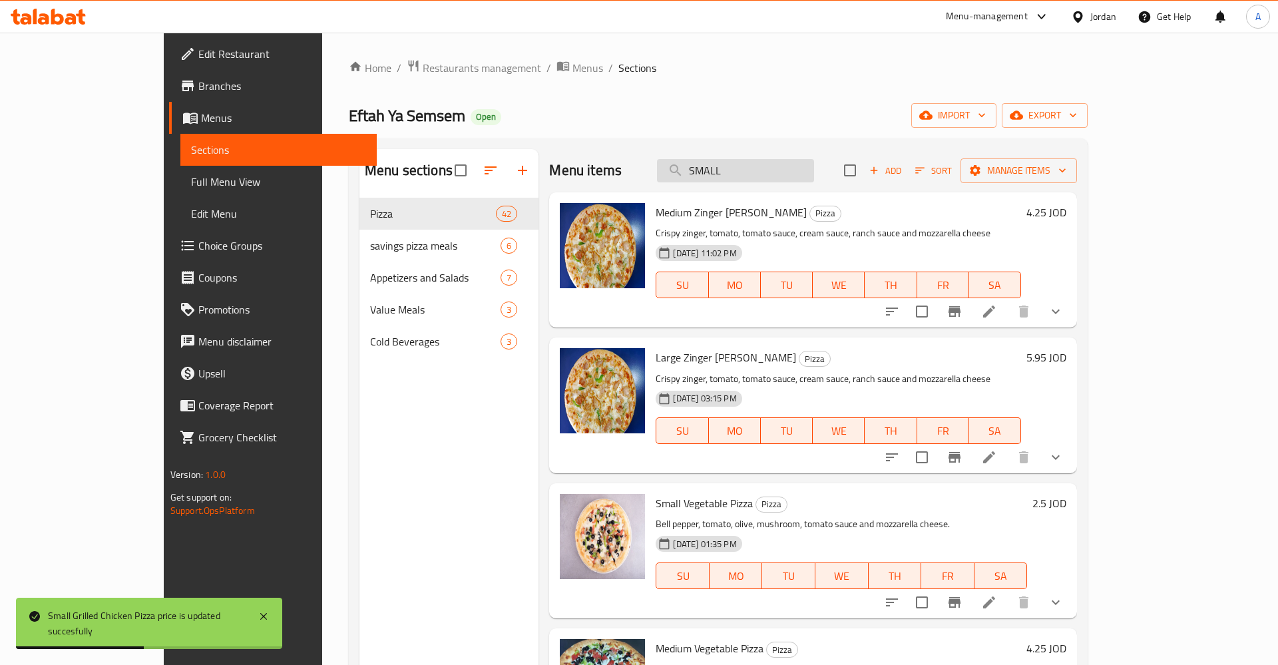
click at [799, 166] on input "SMALL" at bounding box center [735, 170] width 157 height 23
type input "SMALL"
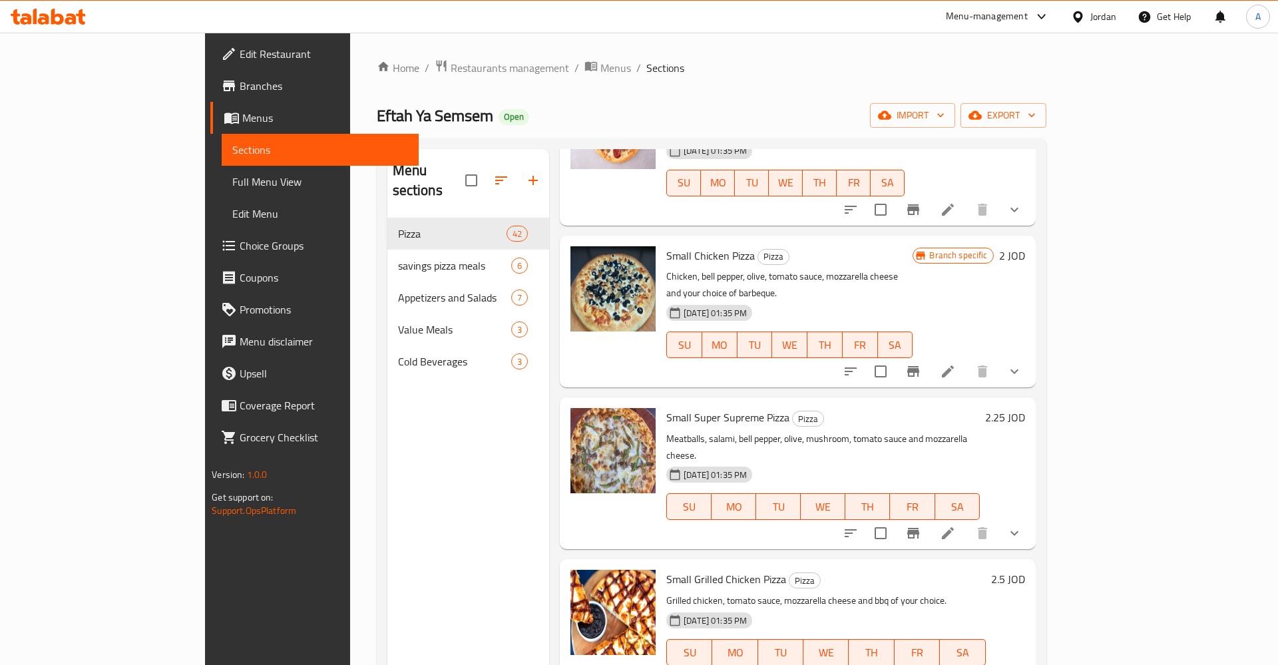
scroll to position [1176, 0]
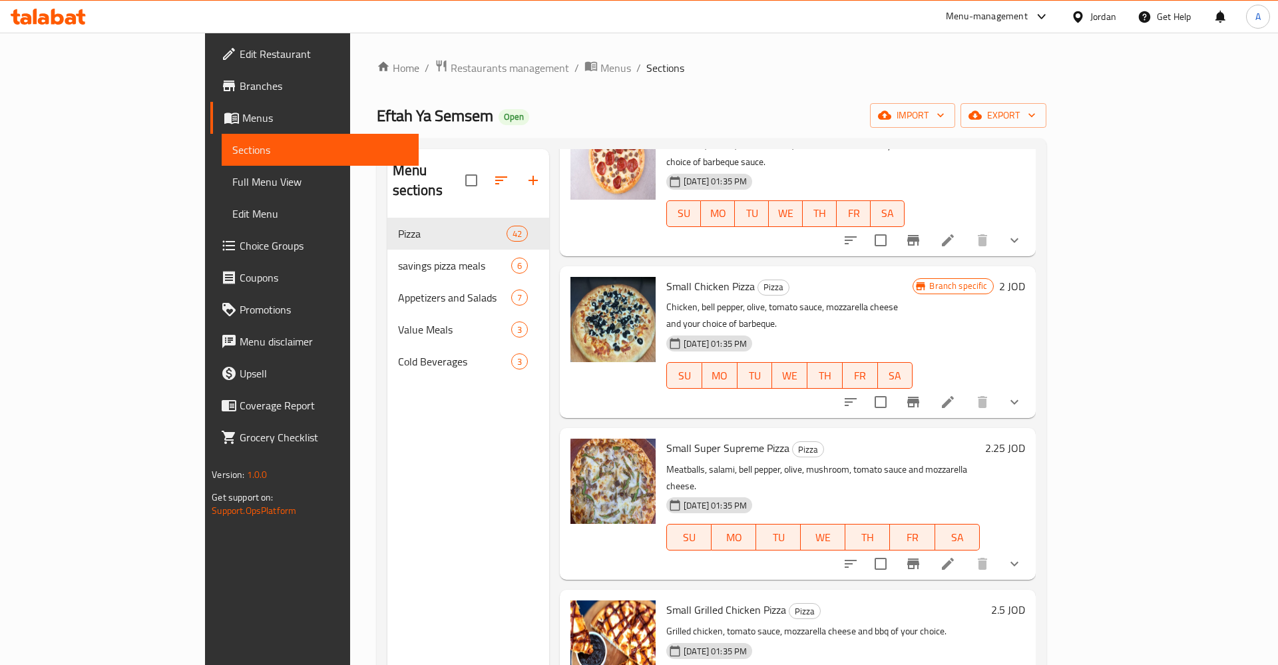
click at [1025, 438] on h6 "2.25 JOD" at bounding box center [1005, 447] width 40 height 19
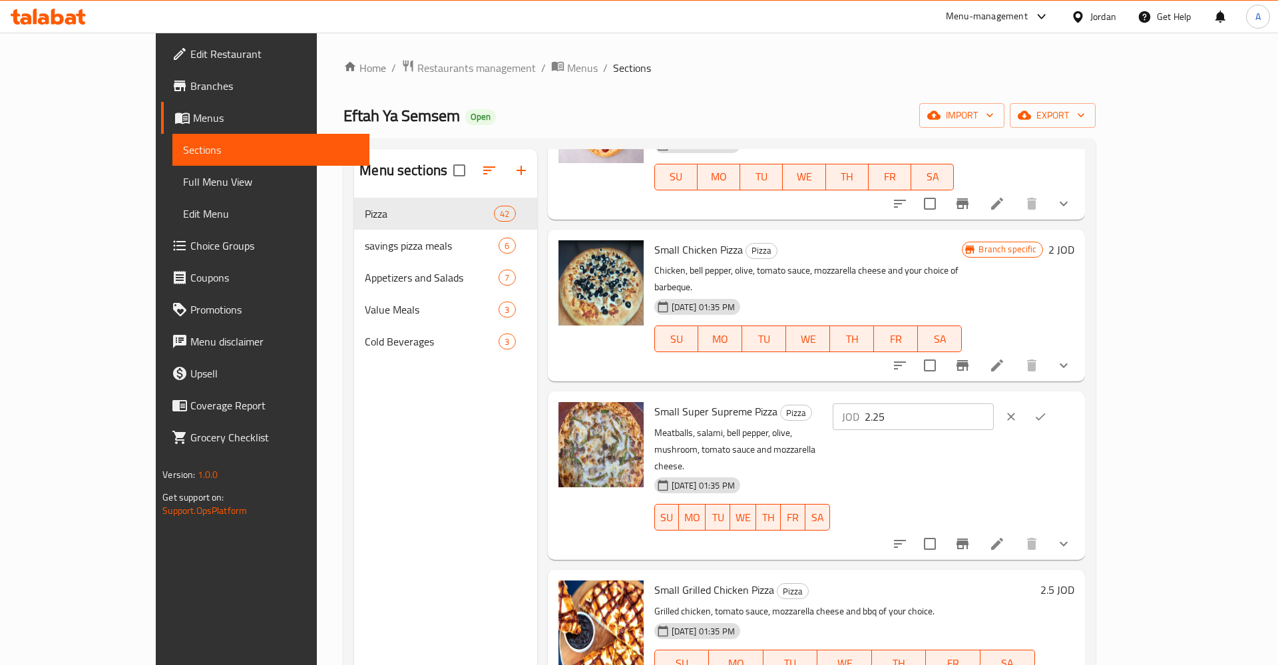
click at [1031, 397] on div "Small Super Supreme Pizza Pizza Meatballs, salami, bell pepper, olive, mushroom…" at bounding box center [864, 476] width 431 height 158
click at [993, 403] on input "2.25" at bounding box center [928, 416] width 129 height 27
type input "2.5"
click button "ok" at bounding box center [1039, 416] width 29 height 29
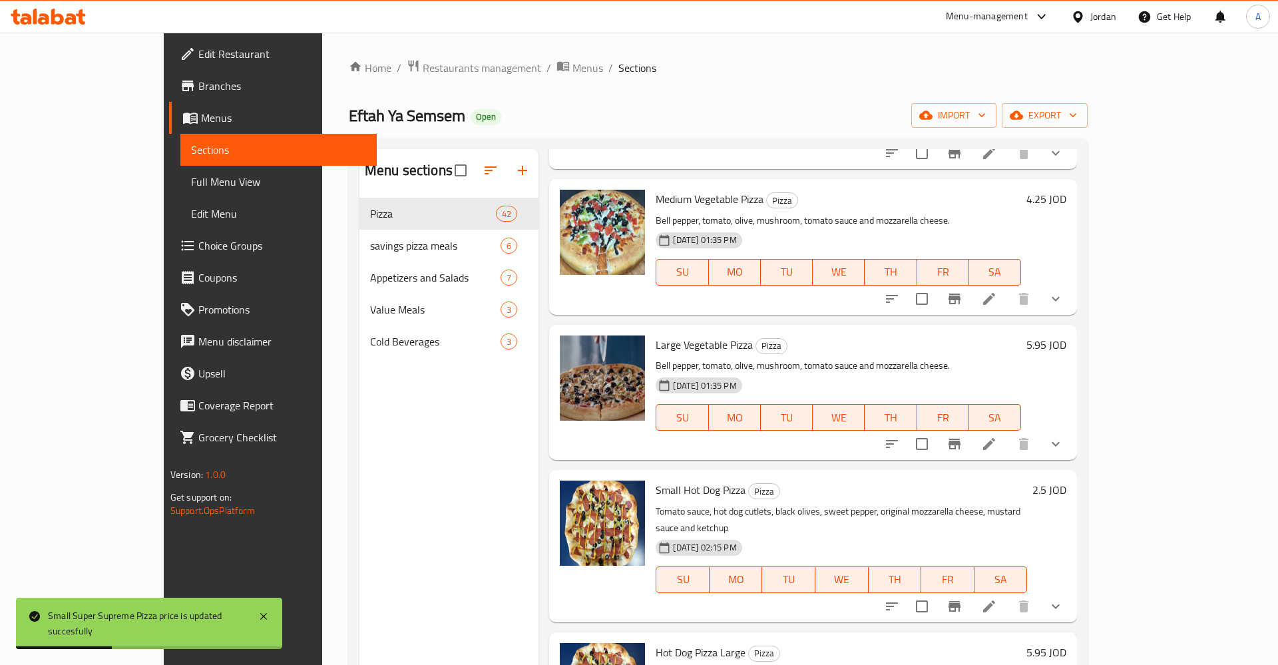
scroll to position [0, 0]
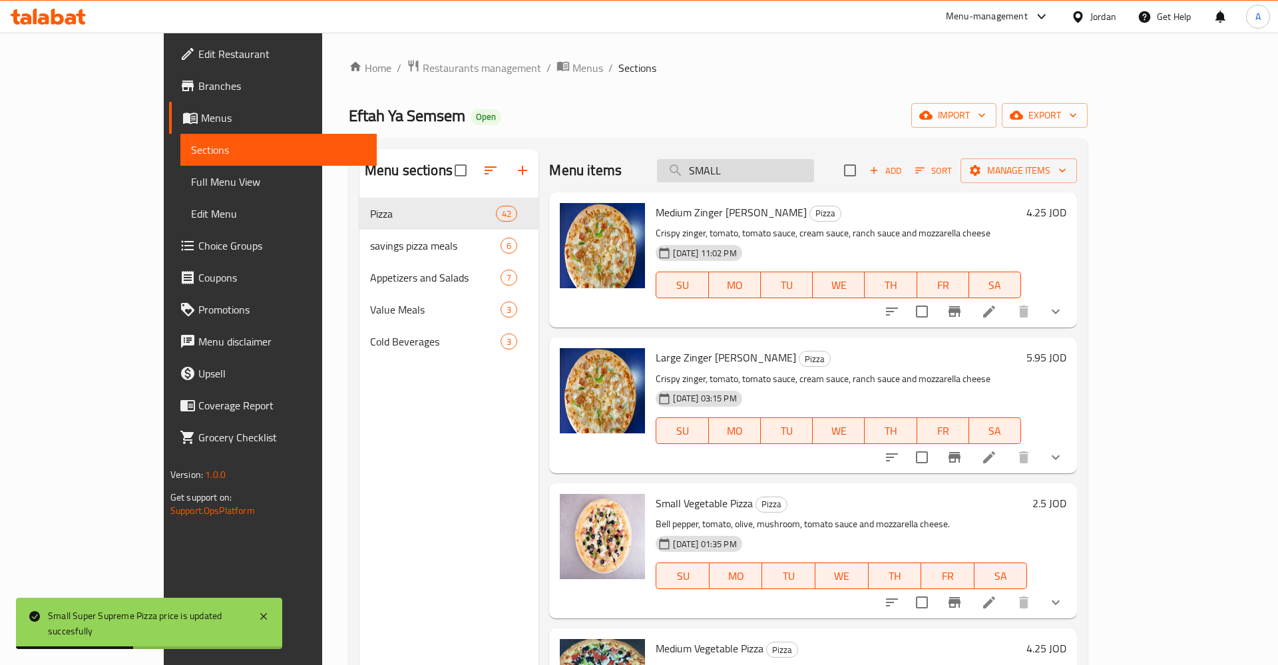
click at [808, 169] on input "SMALL" at bounding box center [735, 170] width 157 height 23
type input "SMALL"
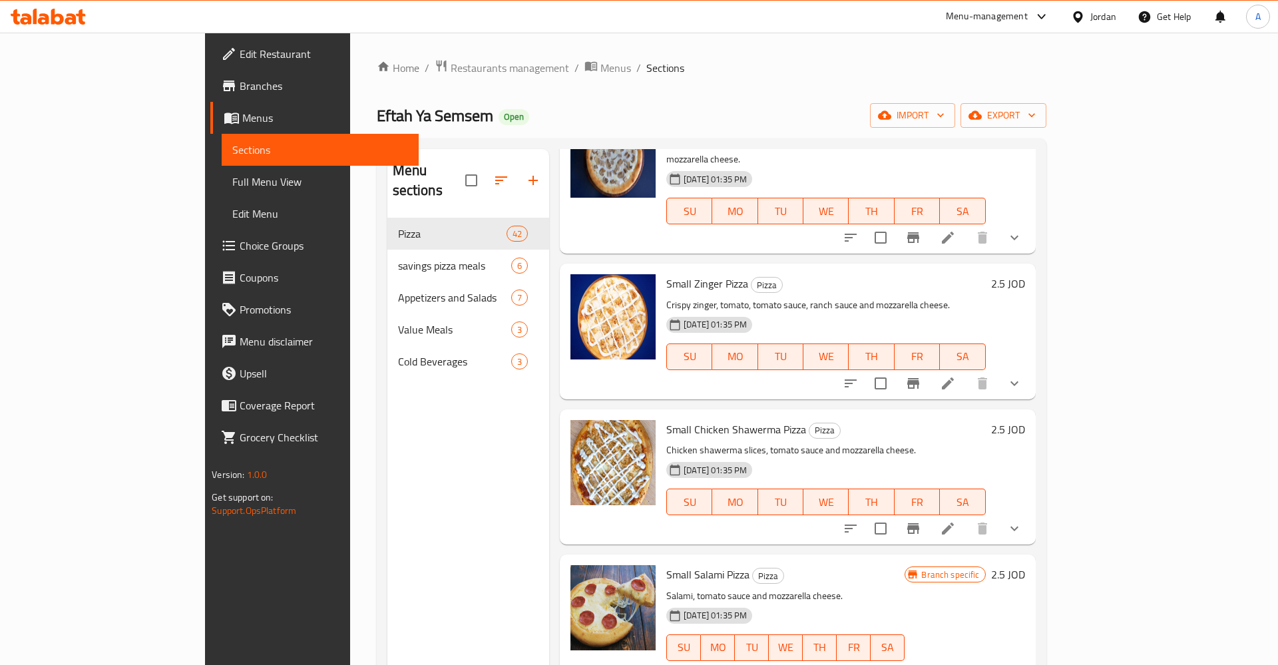
scroll to position [519, 0]
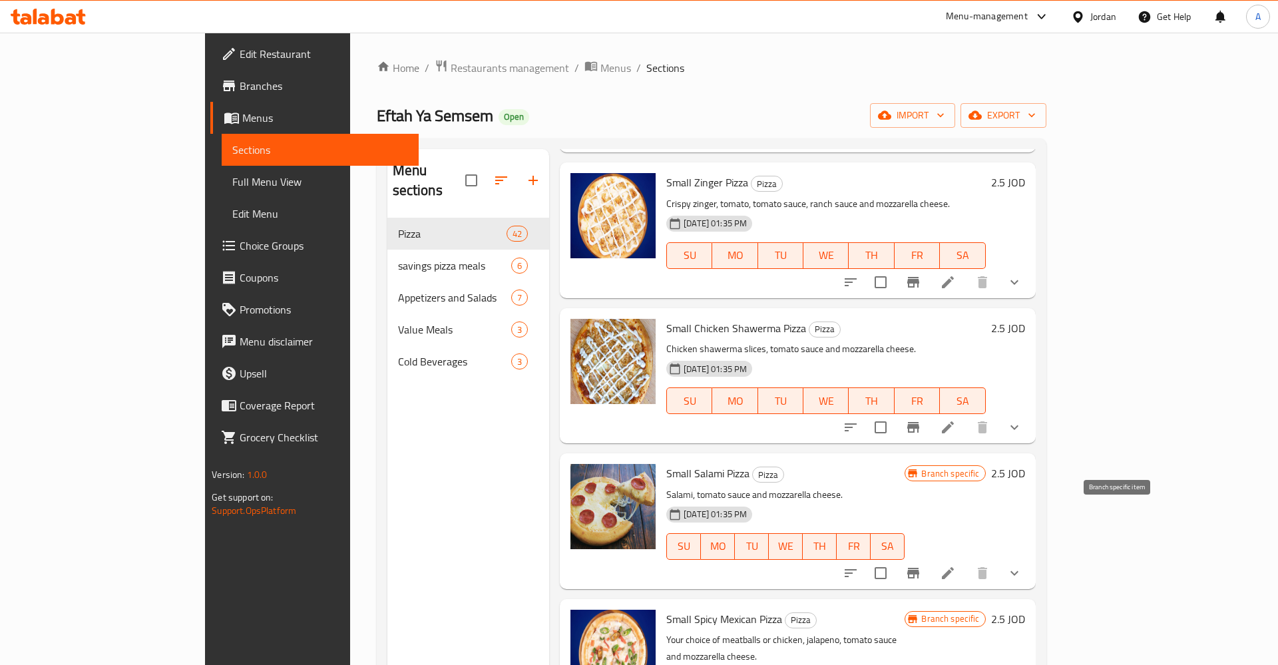
click at [929, 557] on button "Branch-specific-item" at bounding box center [913, 573] width 32 height 32
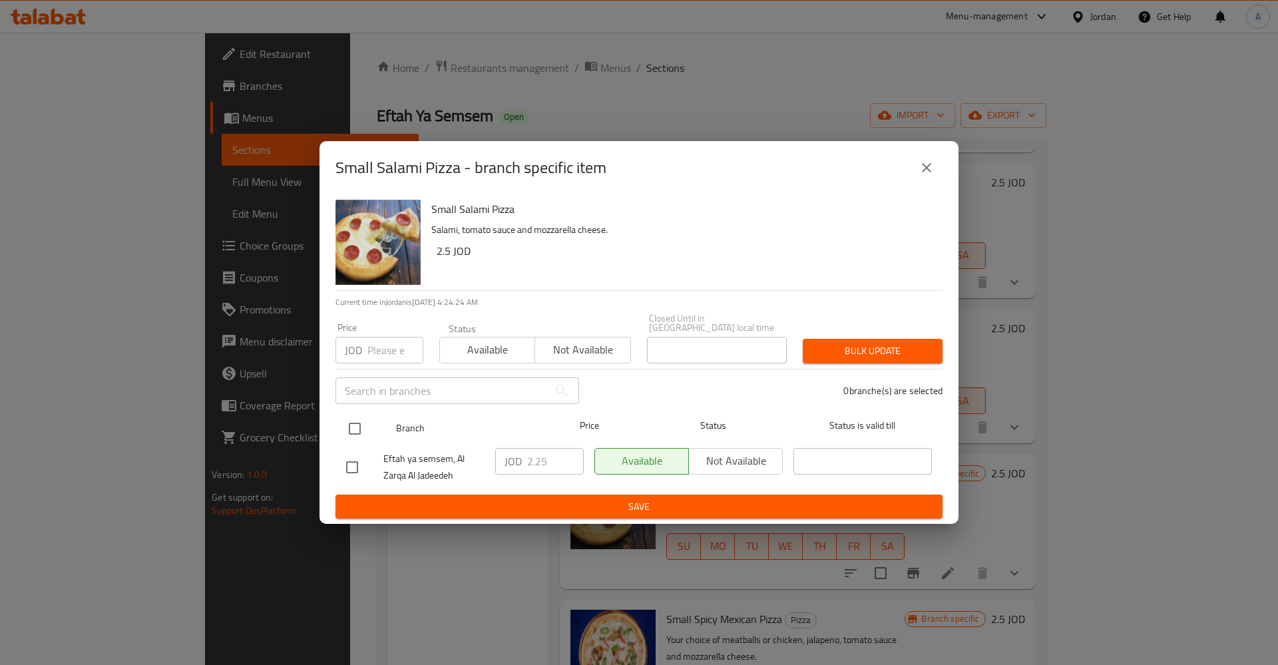
click at [345, 425] on input "checkbox" at bounding box center [355, 429] width 28 height 28
checkbox input "true"
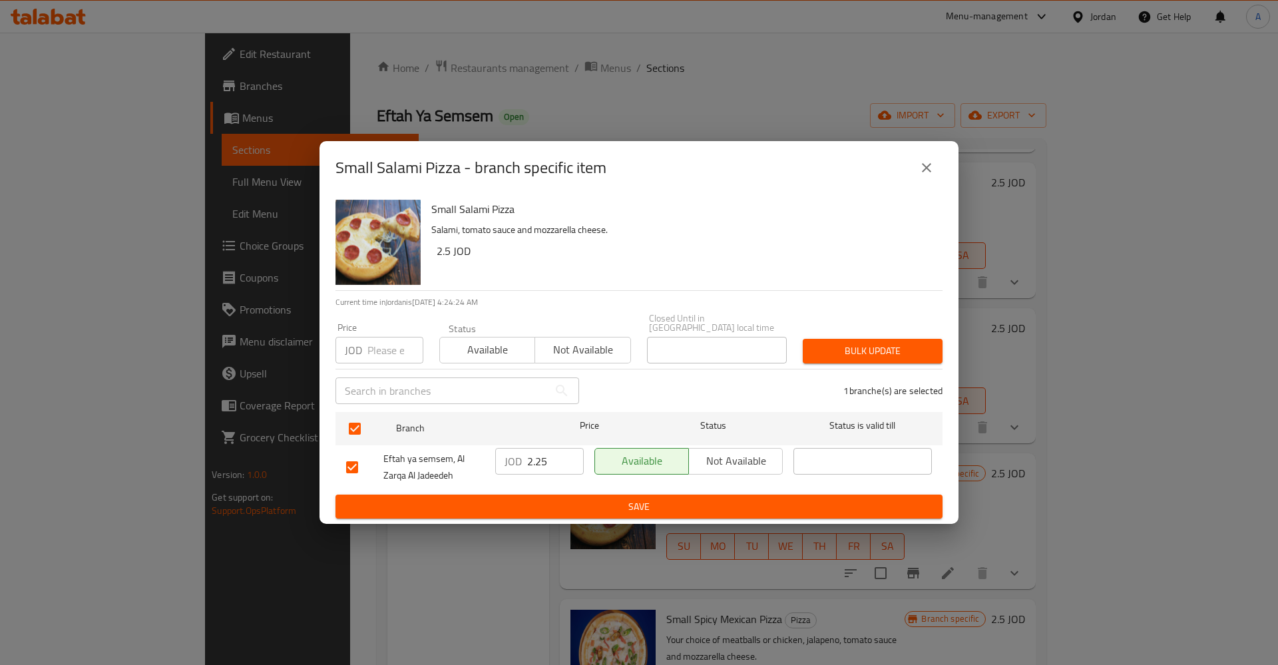
click at [524, 466] on div "JOD 2.25 ​" at bounding box center [539, 461] width 88 height 27
type button "0"
type button "1"
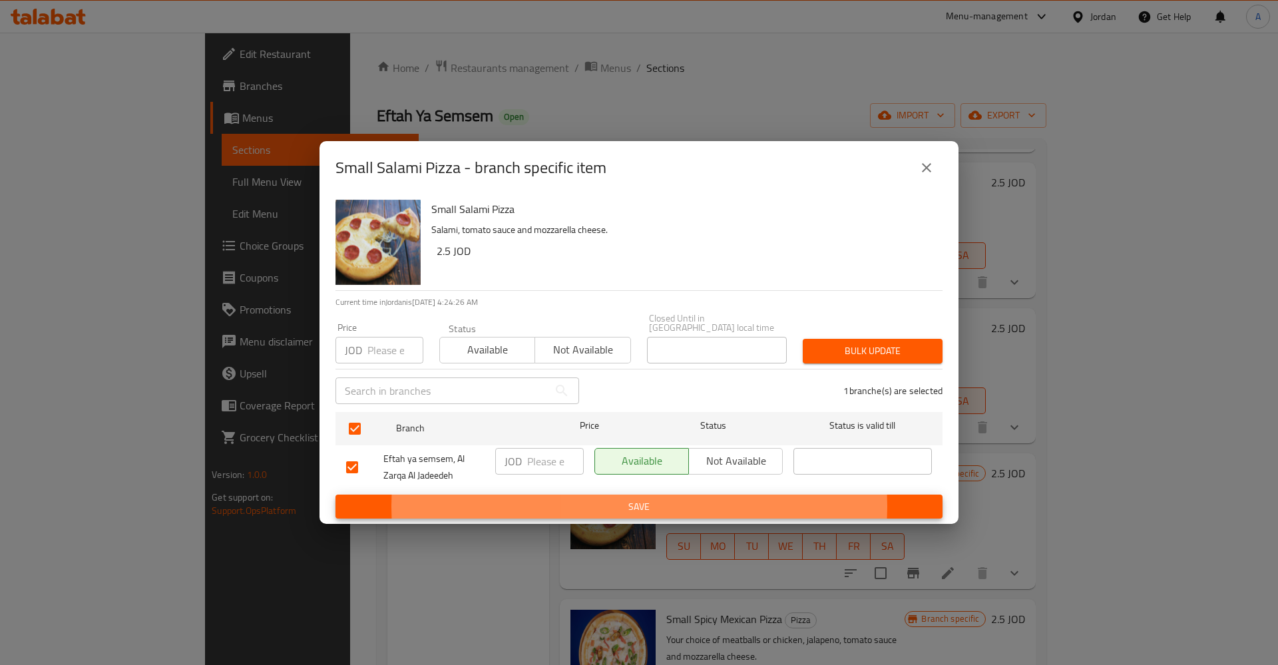
click at [335, 494] on button "Save" at bounding box center [638, 506] width 607 height 25
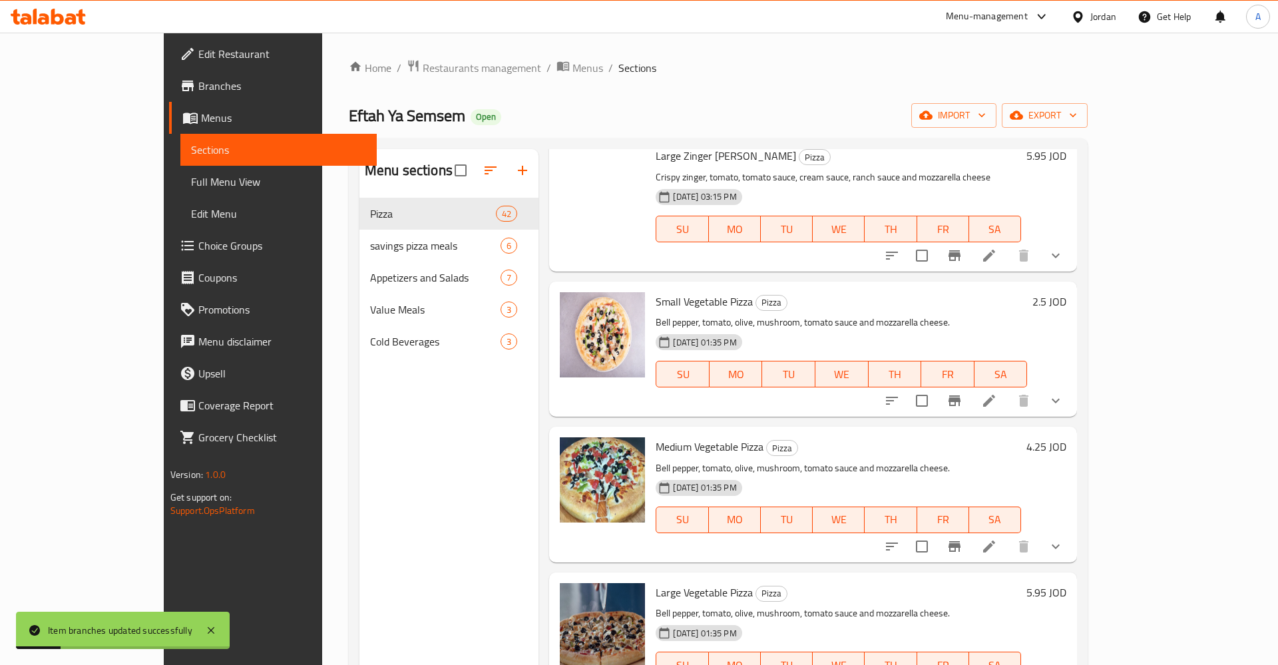
scroll to position [0, 0]
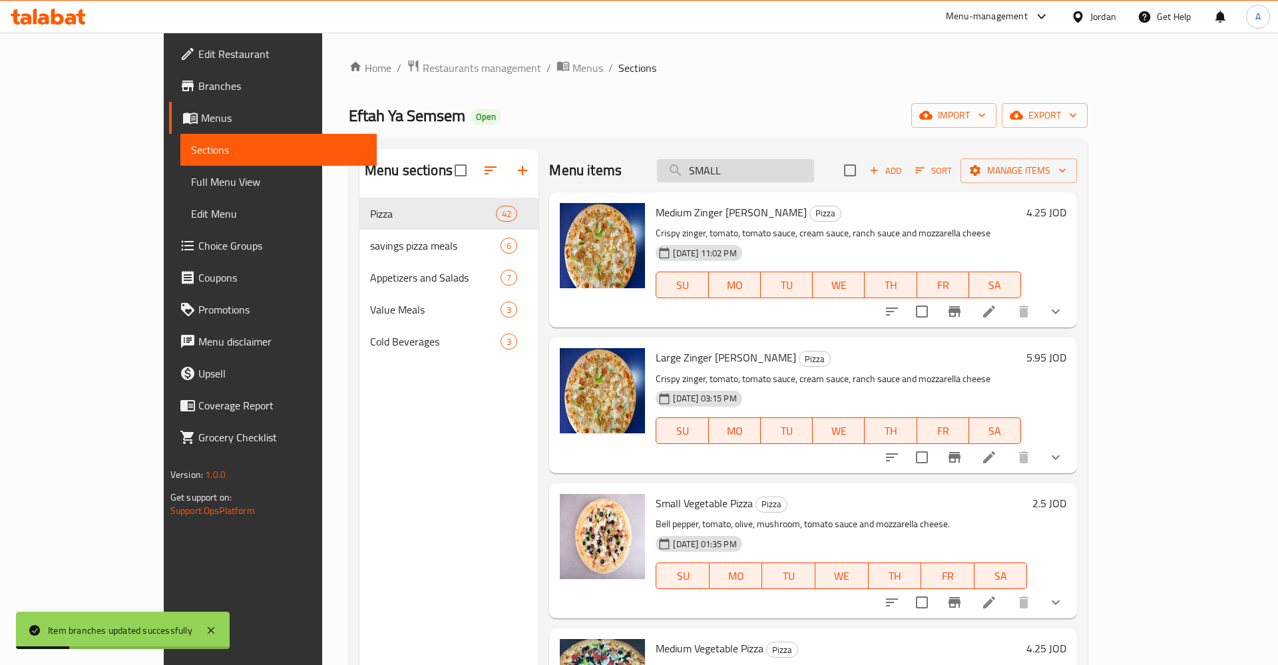
click at [814, 172] on input "SMALL" at bounding box center [735, 170] width 157 height 23
type input "SMALL"
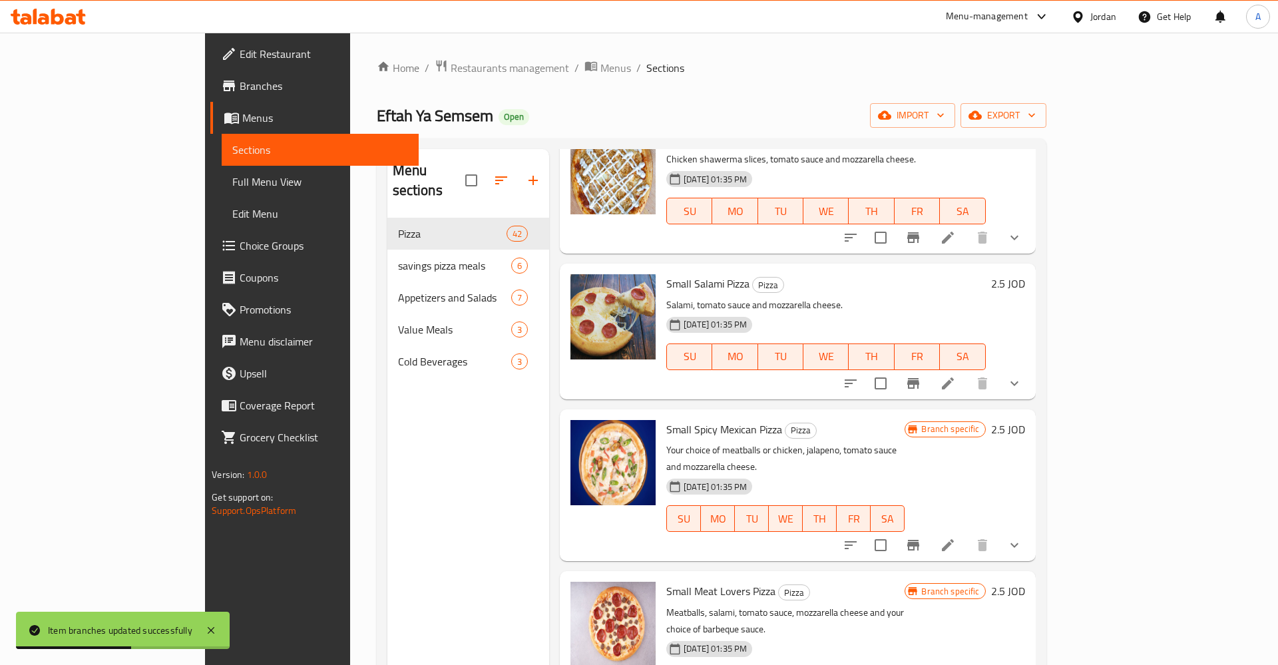
scroll to position [727, 0]
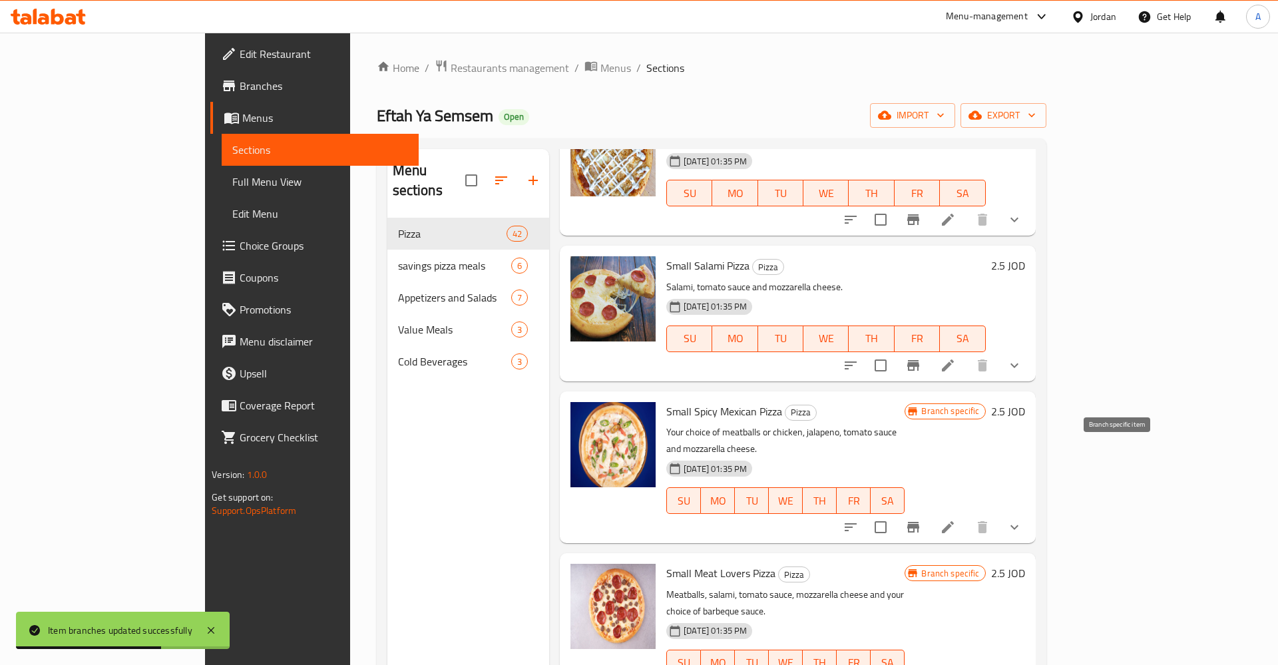
click at [919, 522] on icon "Branch-specific-item" at bounding box center [913, 527] width 12 height 11
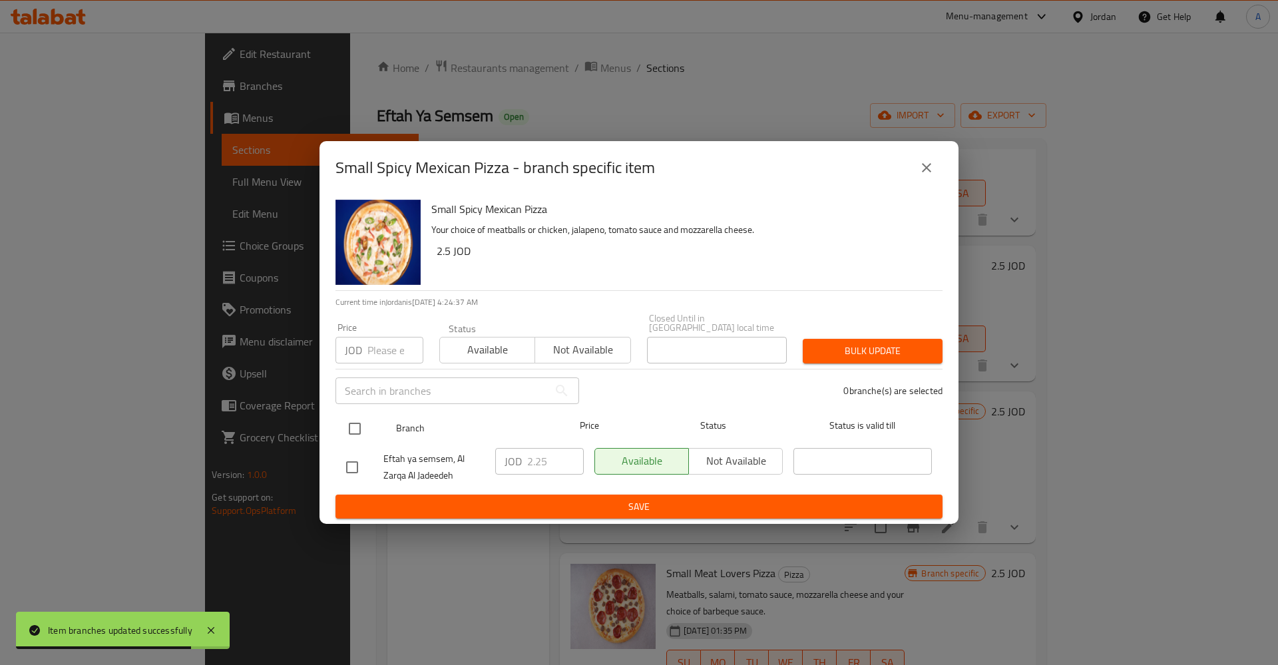
click at [368, 420] on div at bounding box center [366, 428] width 50 height 39
click at [359, 415] on input "checkbox" at bounding box center [355, 429] width 28 height 28
checkbox input "true"
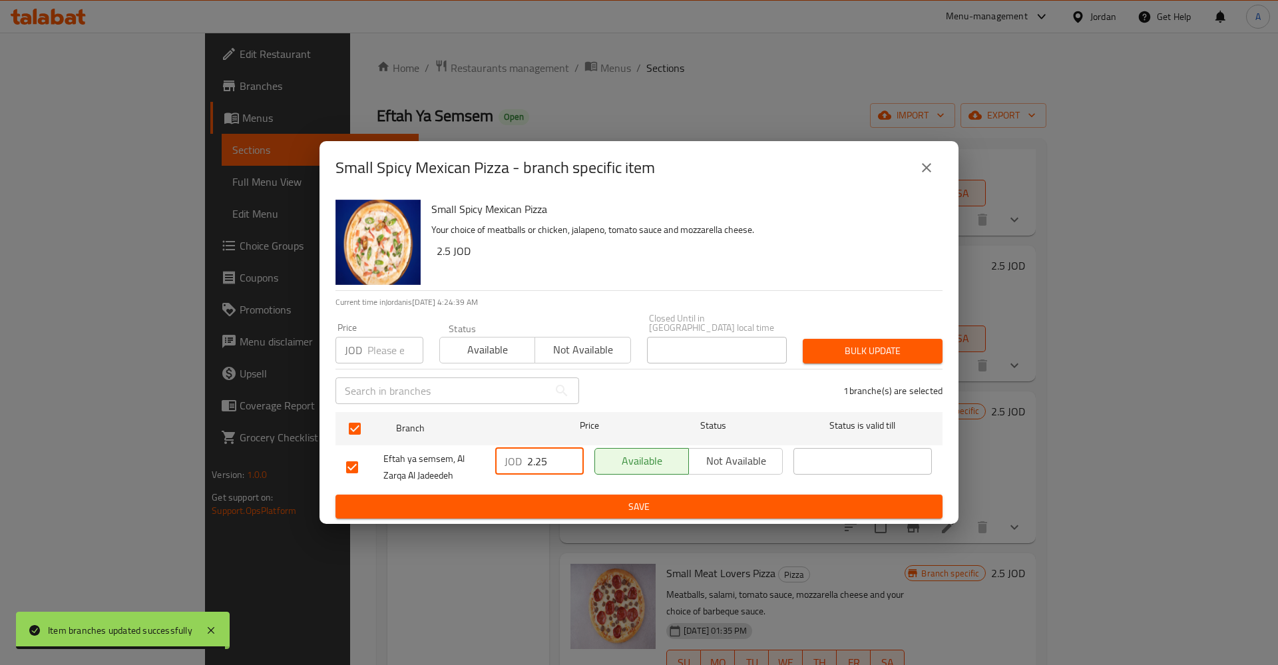
click at [533, 452] on input "2.25" at bounding box center [555, 461] width 57 height 27
type button "0"
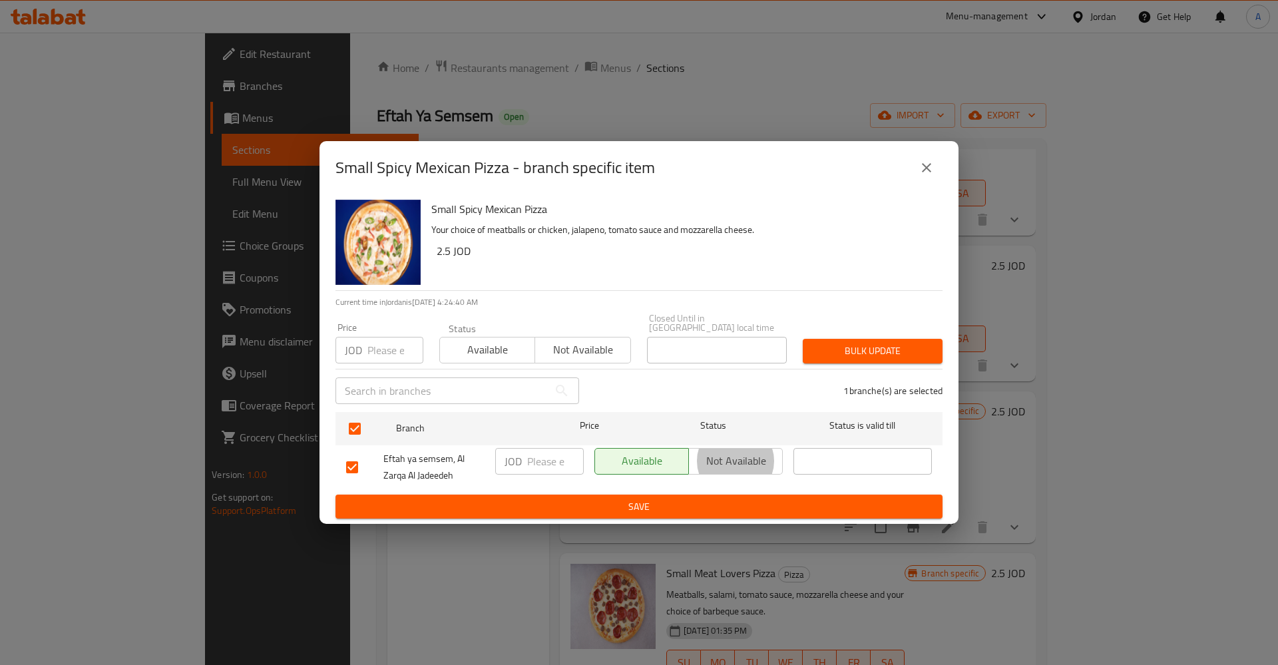
type button "1"
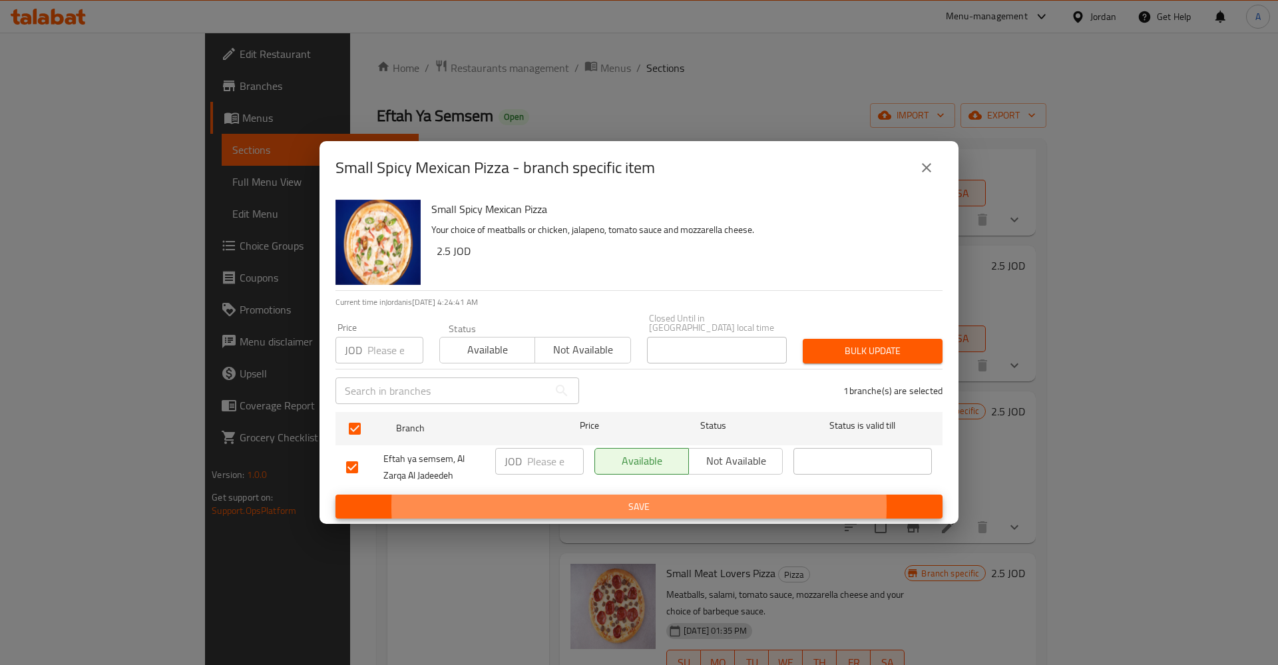
click at [335, 494] on button "Save" at bounding box center [638, 506] width 607 height 25
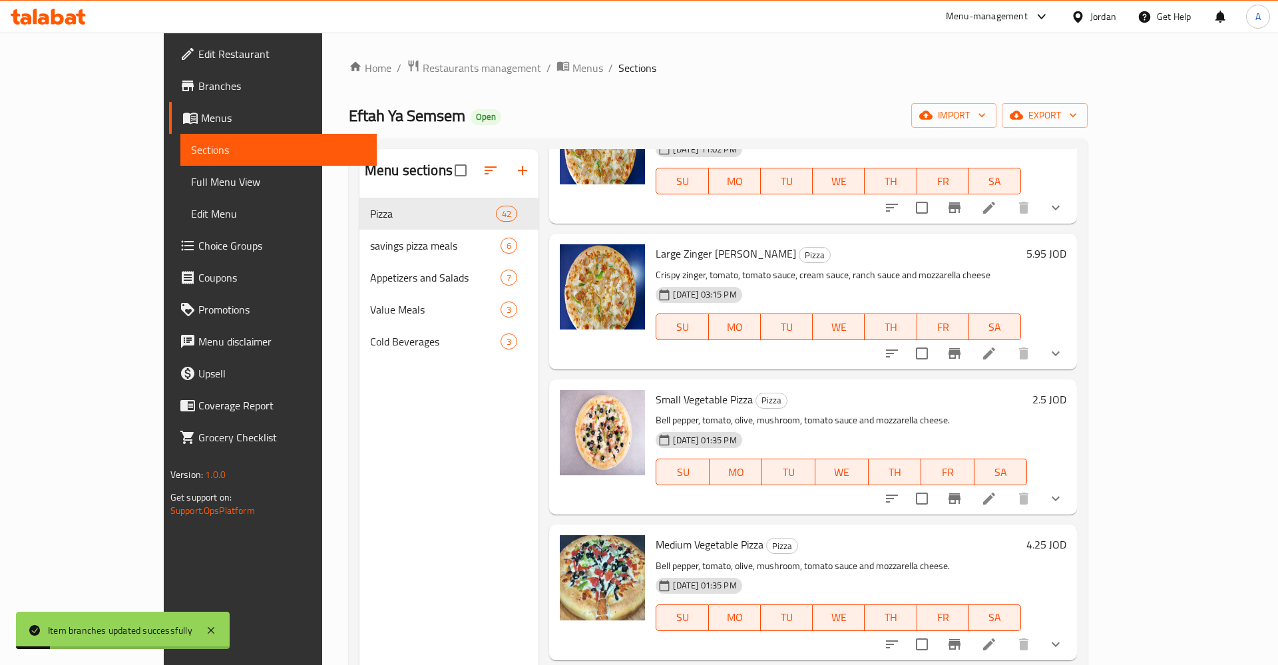
scroll to position [0, 0]
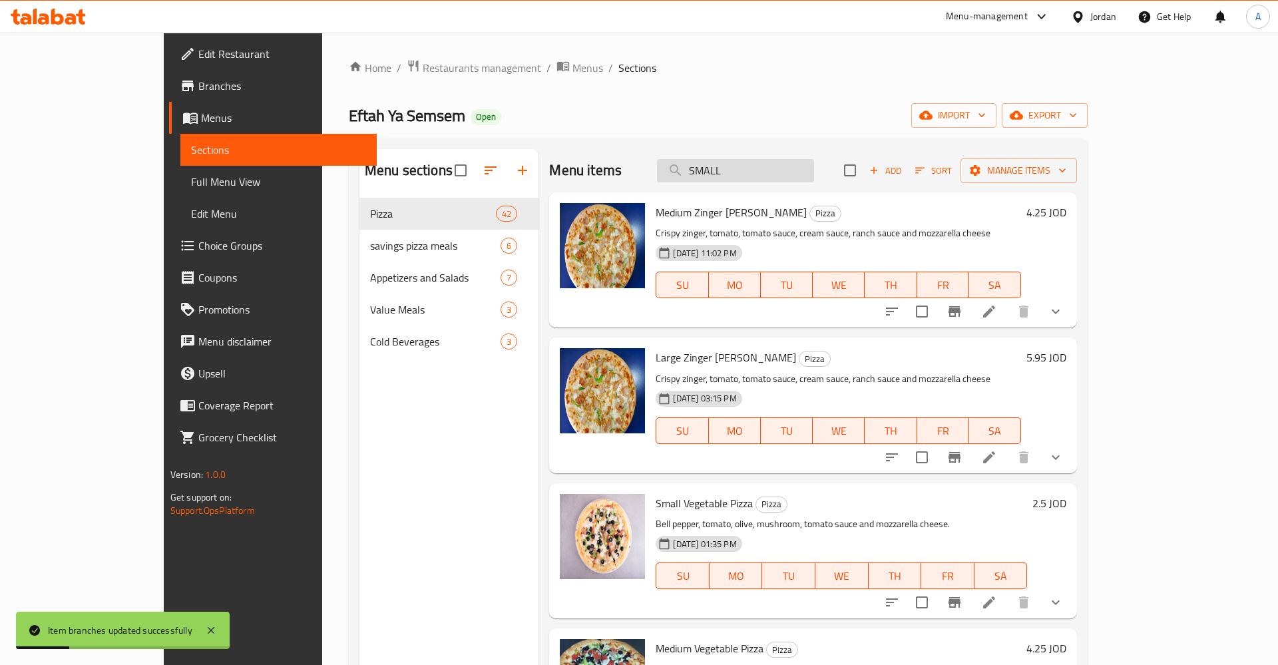
click at [812, 172] on input "SMALL" at bounding box center [735, 170] width 157 height 23
type input "SMALL"
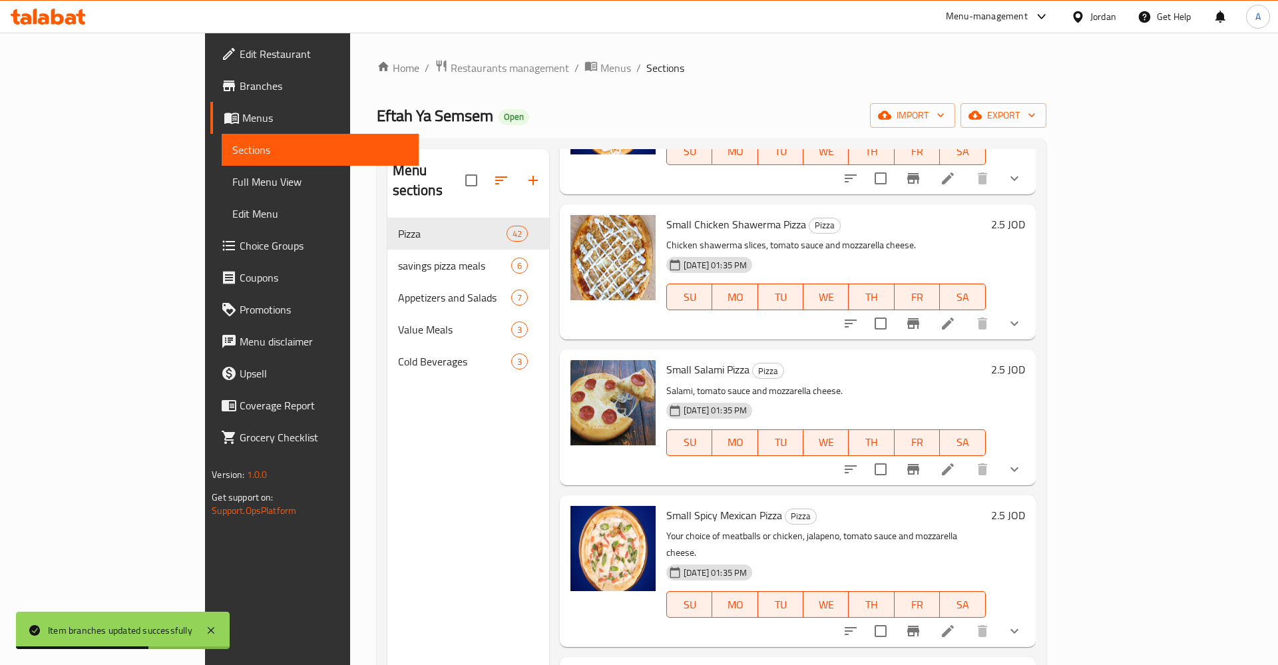
scroll to position [727, 0]
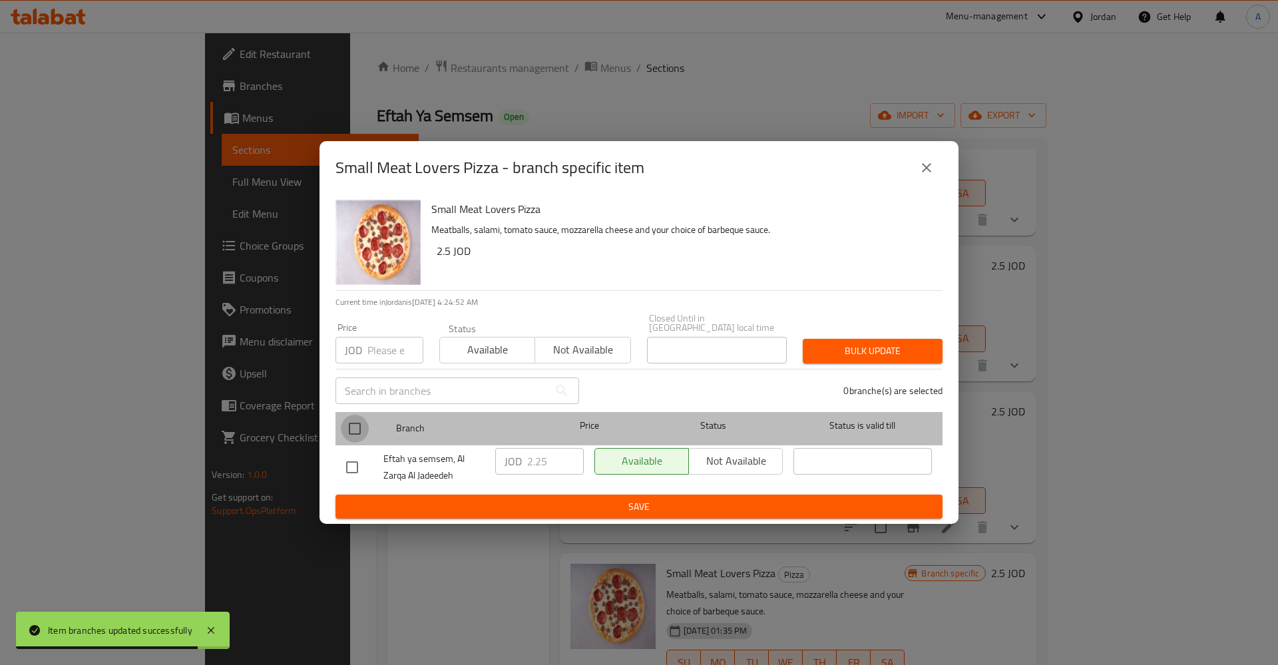
click at [365, 420] on input "checkbox" at bounding box center [355, 429] width 28 height 28
checkbox input "true"
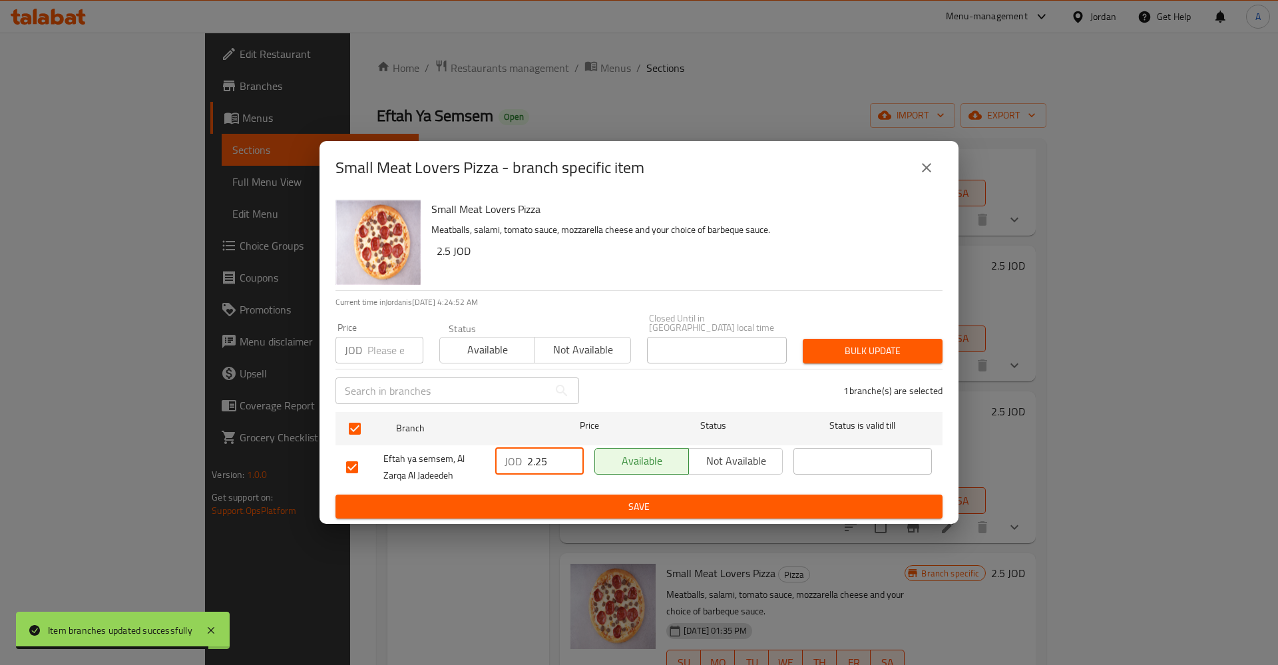
click at [554, 456] on input "2.25" at bounding box center [555, 461] width 57 height 27
type button "0"
type button "1"
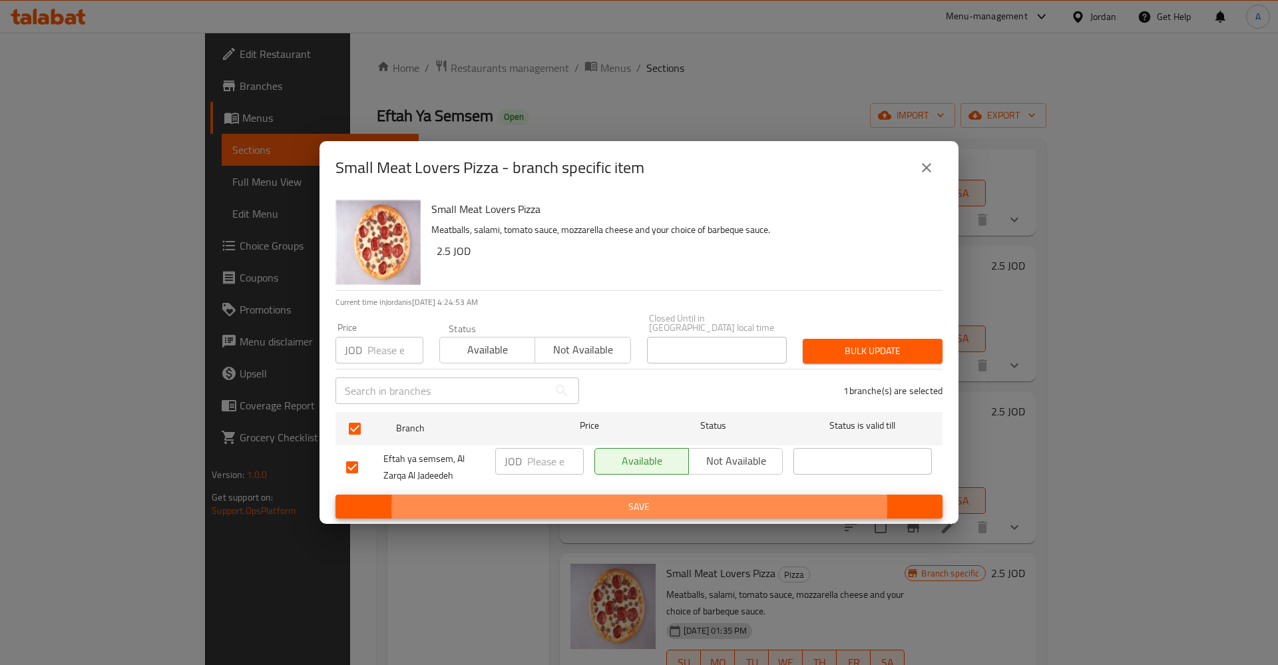
click at [335, 494] on button "Save" at bounding box center [638, 506] width 607 height 25
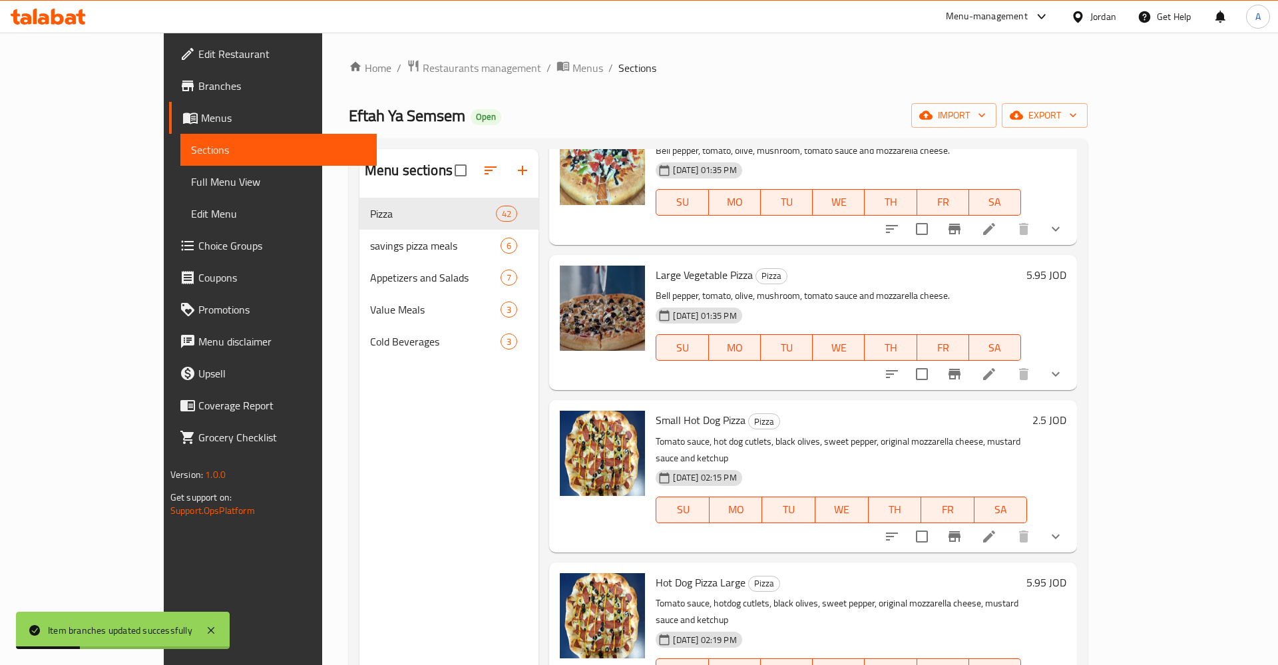
scroll to position [0, 0]
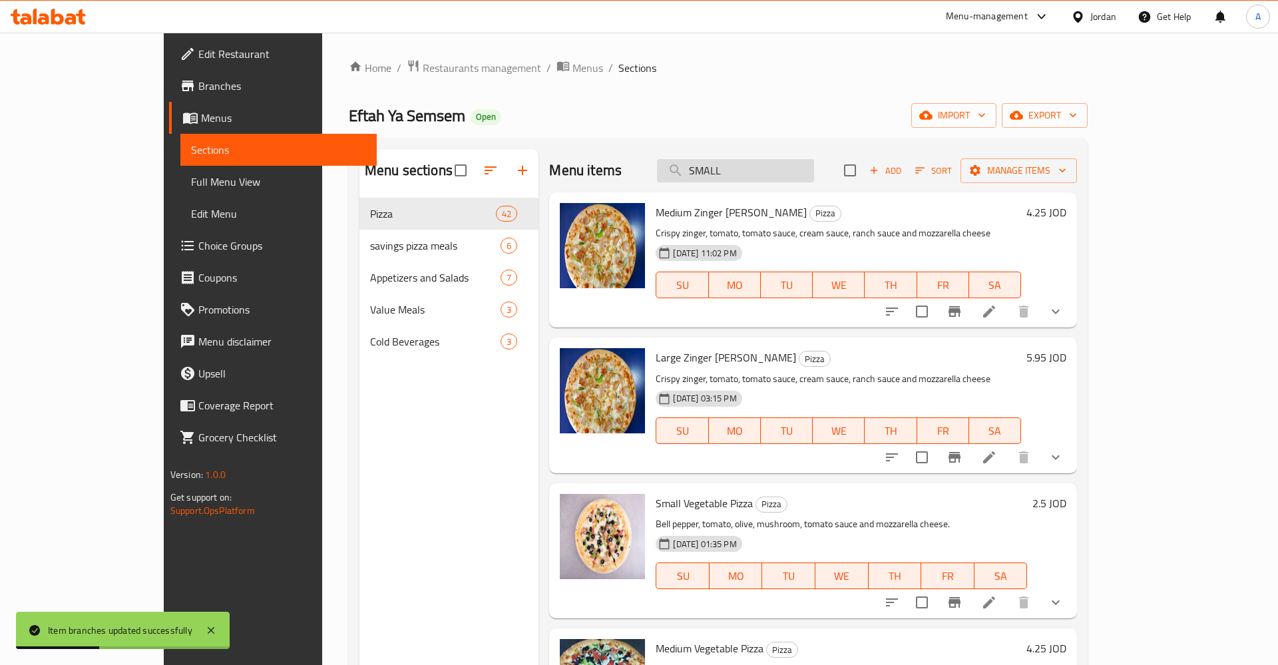
click at [793, 166] on input "SMALL" at bounding box center [735, 170] width 157 height 23
type input "SMALL"
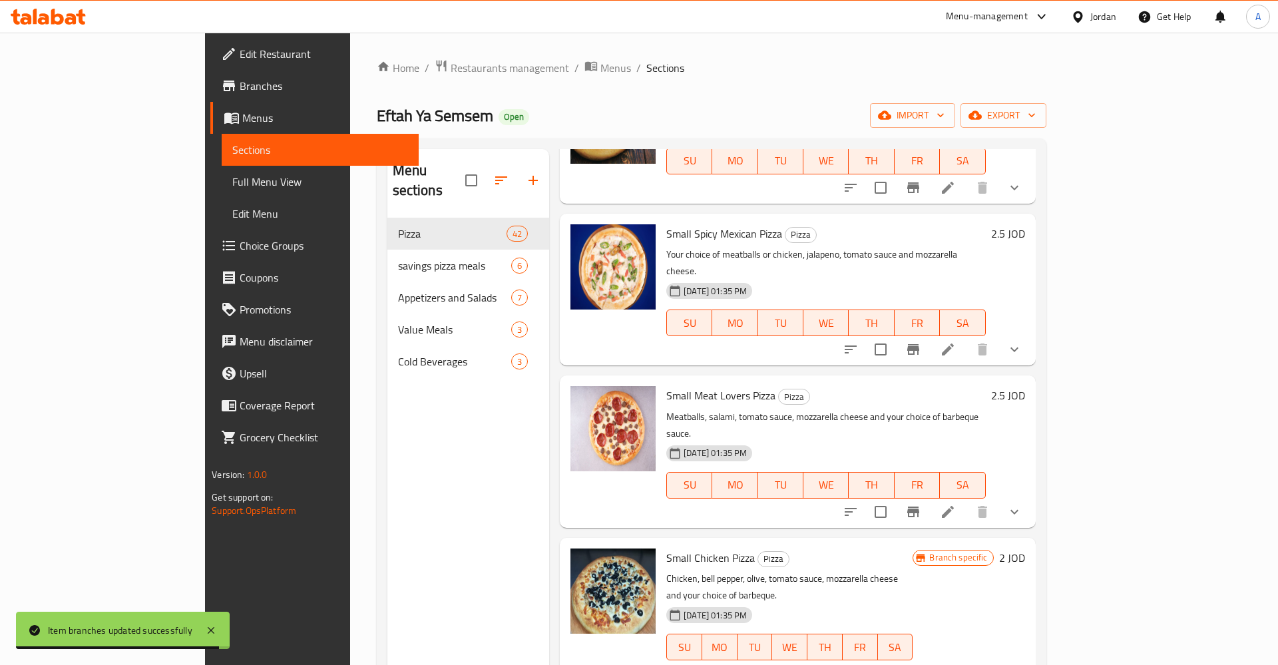
scroll to position [934, 0]
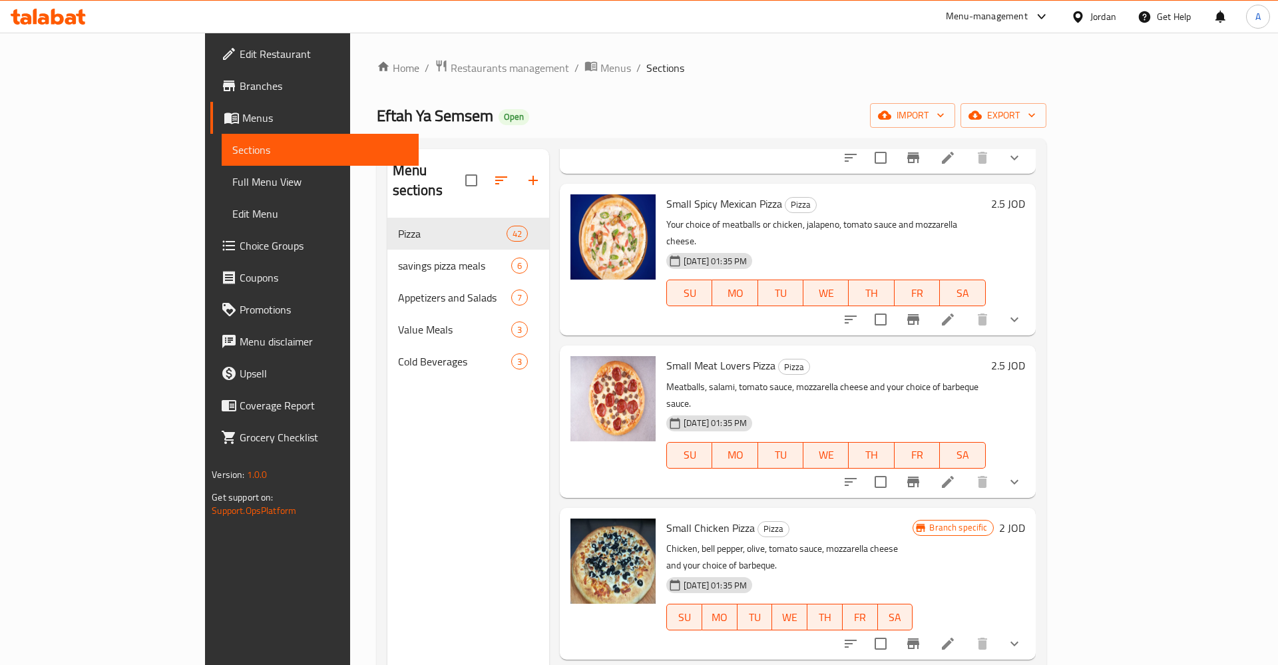
click at [1025, 518] on h6 "2 JOD" at bounding box center [1012, 527] width 26 height 19
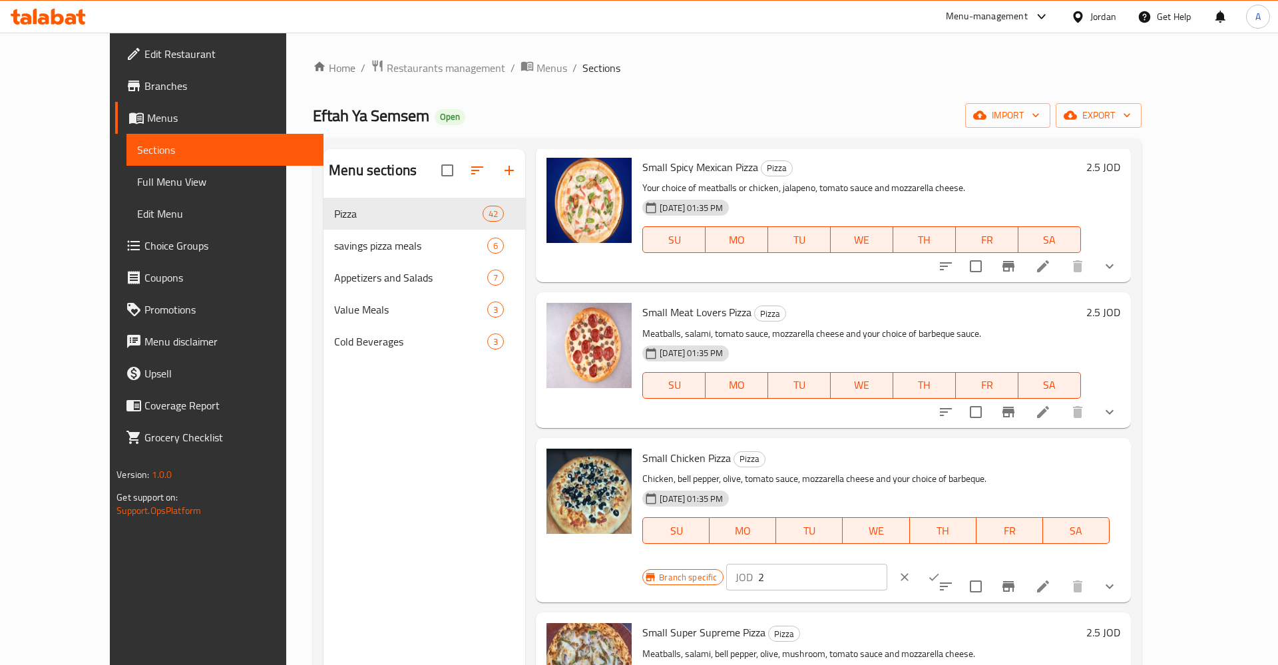
click at [887, 564] on input "2" at bounding box center [822, 577] width 129 height 27
type input "2.5"
click button "ok" at bounding box center [933, 576] width 29 height 29
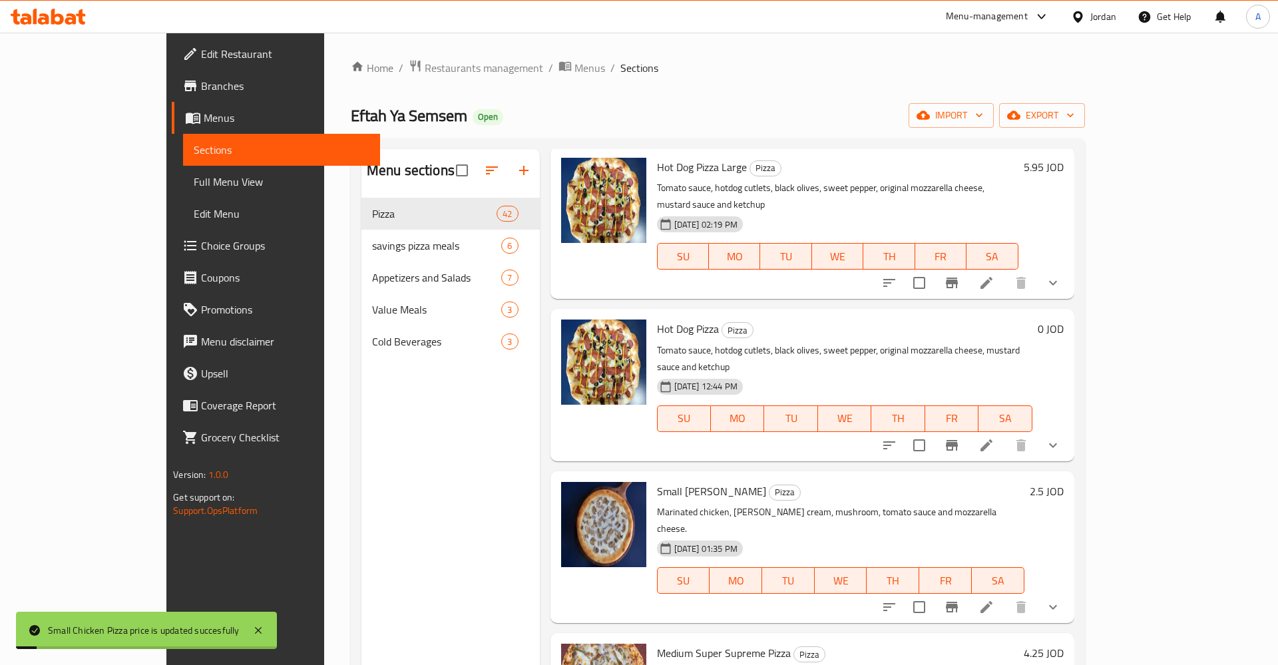
click at [967, 591] on button "Branch-specific-item" at bounding box center [952, 607] width 32 height 32
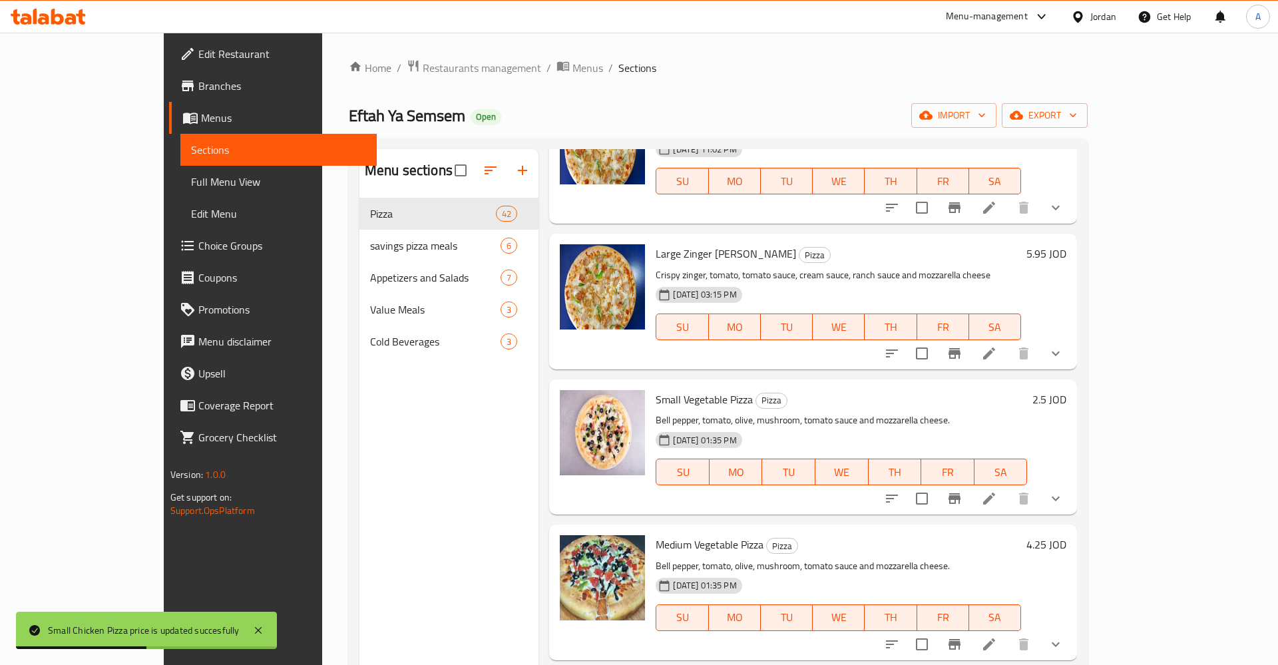
scroll to position [0, 0]
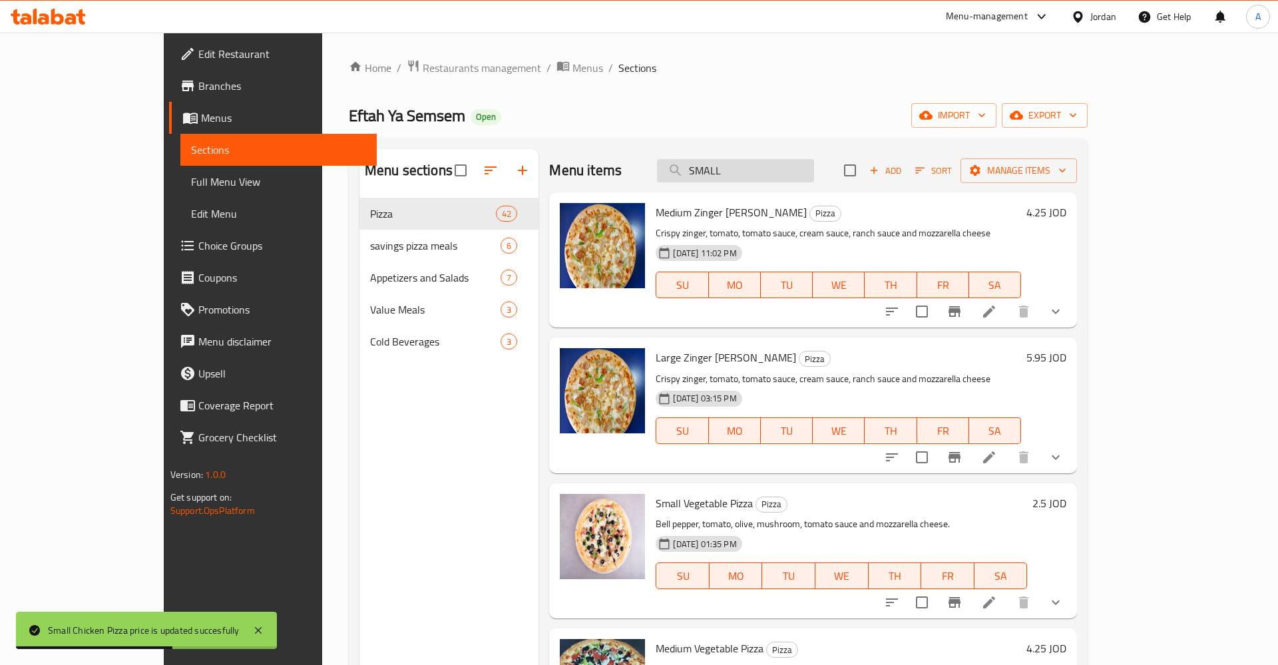
click at [814, 172] on input "SMALL" at bounding box center [735, 170] width 157 height 23
type input "SMALL"
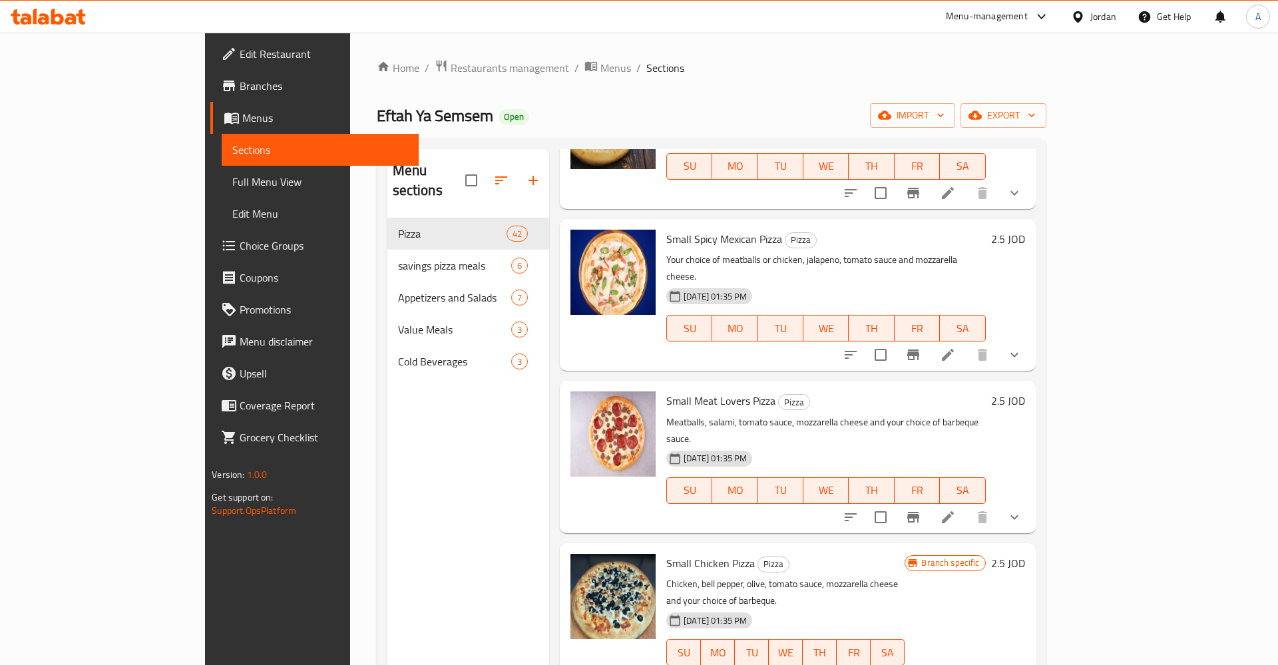
scroll to position [934, 0]
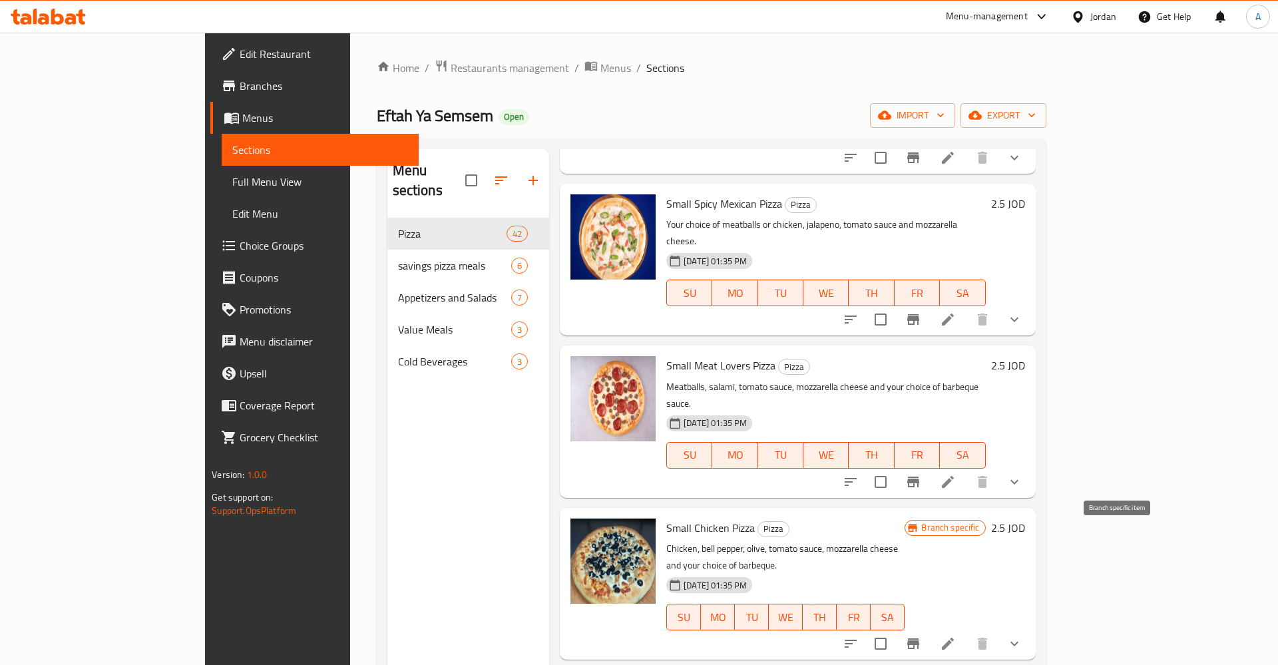
click at [929, 627] on button "Branch-specific-item" at bounding box center [913, 643] width 32 height 32
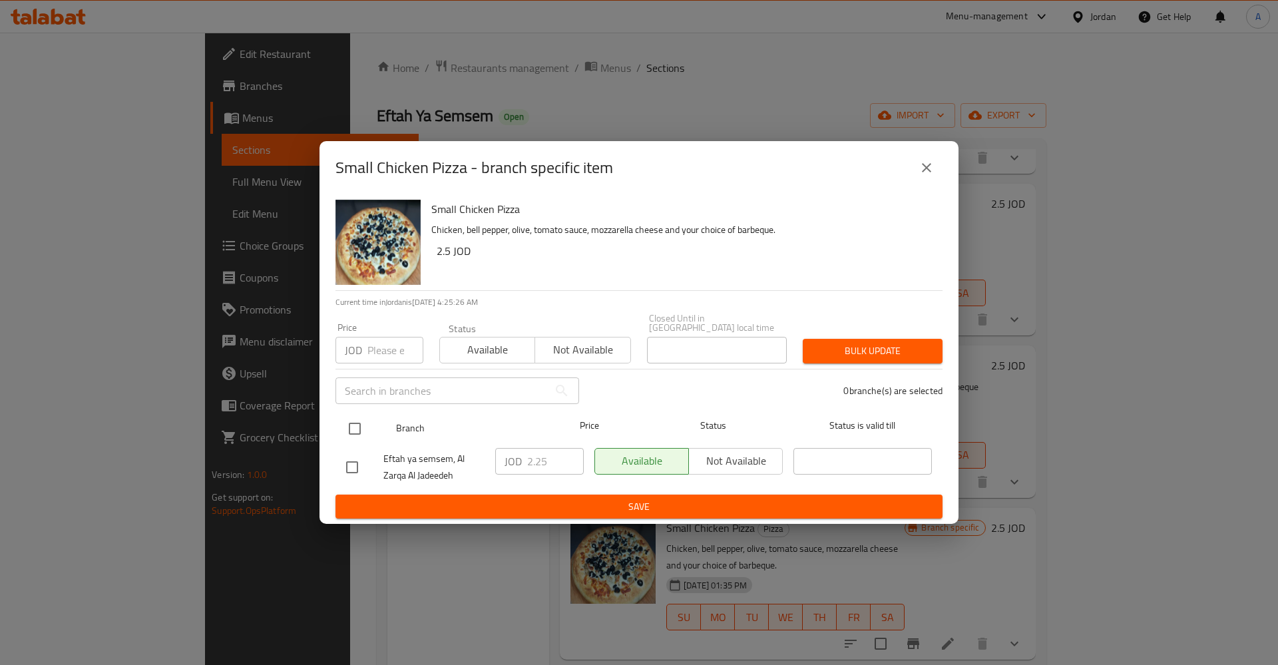
click at [355, 436] on input "checkbox" at bounding box center [355, 429] width 28 height 28
checkbox input "true"
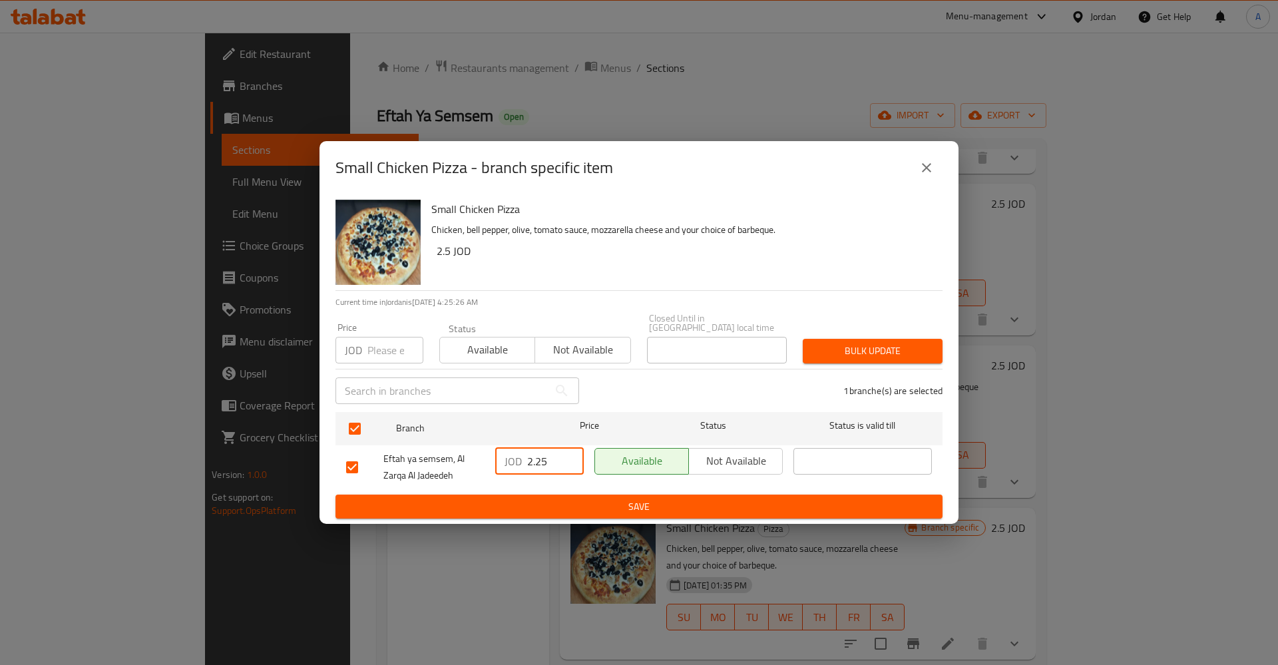
click at [541, 455] on input "2.25" at bounding box center [555, 461] width 57 height 27
type button "0"
type button "1"
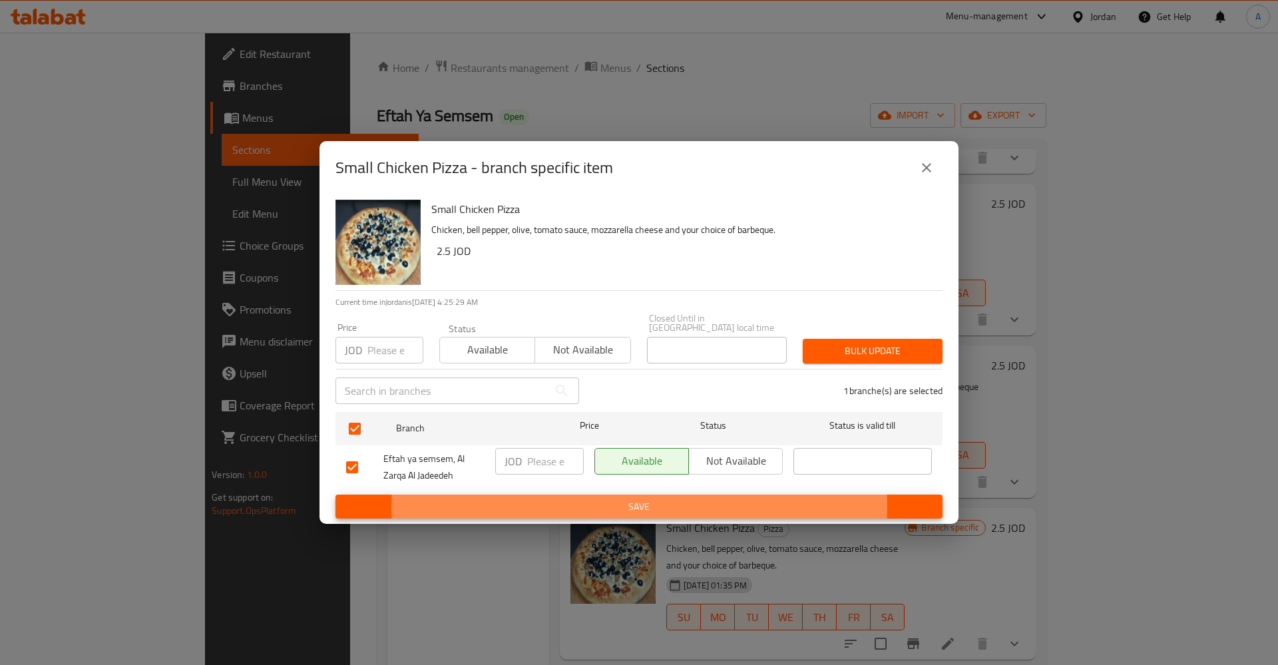
click at [335, 494] on button "Save" at bounding box center [638, 506] width 607 height 25
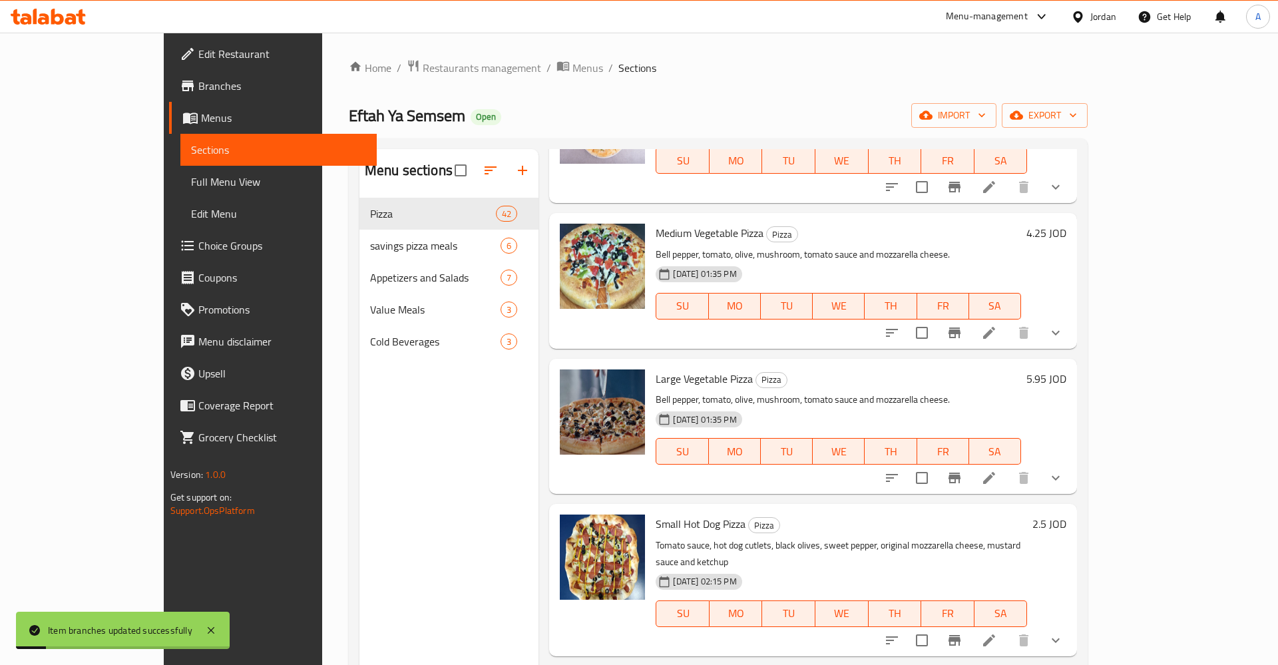
scroll to position [0, 0]
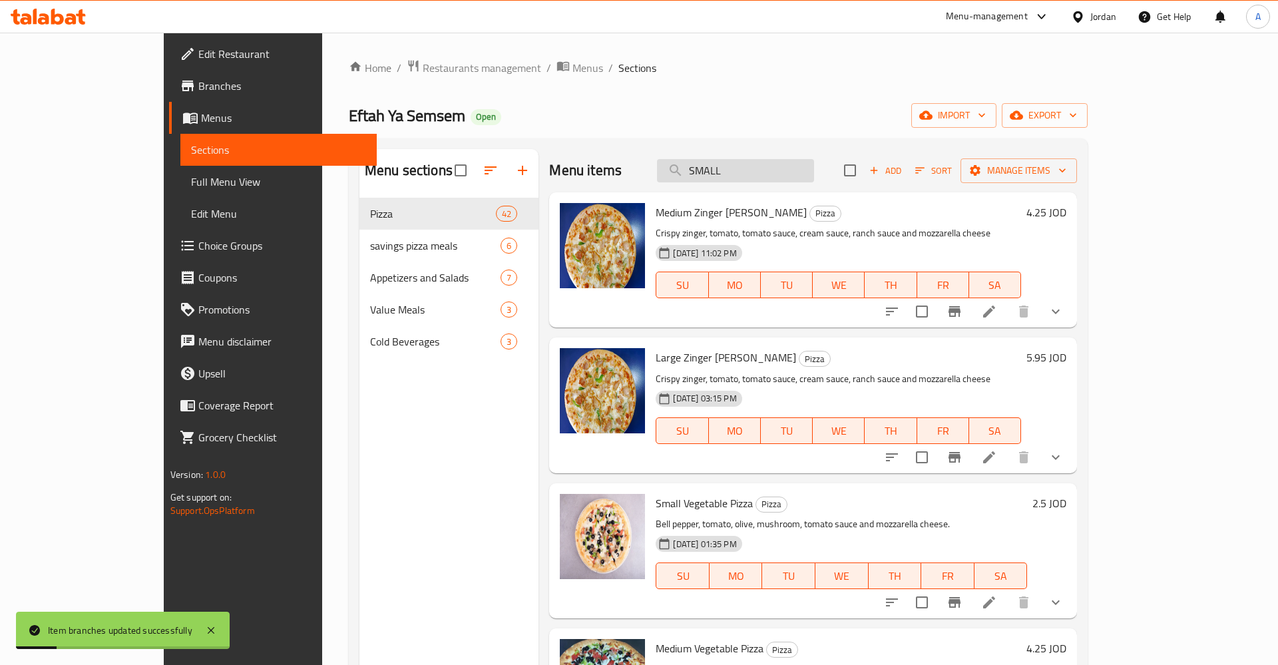
click at [796, 162] on input "SMALL" at bounding box center [735, 170] width 157 height 23
type input "SMALL"
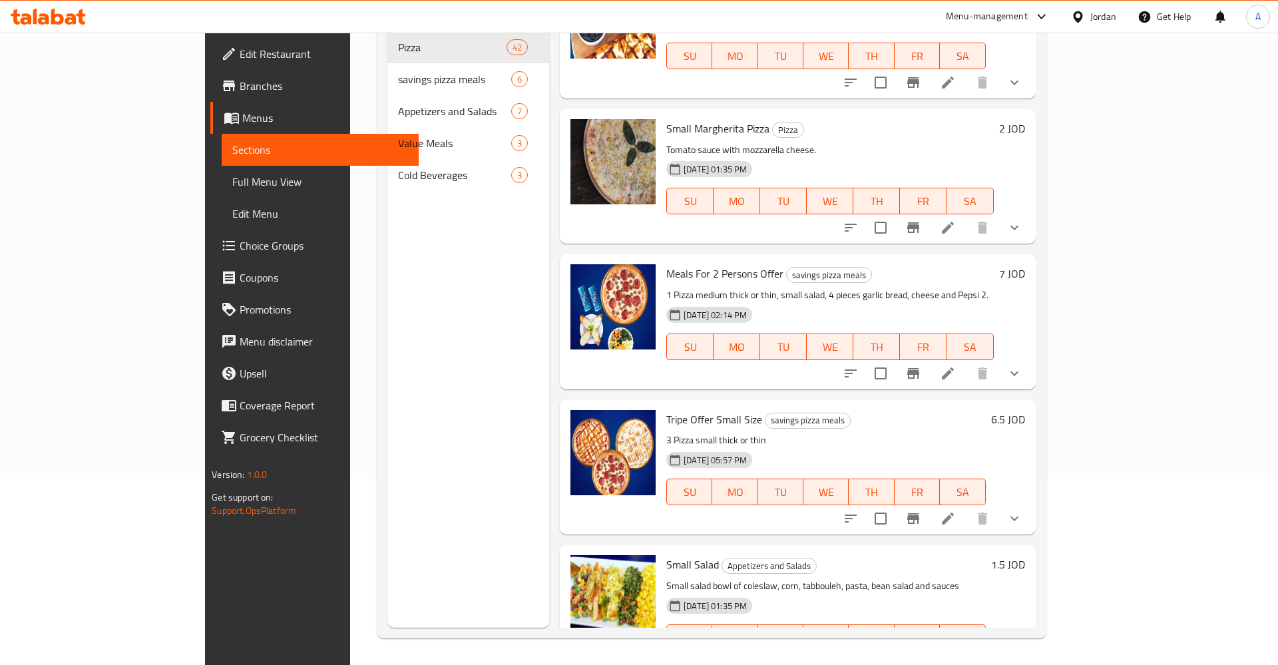
scroll to position [1695, 0]
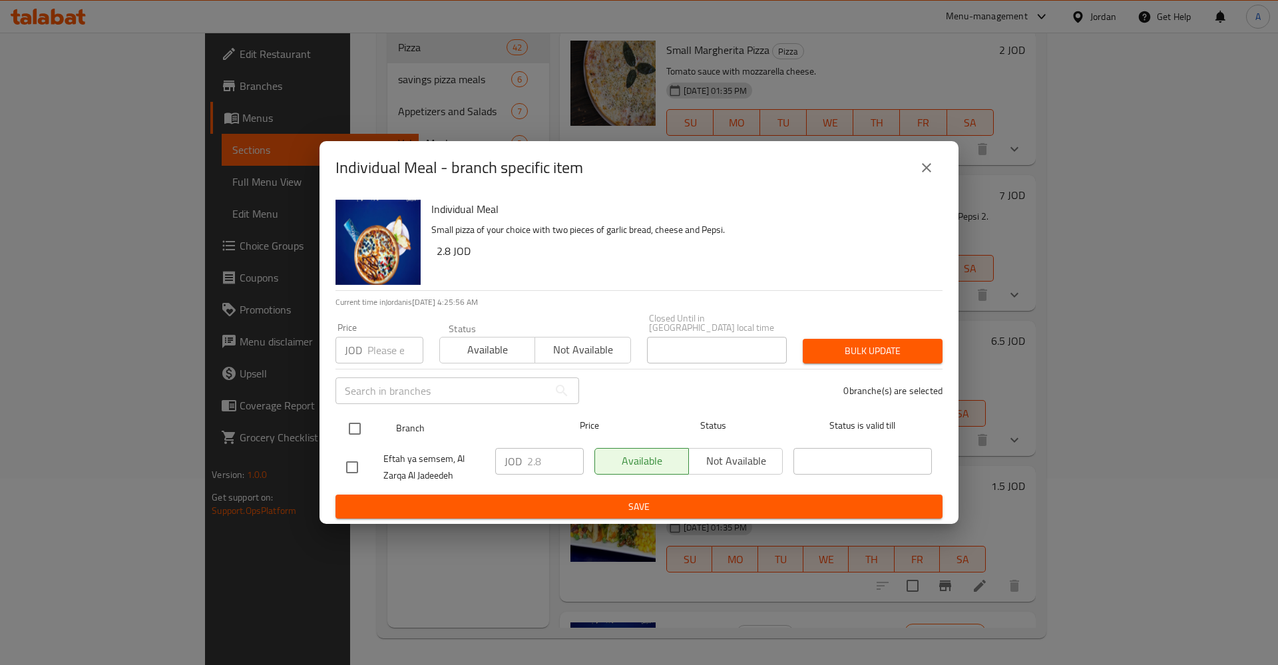
click at [369, 427] on div at bounding box center [366, 428] width 50 height 39
click at [347, 428] on input "checkbox" at bounding box center [355, 429] width 28 height 28
checkbox input "true"
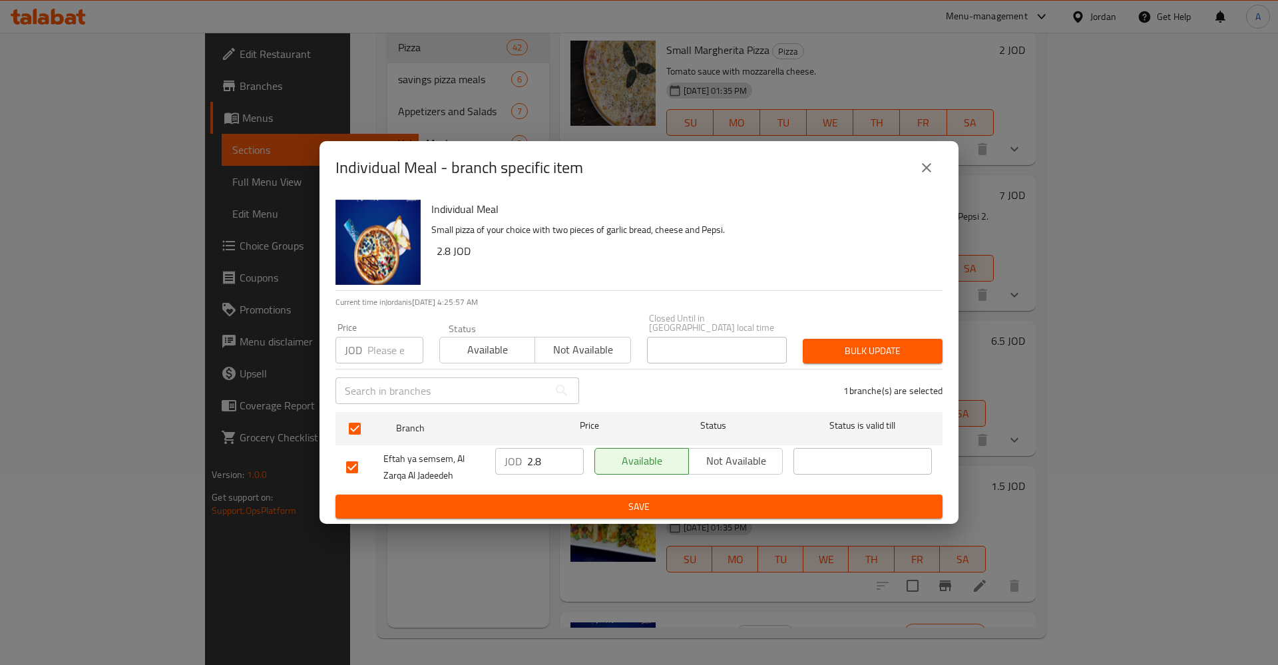
click at [512, 461] on p "JOD" at bounding box center [512, 461] width 17 height 16
click at [550, 470] on div "JOD 2.8 ​" at bounding box center [539, 466] width 99 height 49
click at [538, 455] on input "2.8" at bounding box center [555, 461] width 57 height 27
type button "0"
type button "1"
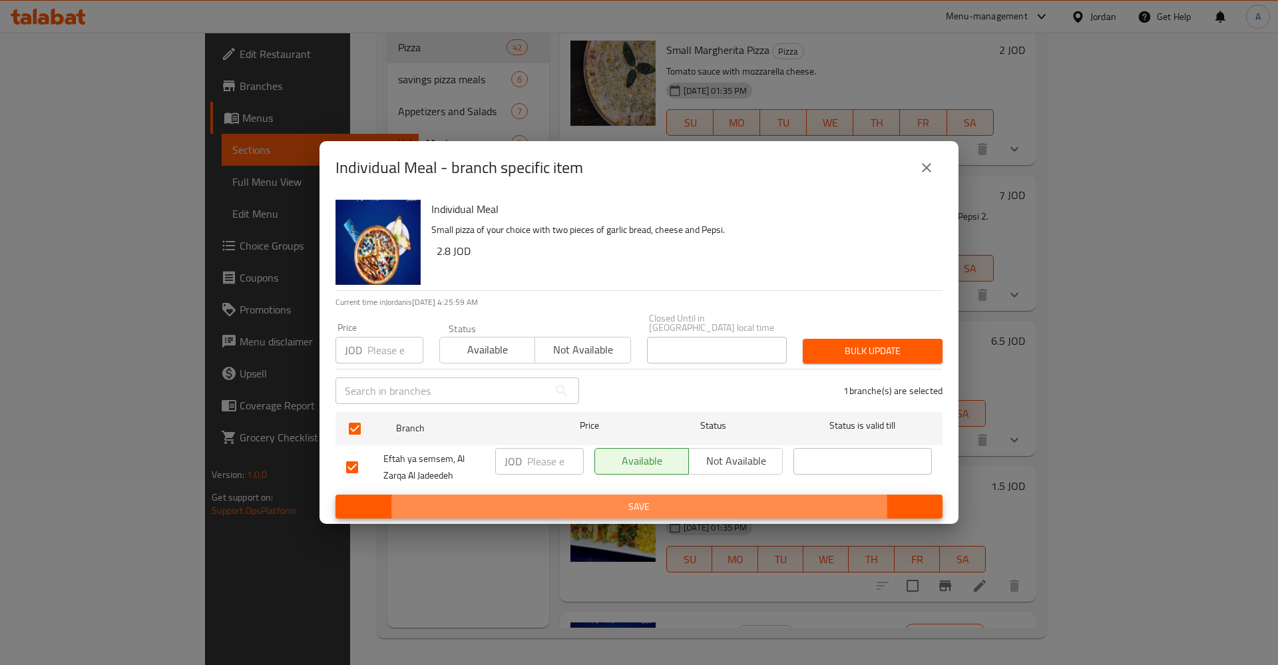
click at [335, 494] on button "Save" at bounding box center [638, 506] width 607 height 25
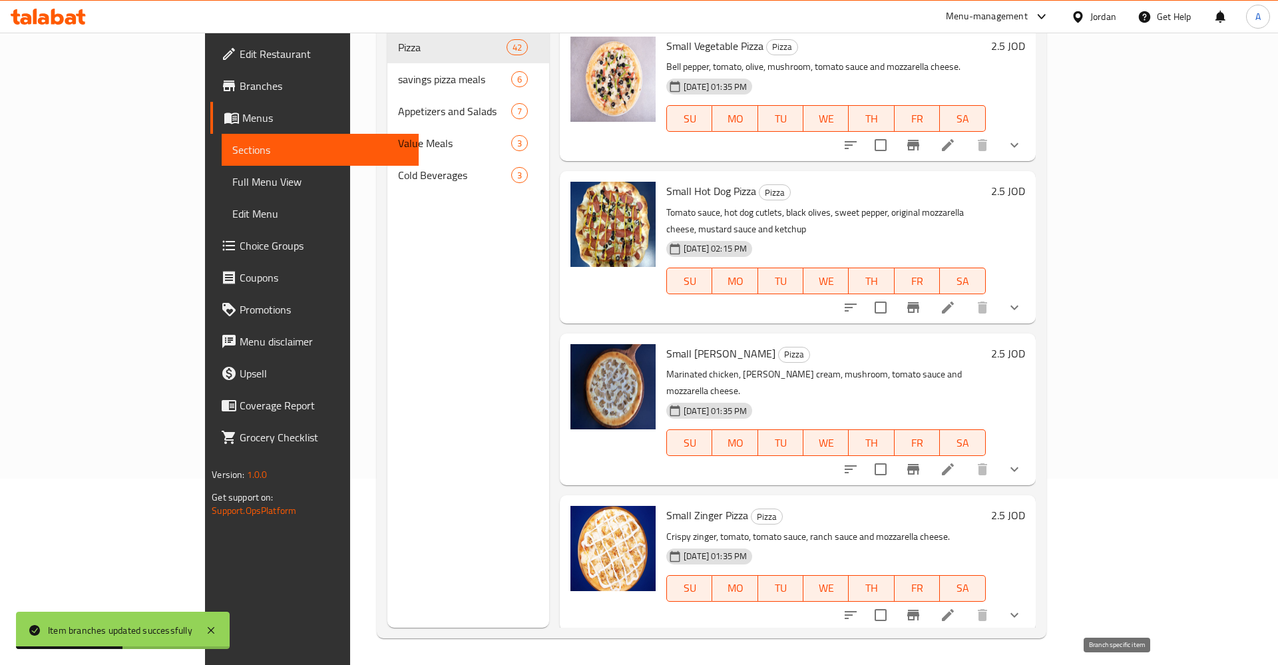
scroll to position [0, 0]
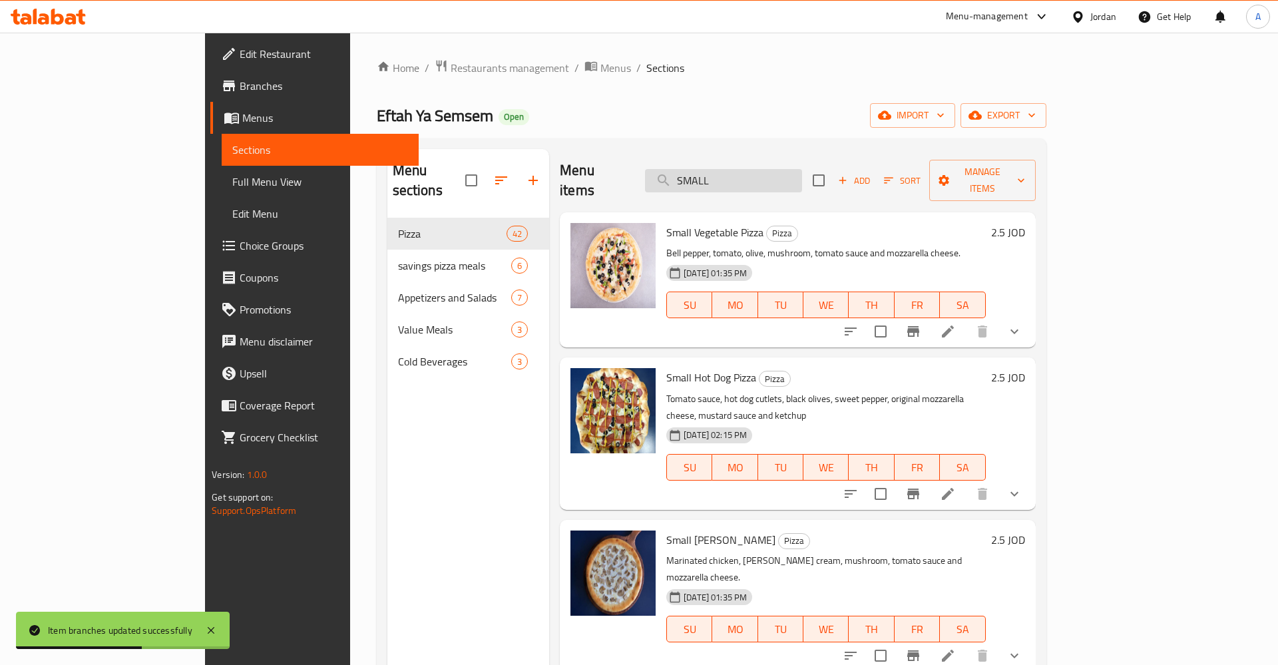
click at [802, 176] on input "SMALL" at bounding box center [723, 180] width 157 height 23
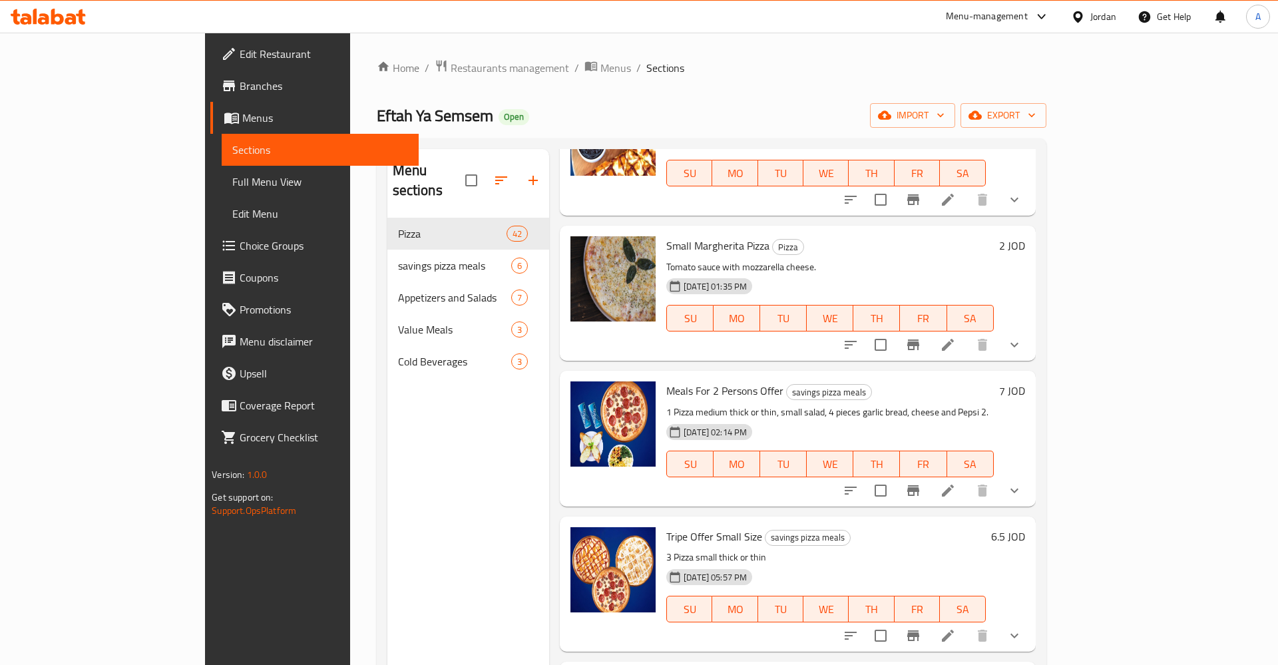
scroll to position [1695, 0]
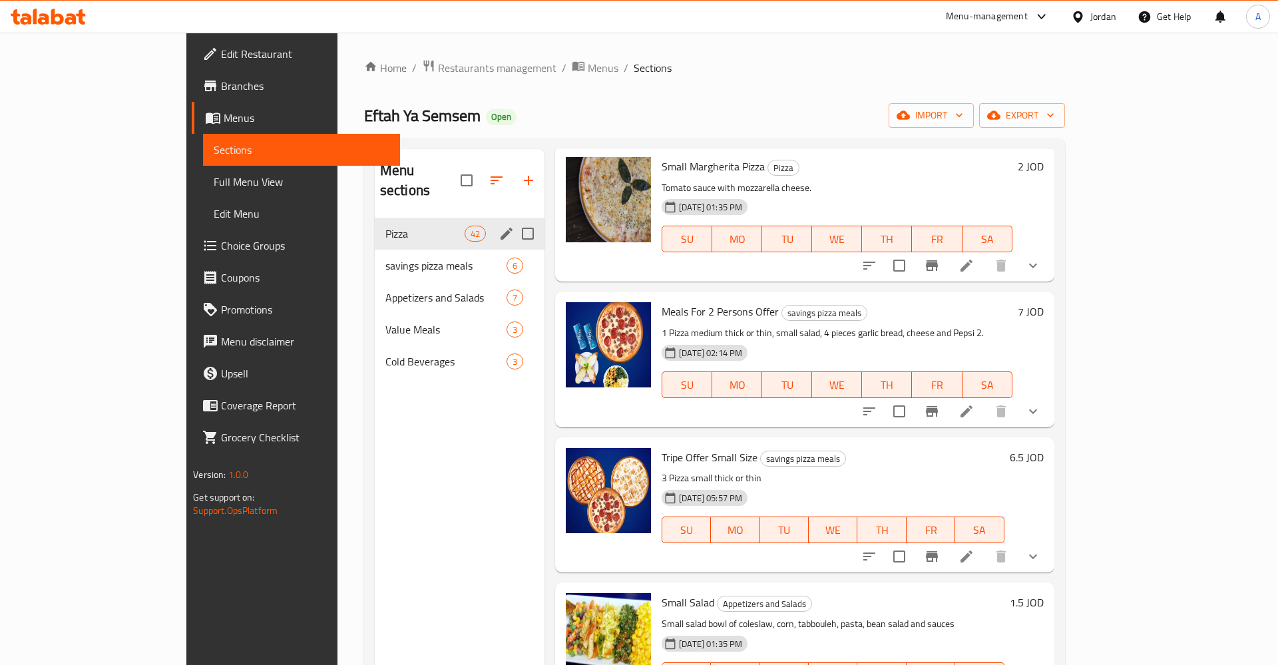
type input "SMALL"
